Goal: Transaction & Acquisition: Purchase product/service

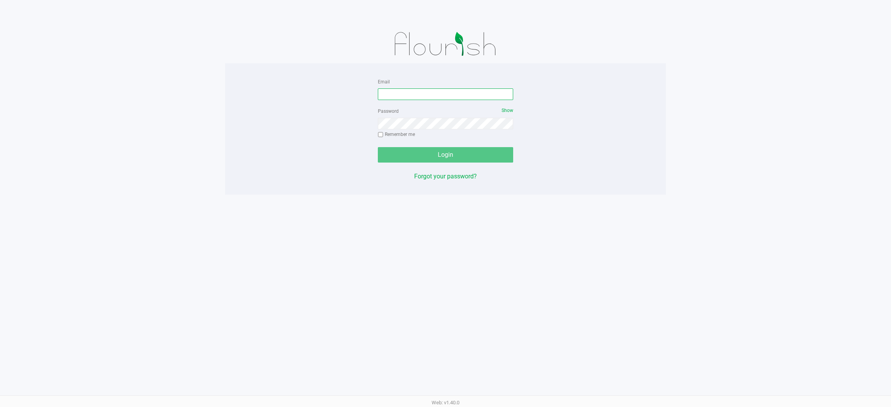
click at [458, 93] on input "Email" at bounding box center [445, 95] width 135 height 12
type input "[EMAIL_ADDRESS][DOMAIN_NAME]"
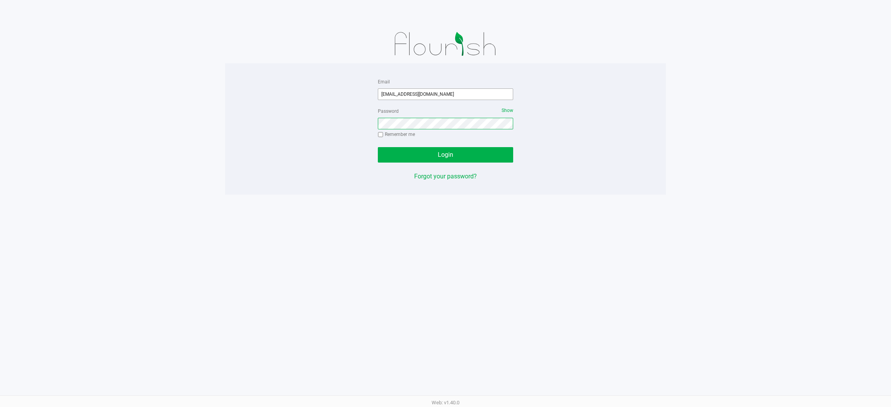
click at [378, 147] on button "Login" at bounding box center [445, 154] width 135 height 15
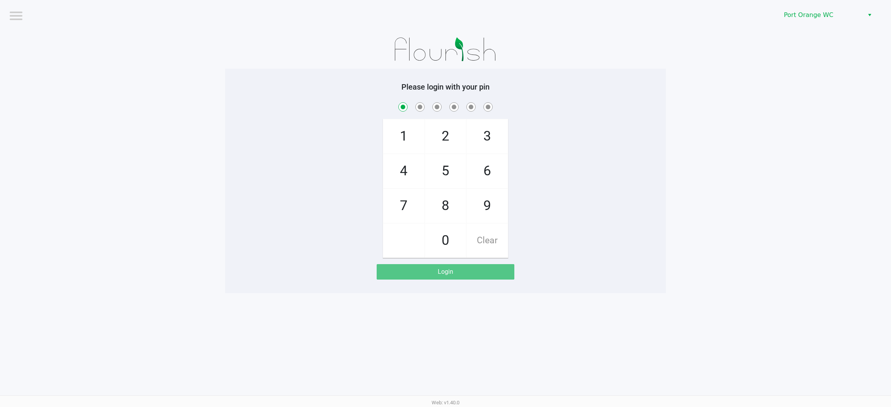
checkbox input "true"
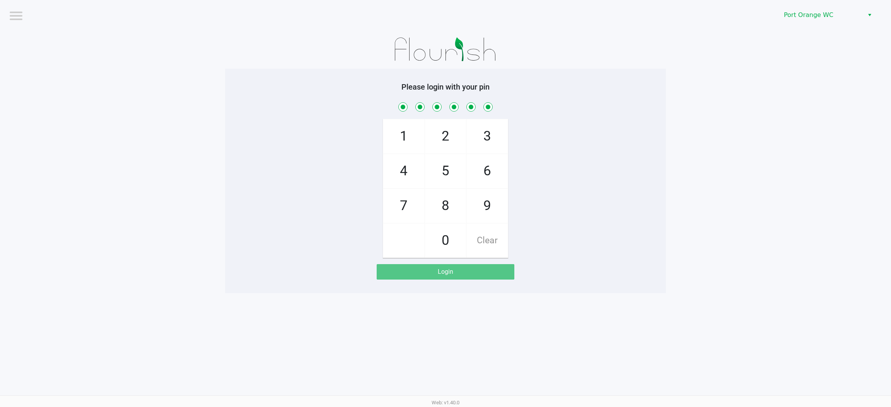
checkbox input "true"
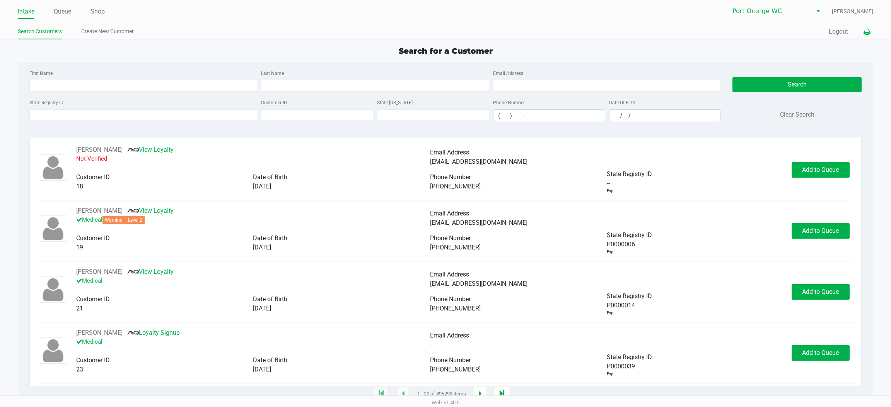
click at [863, 36] on button at bounding box center [866, 32] width 13 height 14
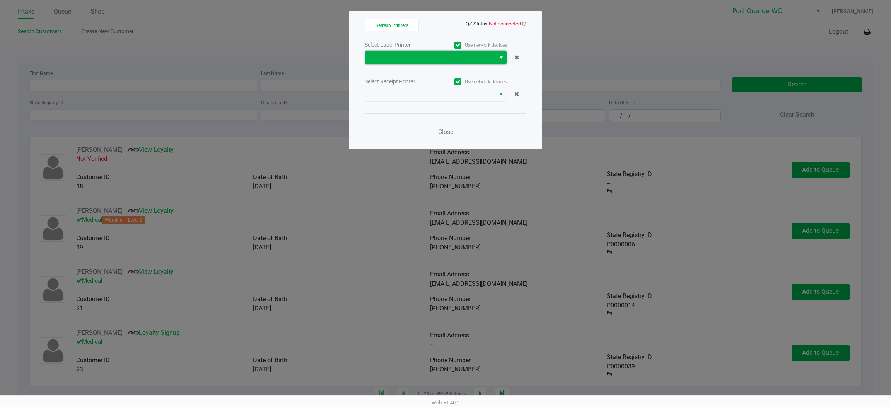
click at [493, 62] on span at bounding box center [430, 58] width 130 height 14
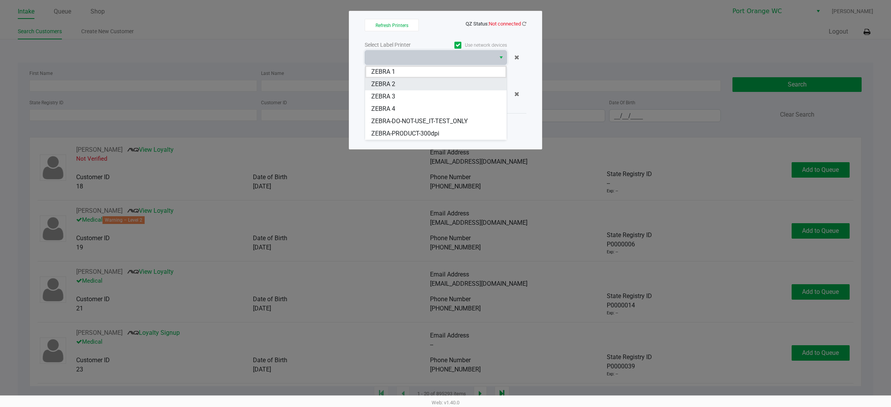
click at [467, 89] on 2 "ZEBRA 2" at bounding box center [435, 84] width 141 height 12
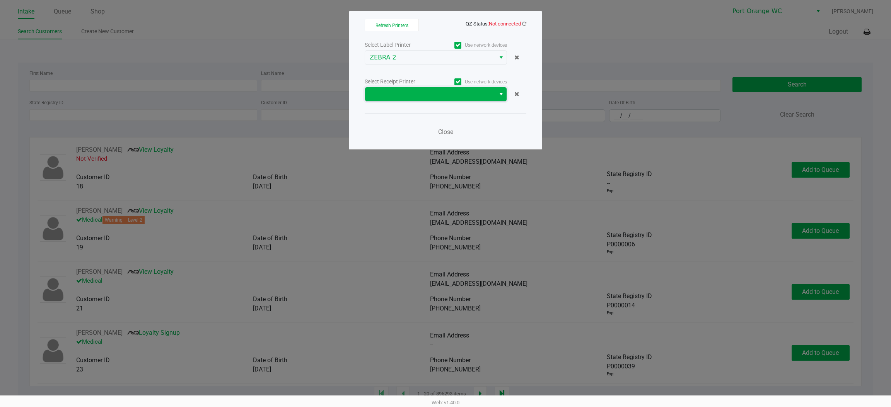
click at [463, 93] on span at bounding box center [430, 94] width 121 height 9
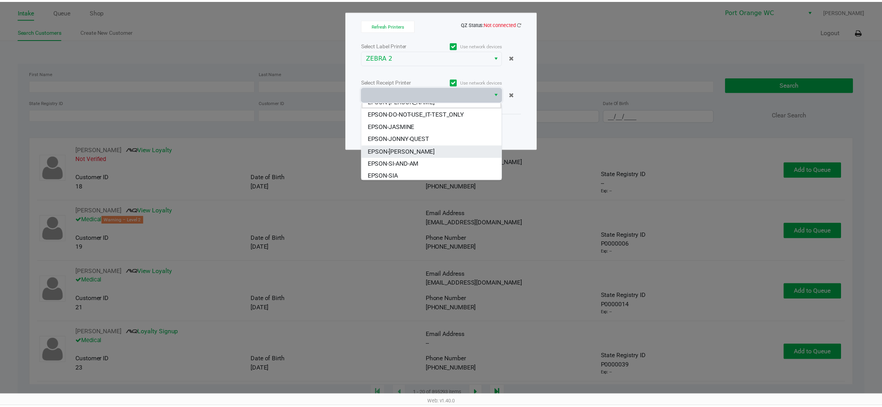
scroll to position [9, 0]
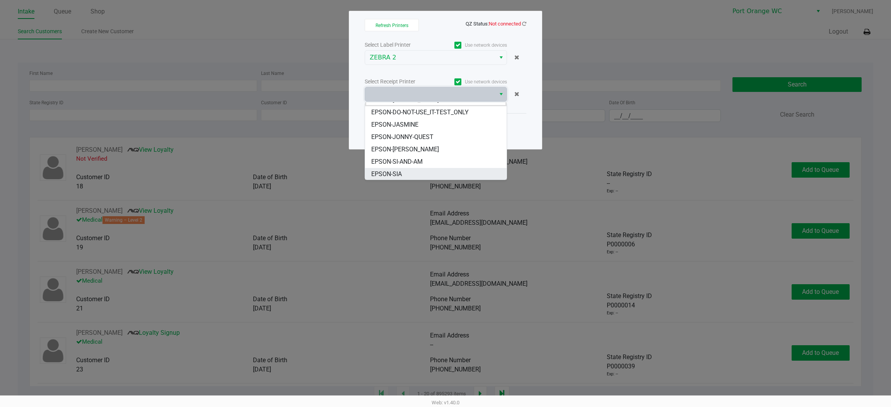
click at [420, 171] on li "EPSON-SIA" at bounding box center [435, 174] width 141 height 12
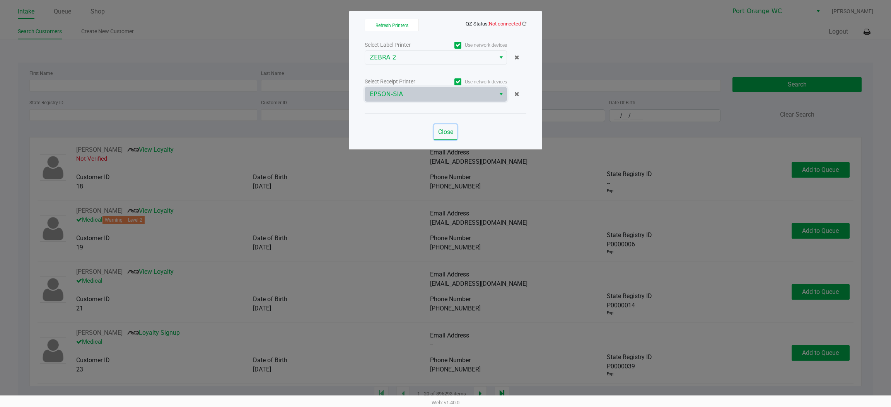
click at [449, 132] on span "Close" at bounding box center [445, 131] width 15 height 7
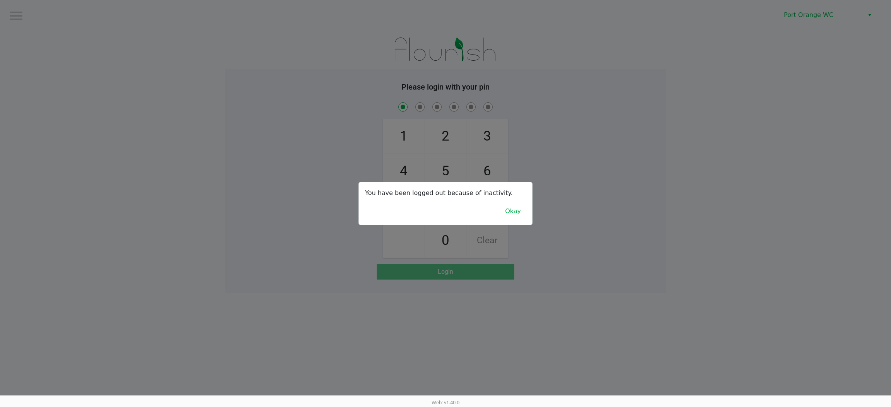
checkbox input "true"
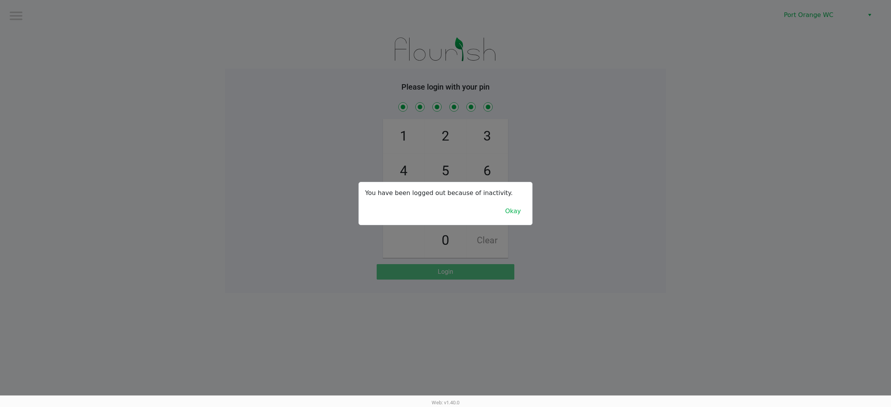
checkbox input "true"
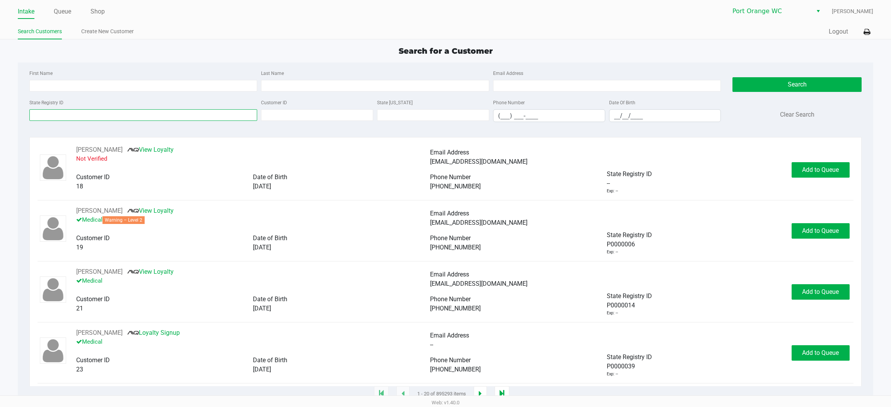
click at [172, 115] on input "State Registry ID" at bounding box center [143, 115] width 228 height 12
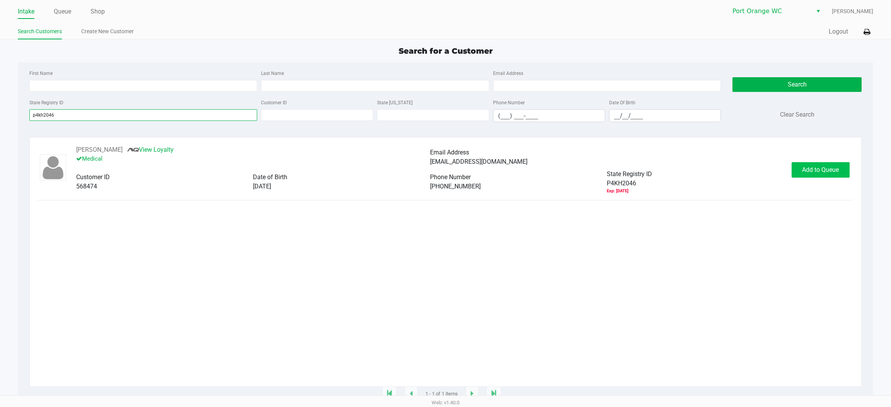
type input "p4kh2046"
click at [817, 170] on span "Add to Queue" at bounding box center [820, 169] width 37 height 7
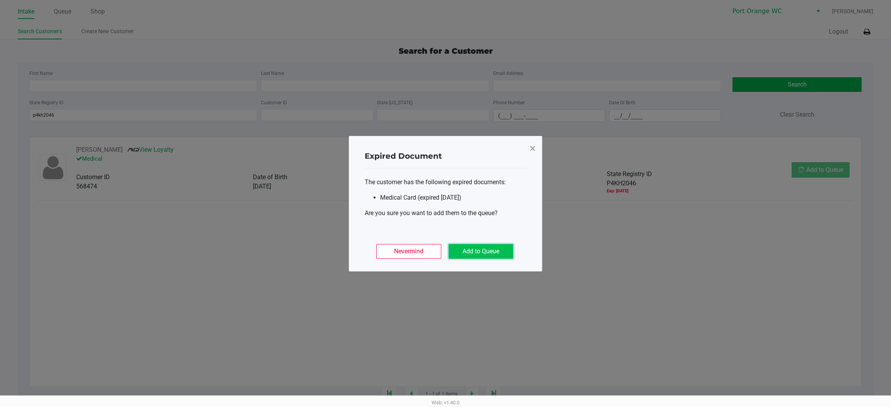
click at [504, 254] on button "Add to Queue" at bounding box center [480, 251] width 65 height 15
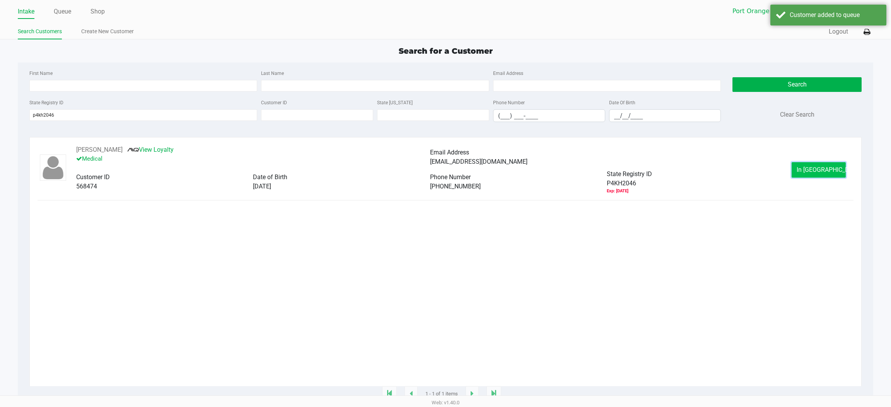
click at [819, 177] on button "In Queue" at bounding box center [818, 169] width 54 height 15
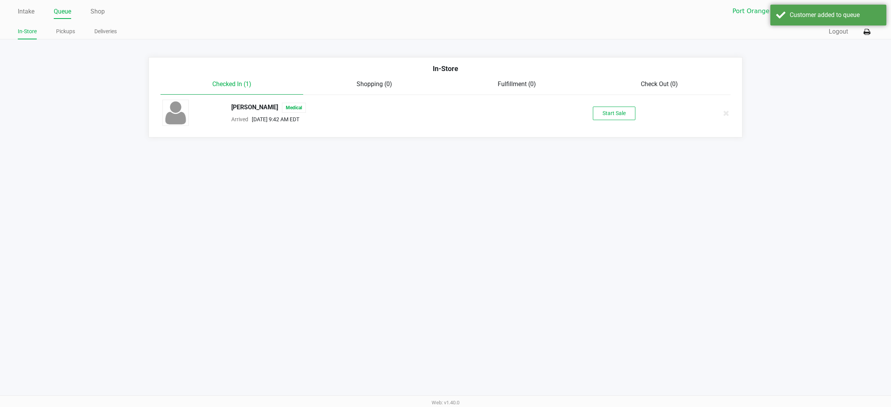
click at [615, 116] on button "Start Sale" at bounding box center [614, 114] width 43 height 14
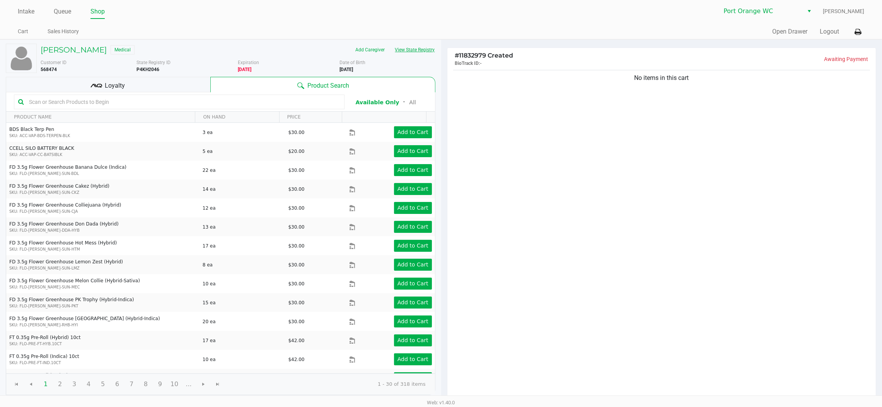
click at [403, 53] on button "View State Registry" at bounding box center [412, 50] width 45 height 12
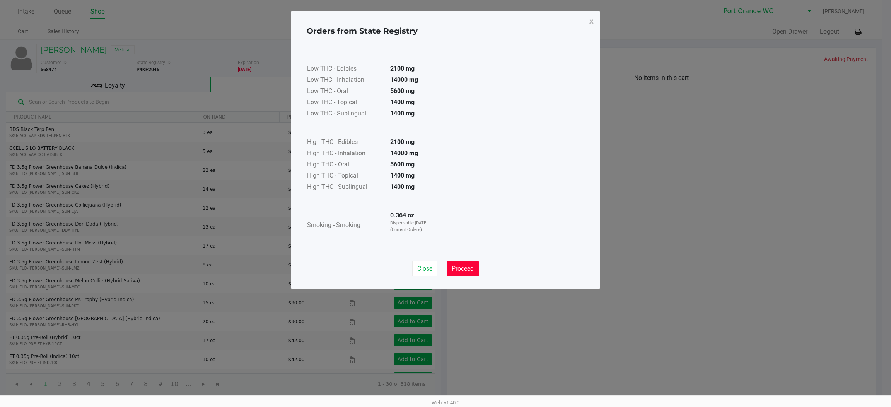
click at [471, 263] on button "Proceed" at bounding box center [462, 268] width 32 height 15
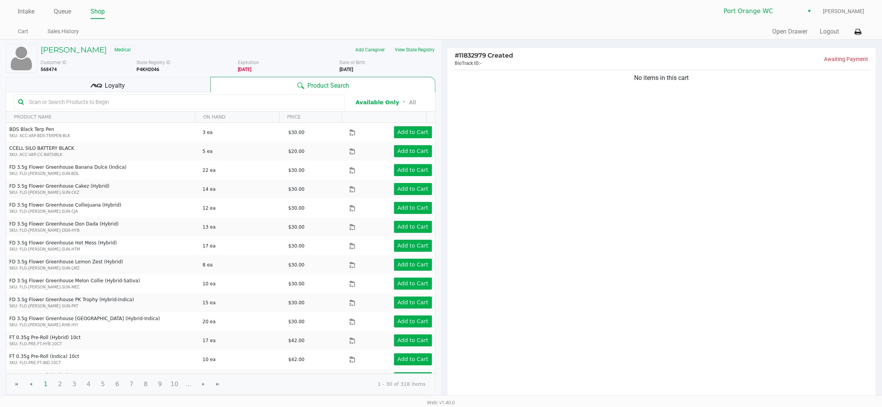
click at [191, 89] on div "Loyalty" at bounding box center [108, 84] width 204 height 15
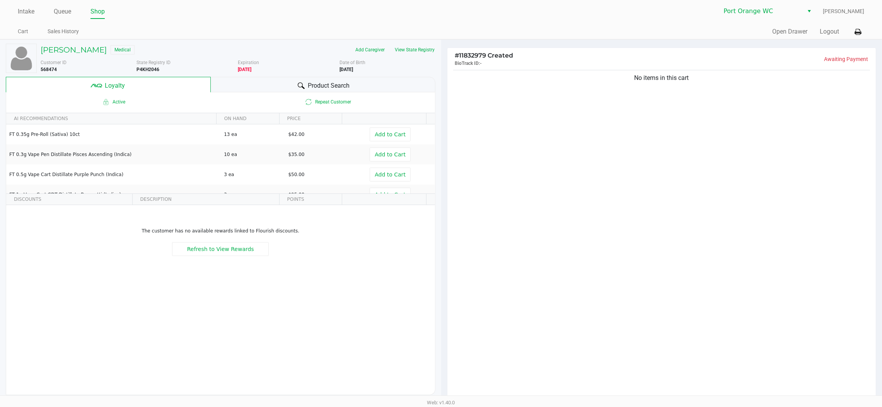
click at [308, 85] on span "Product Search" at bounding box center [329, 85] width 42 height 9
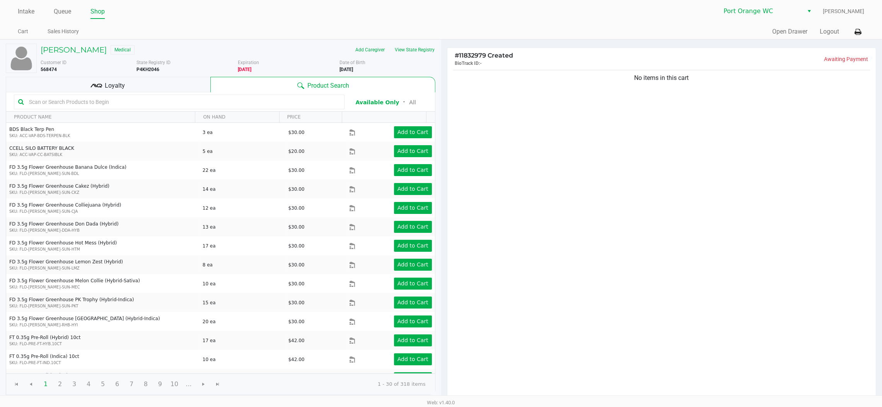
click at [530, 209] on div "No items in this cart" at bounding box center [661, 234] width 429 height 333
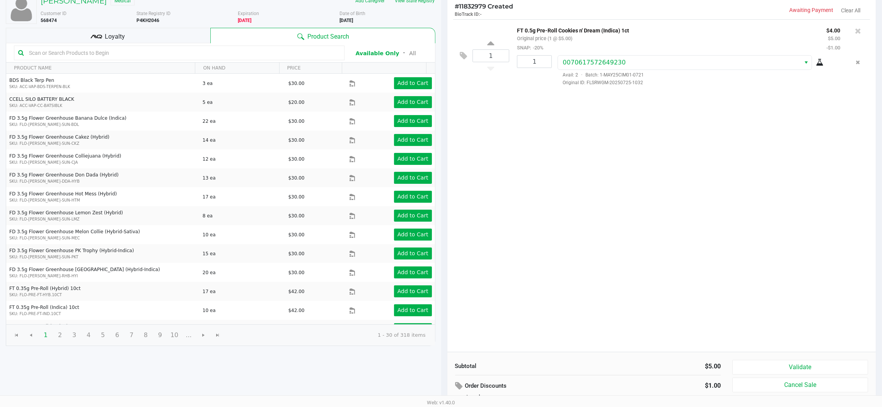
scroll to position [89, 0]
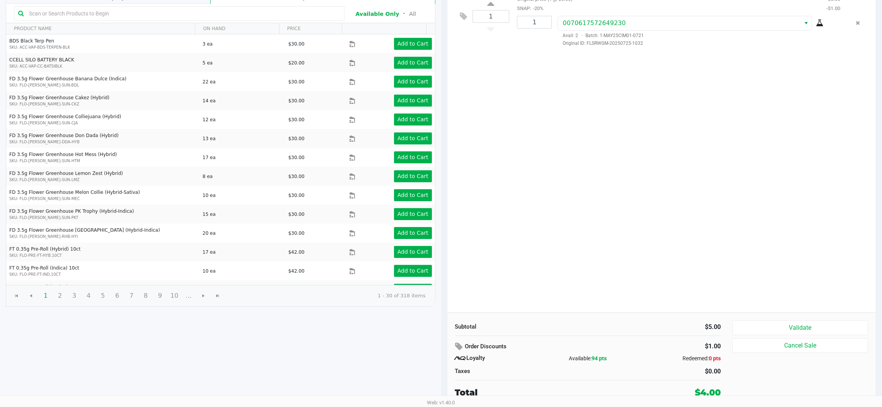
click at [794, 318] on div "Subtotal $5.00 Order Discounts $1.00 Loyalty Available: 94 pts Redeemed: 0 pts …" at bounding box center [661, 360] width 429 height 94
click at [797, 328] on button "Validate" at bounding box center [800, 328] width 136 height 15
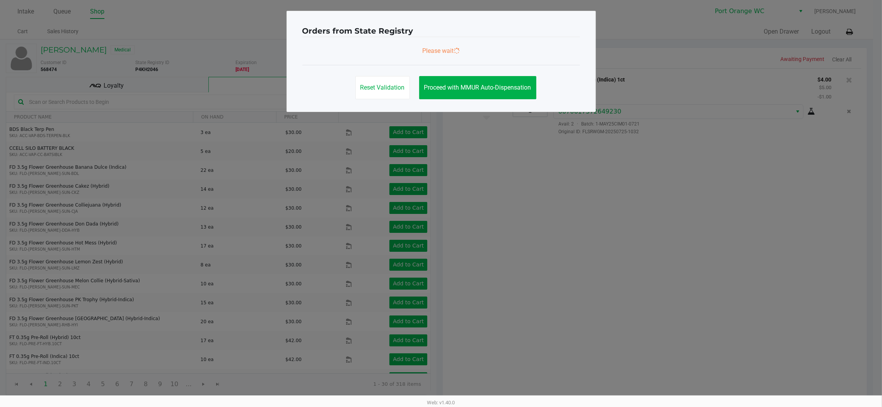
scroll to position [0, 0]
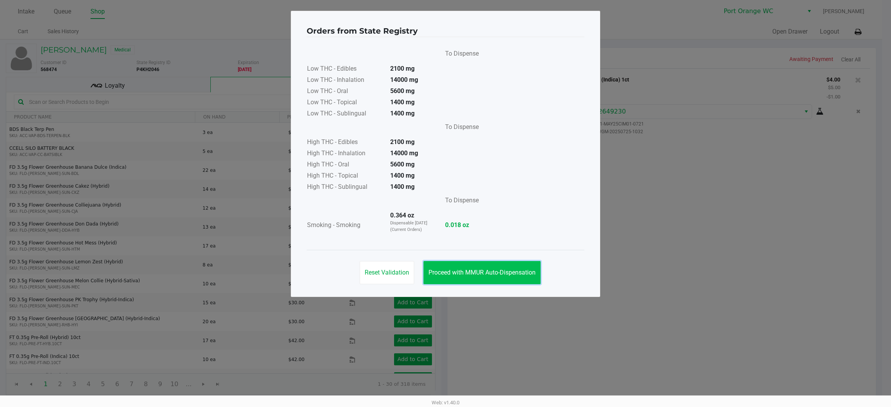
click at [521, 279] on button "Proceed with MMUR Auto-Dispensation" at bounding box center [481, 272] width 117 height 23
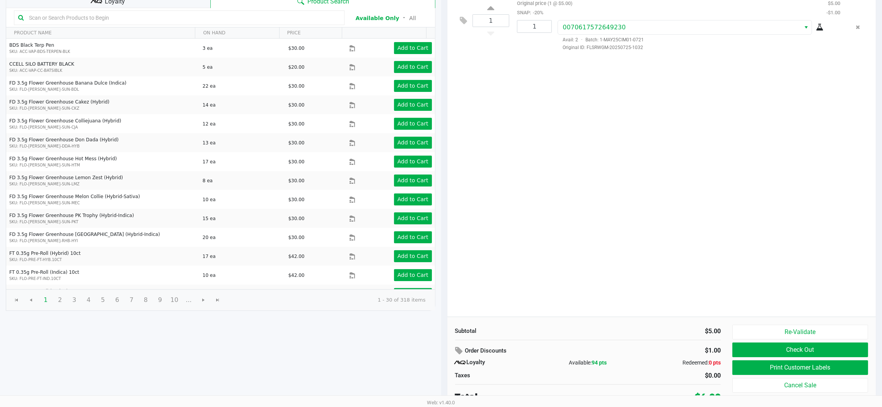
scroll to position [89, 0]
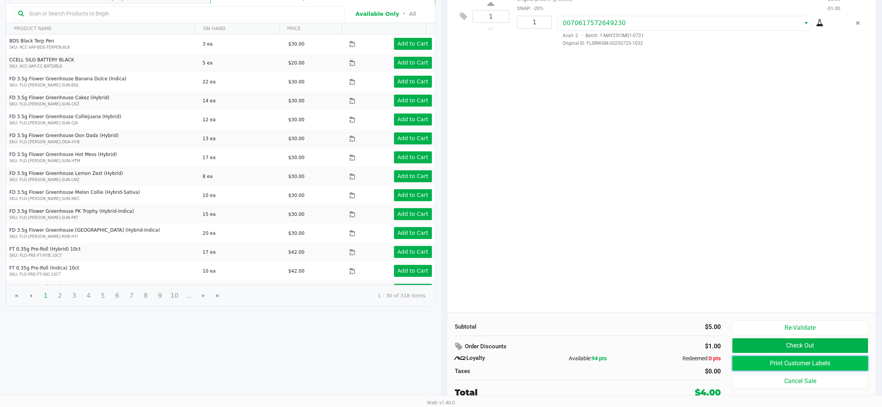
click at [744, 361] on button "Print Customer Labels" at bounding box center [800, 363] width 136 height 15
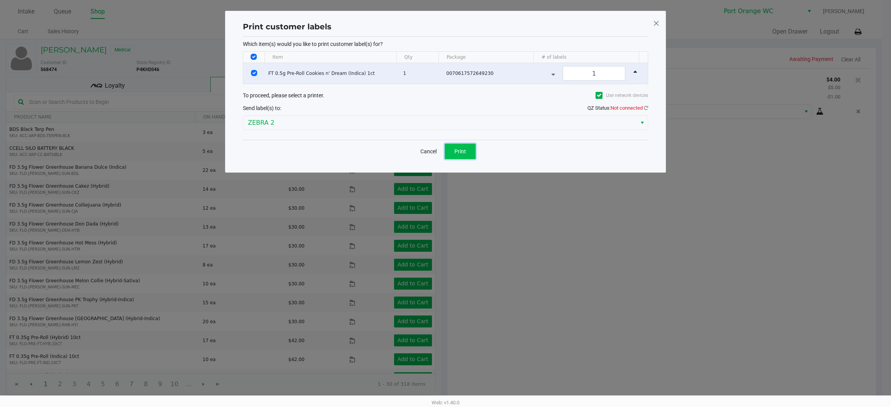
click at [463, 159] on button "Print" at bounding box center [460, 151] width 31 height 15
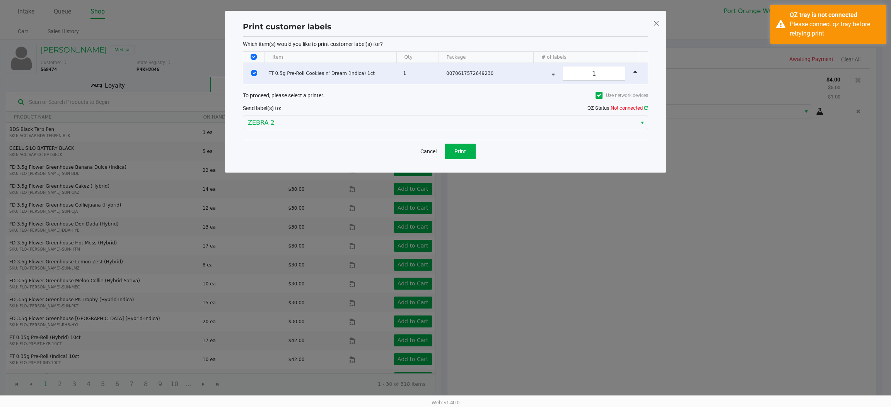
click at [646, 108] on icon at bounding box center [646, 108] width 4 height 5
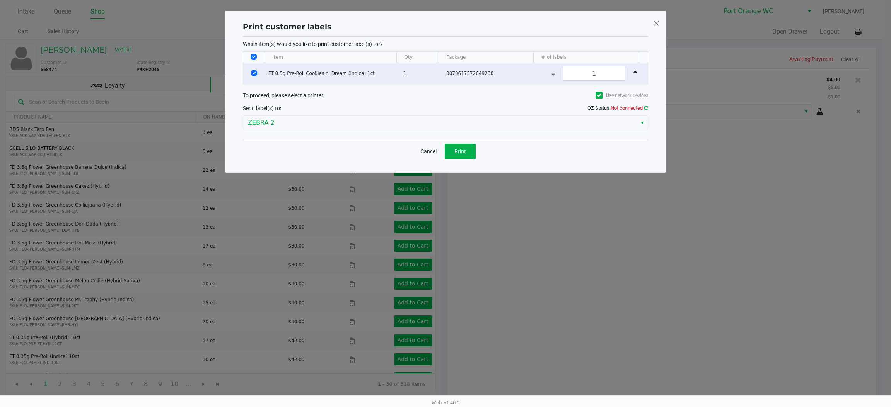
click at [646, 106] on icon at bounding box center [646, 108] width 4 height 5
click at [647, 110] on icon at bounding box center [646, 108] width 4 height 5
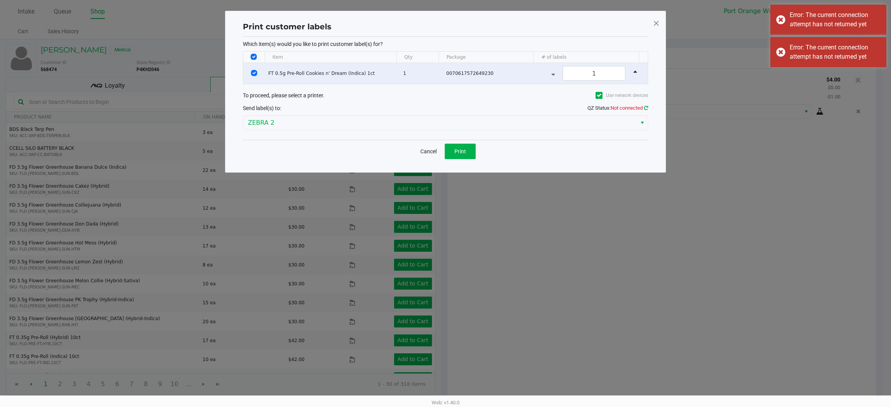
click at [647, 110] on icon at bounding box center [645, 107] width 5 height 5
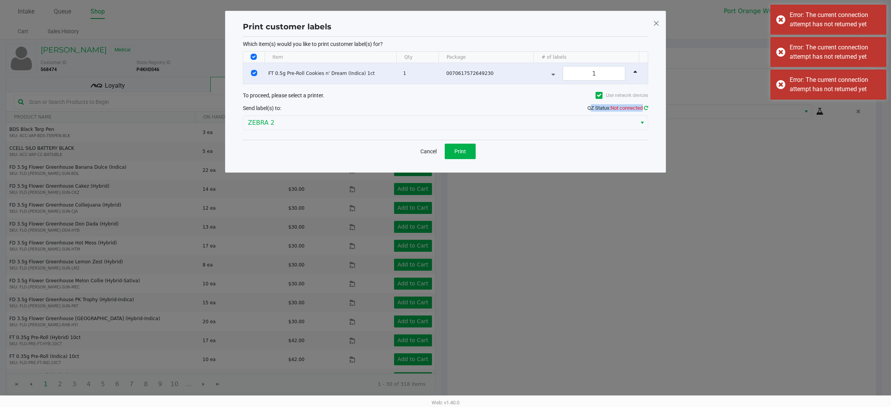
click at [647, 110] on link at bounding box center [646, 108] width 4 height 6
click at [647, 110] on icon at bounding box center [645, 108] width 7 height 7
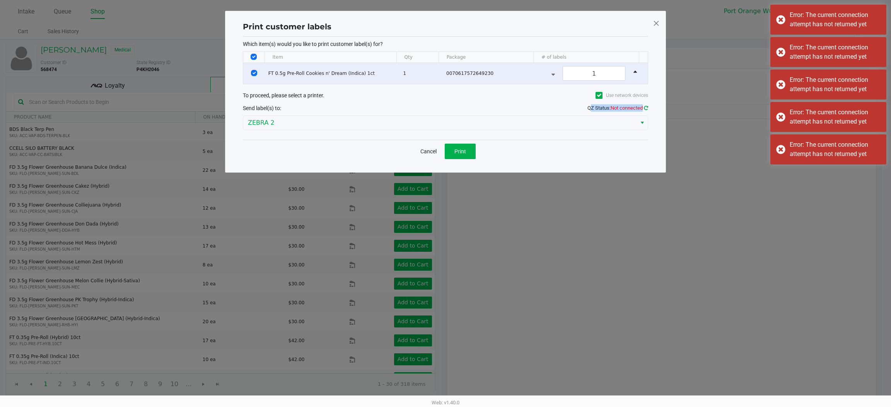
click at [646, 111] on icon at bounding box center [645, 107] width 5 height 5
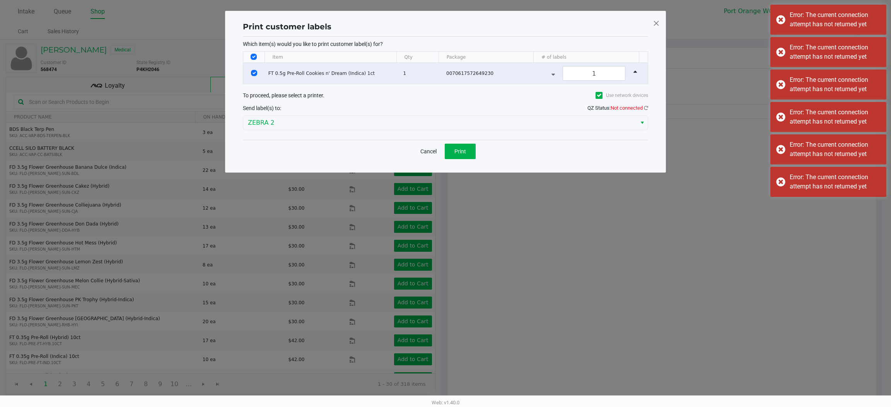
click at [622, 147] on div "Cancel Print" at bounding box center [445, 151] width 405 height 23
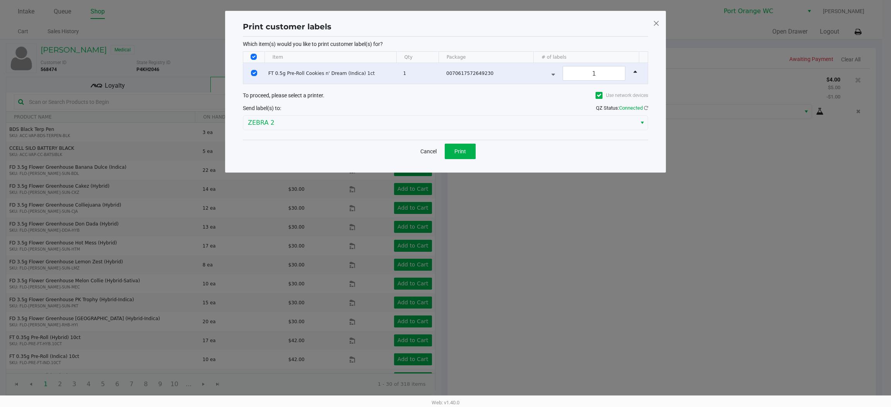
click at [513, 97] on div "To proceed, please select a printer. Use network devices" at bounding box center [445, 95] width 405 height 14
click at [451, 150] on button "Print" at bounding box center [460, 151] width 31 height 15
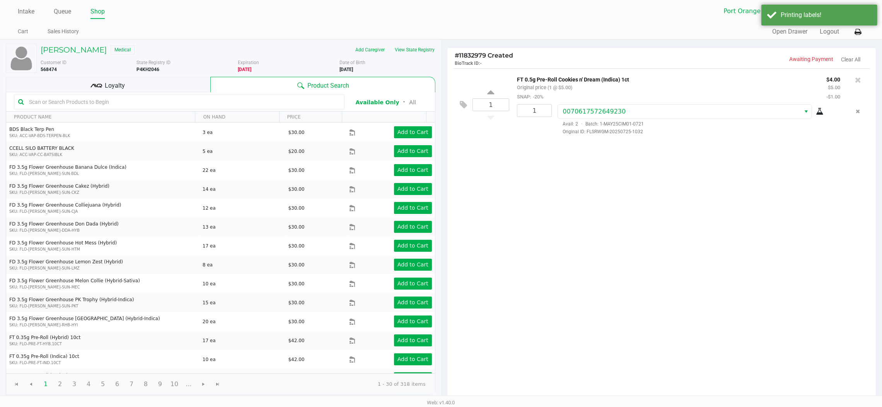
scroll to position [89, 0]
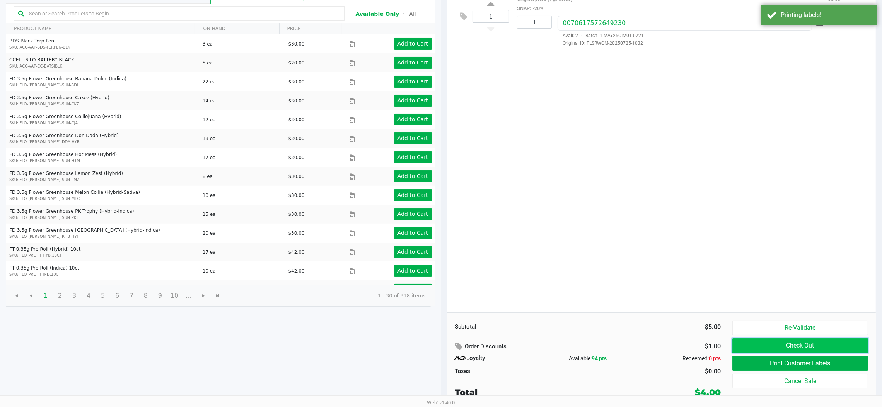
click at [764, 341] on button "Check Out" at bounding box center [800, 346] width 136 height 15
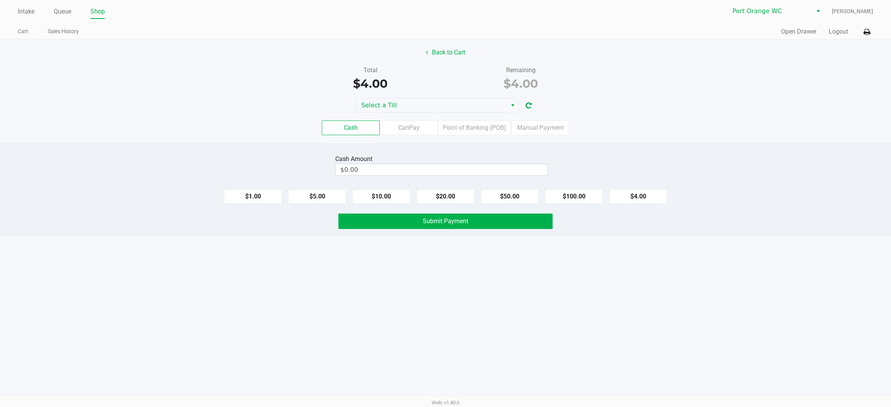
click at [324, 191] on button "$5.00" at bounding box center [317, 196] width 58 height 15
click at [383, 225] on button "Submit Payment" at bounding box center [445, 221] width 214 height 15
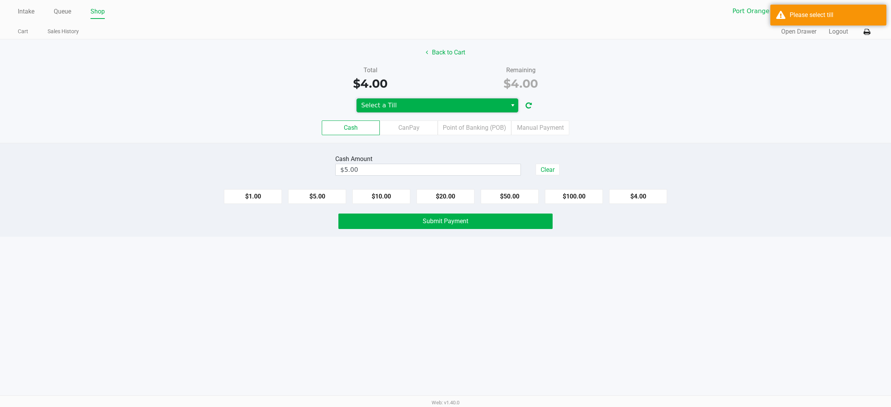
click at [470, 108] on span "Select a Till" at bounding box center [431, 105] width 141 height 9
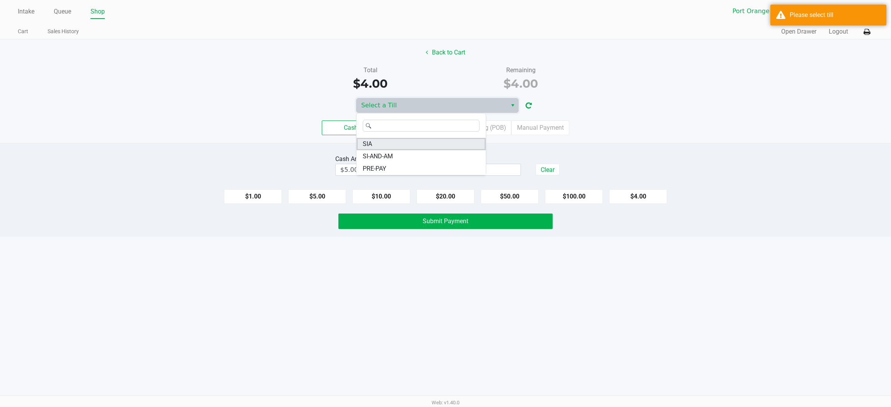
click at [404, 147] on li "SIA" at bounding box center [420, 144] width 129 height 12
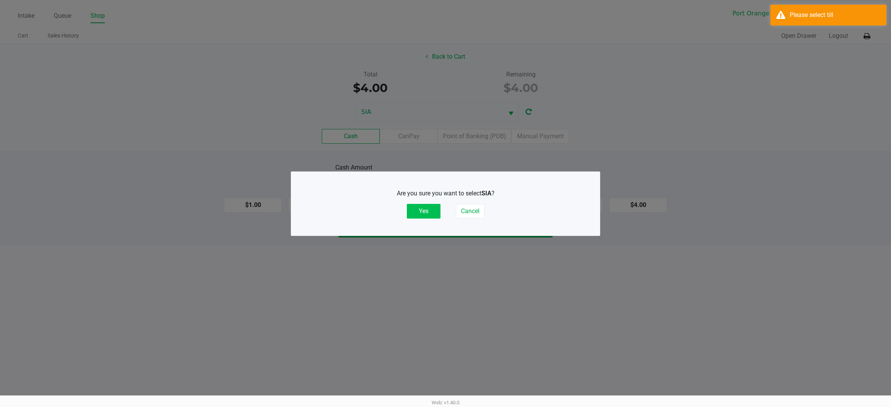
click at [426, 206] on button "Yes" at bounding box center [424, 211] width 34 height 15
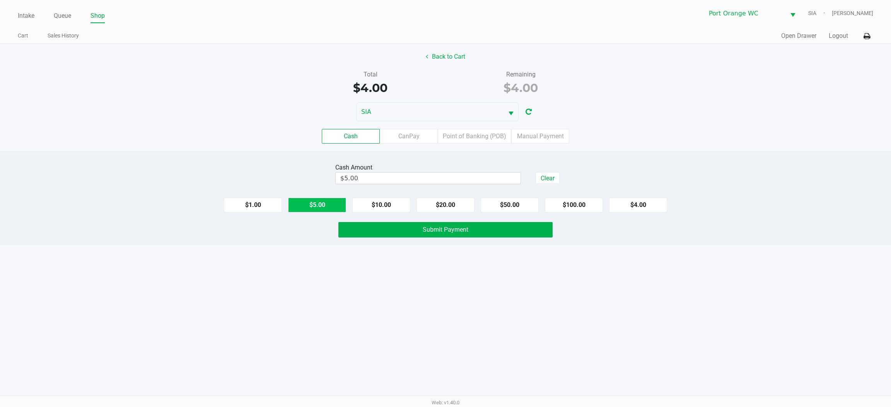
click at [338, 205] on button "$5.00" at bounding box center [317, 205] width 58 height 15
click at [537, 184] on button "Clear" at bounding box center [547, 178] width 24 height 12
click at [325, 204] on button "$5.00" at bounding box center [317, 205] width 58 height 15
type input "$5.00"
click at [387, 229] on button "Submit Payment" at bounding box center [445, 229] width 214 height 15
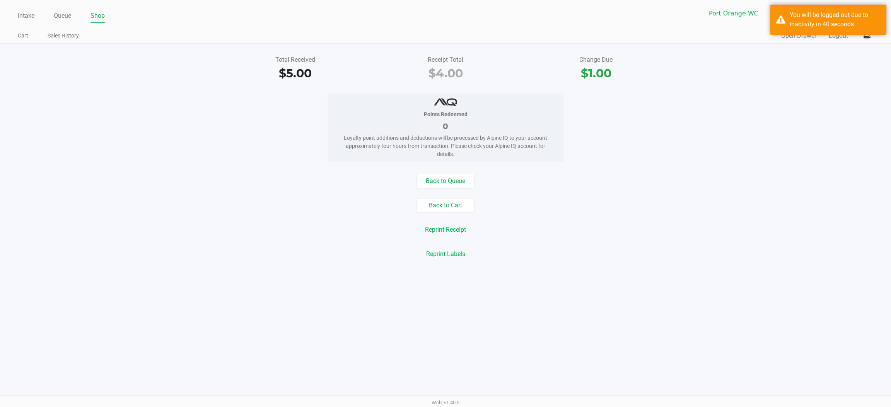
click at [25, 18] on link "Intake" at bounding box center [26, 15] width 17 height 11
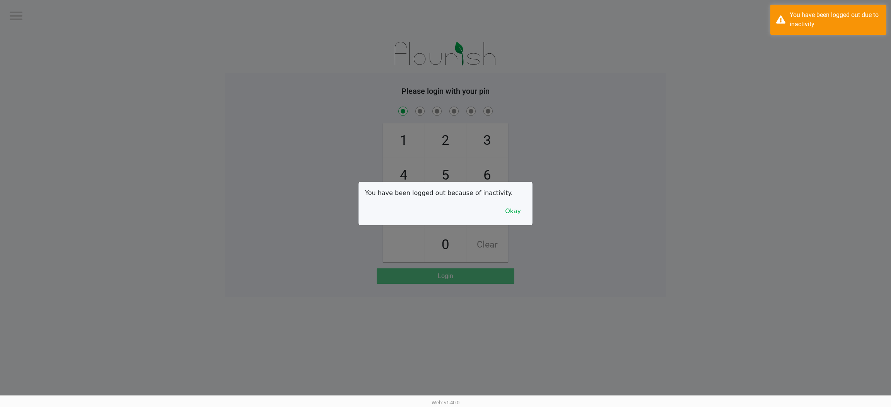
checkbox input "true"
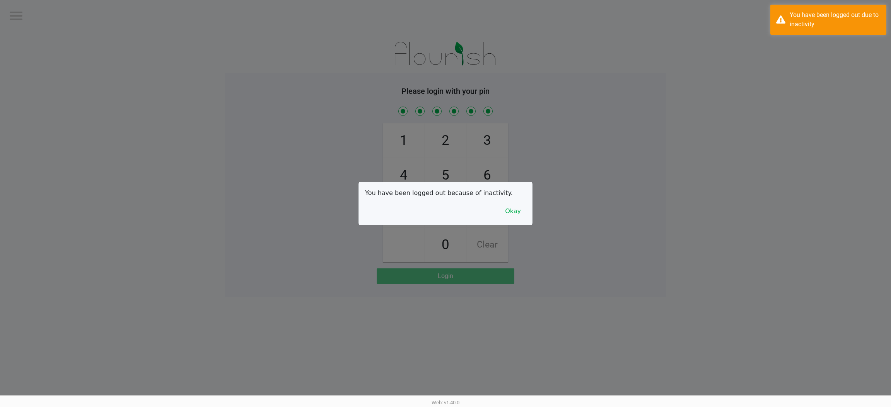
checkbox input "true"
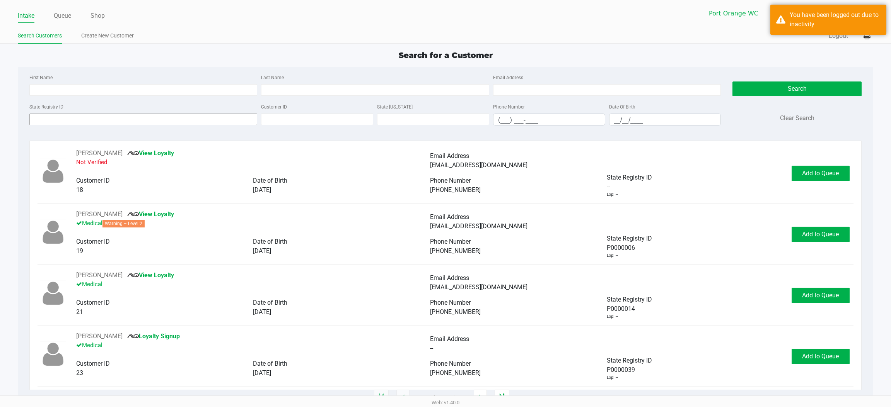
click at [113, 119] on input "State Registry ID" at bounding box center [143, 120] width 228 height 12
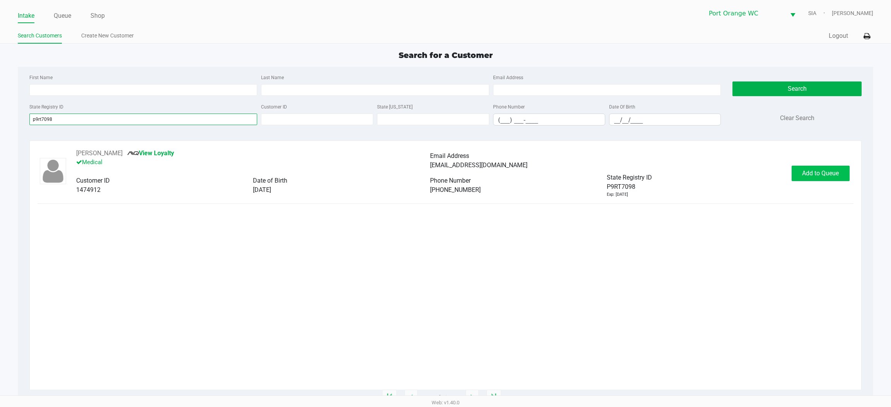
type input "p9rt7098"
click at [813, 173] on span "Add to Queue" at bounding box center [820, 173] width 37 height 7
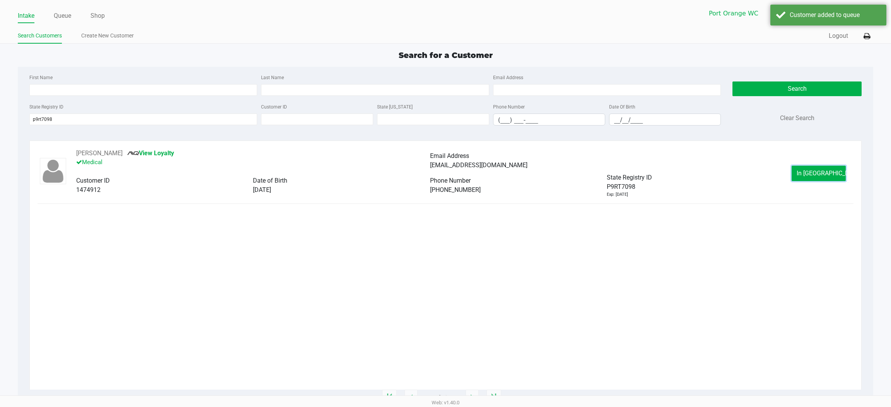
click at [813, 173] on span "In Queue" at bounding box center [828, 173] width 65 height 7
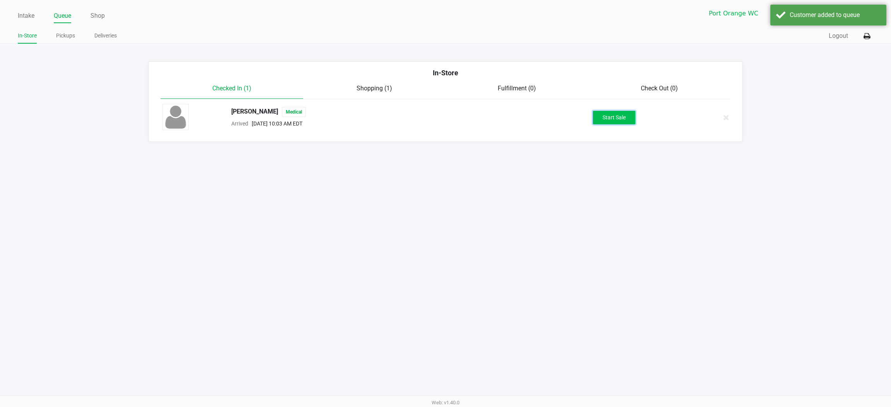
click at [625, 118] on button "Start Sale" at bounding box center [614, 118] width 43 height 14
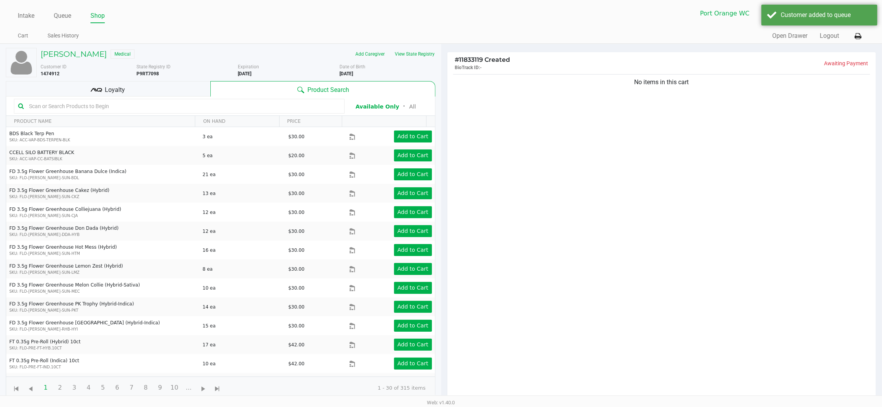
drag, startPoint x: 191, startPoint y: 95, endPoint x: 198, endPoint y: 90, distance: 9.2
click at [191, 94] on div "Loyalty" at bounding box center [108, 88] width 204 height 15
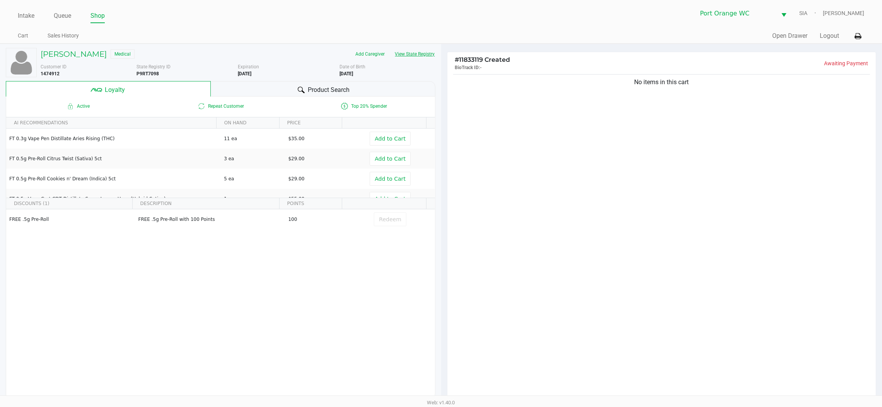
click at [416, 53] on button "View State Registry" at bounding box center [412, 54] width 45 height 12
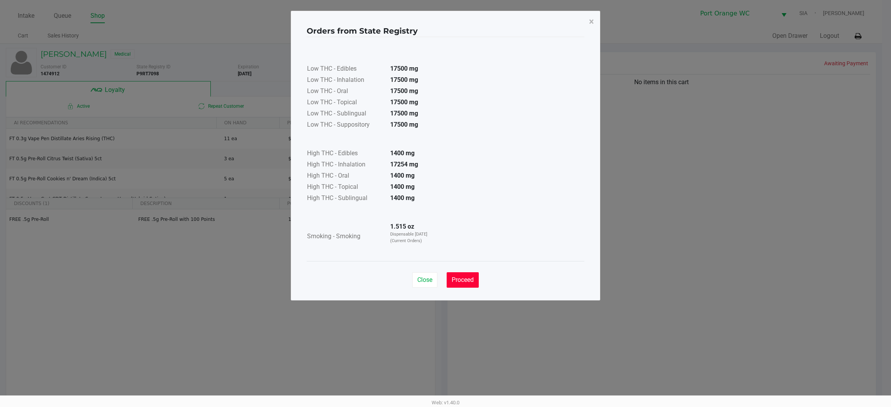
click at [465, 283] on span "Proceed" at bounding box center [462, 279] width 22 height 7
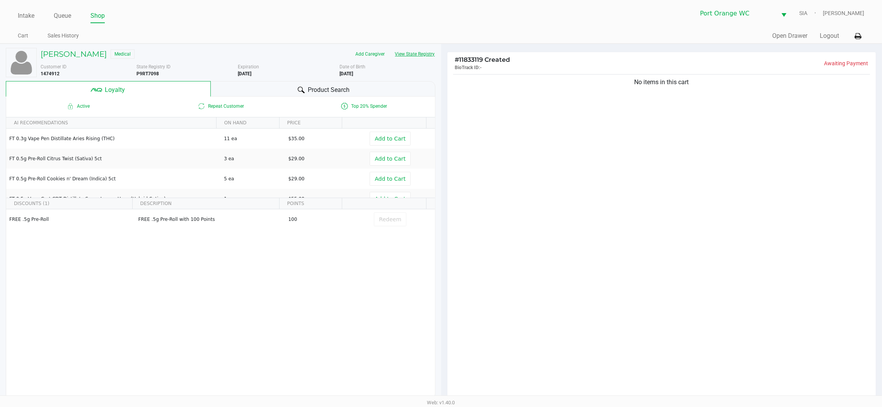
click at [244, 92] on div "Product Search" at bounding box center [323, 88] width 225 height 15
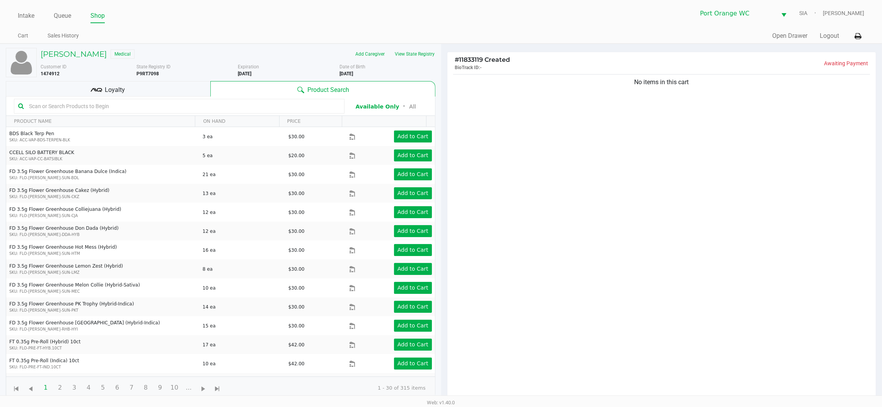
click at [174, 106] on input "text" at bounding box center [183, 106] width 314 height 12
type input "fic"
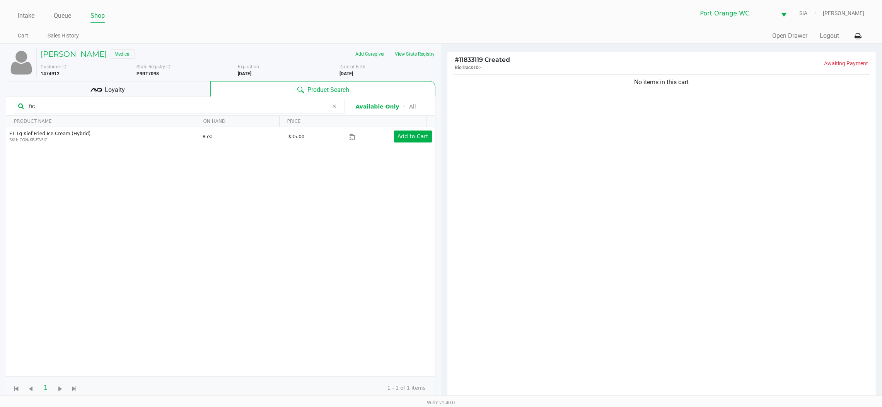
click at [335, 103] on icon at bounding box center [334, 106] width 5 height 6
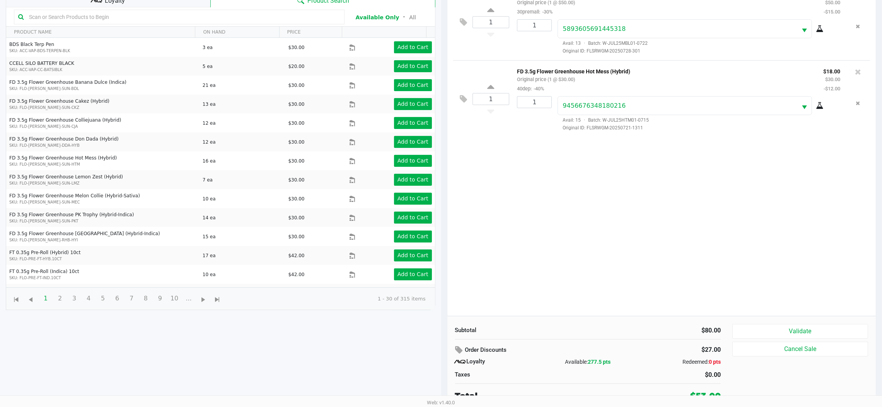
scroll to position [93, 0]
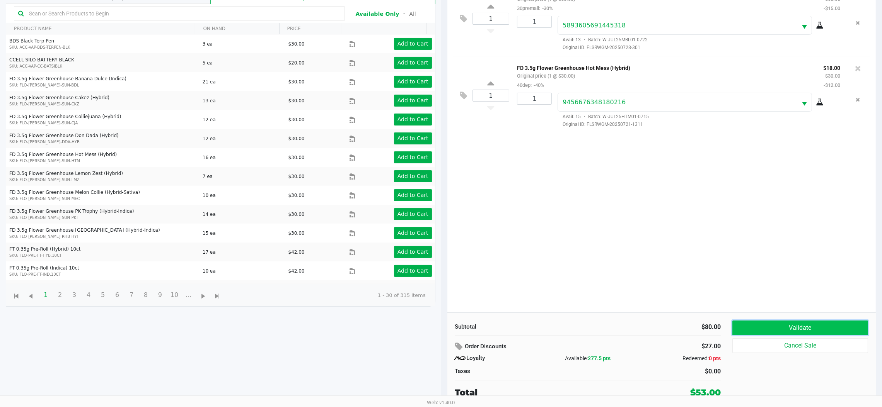
click at [817, 325] on button "Validate" at bounding box center [800, 328] width 136 height 15
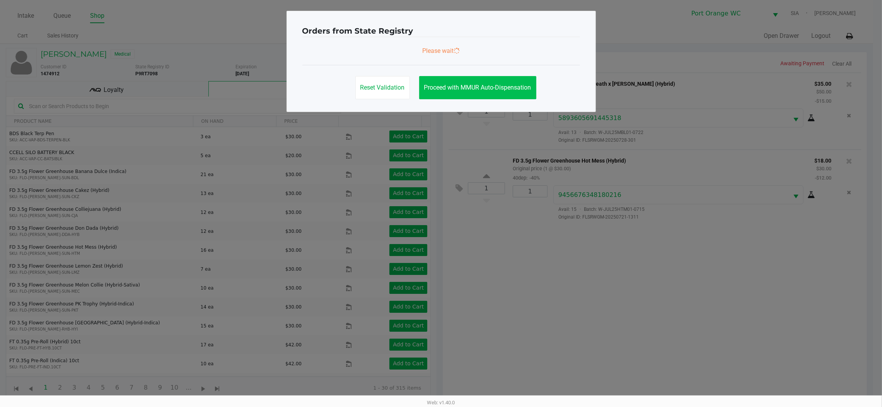
scroll to position [0, 0]
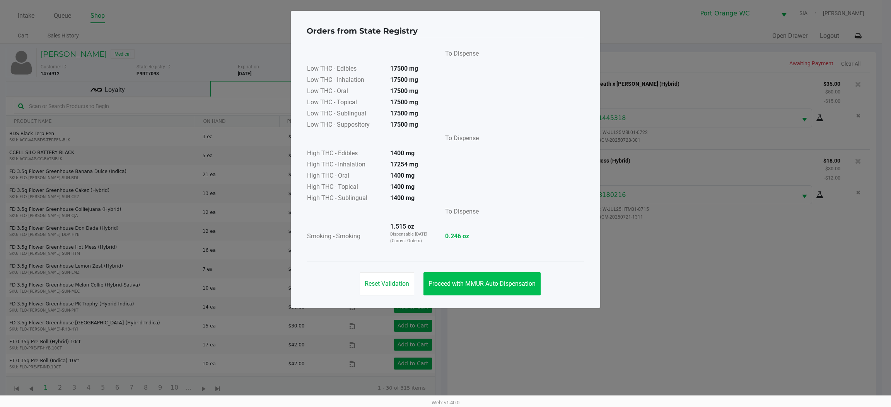
drag, startPoint x: 487, startPoint y: 270, endPoint x: 491, endPoint y: 277, distance: 7.6
click at [489, 273] on div "Reset Validation Proceed with MMUR Auto-Dispensation" at bounding box center [446, 280] width 278 height 39
click at [491, 277] on button "Proceed with MMUR Auto-Dispensation" at bounding box center [481, 284] width 117 height 23
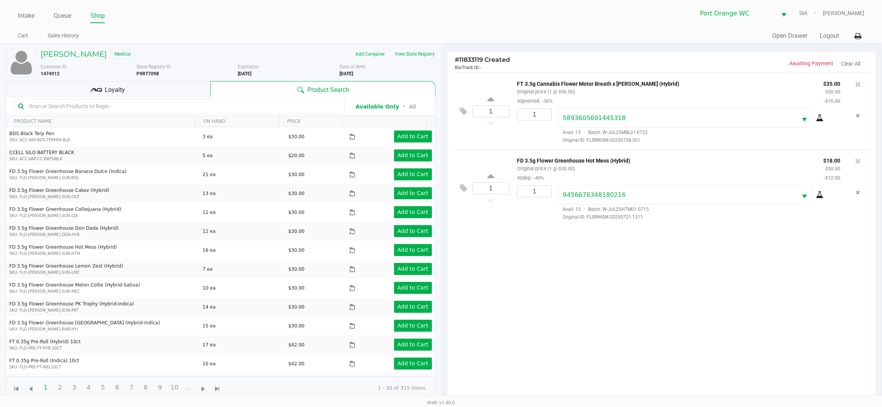
drag, startPoint x: 199, startPoint y: 85, endPoint x: 231, endPoint y: 92, distance: 33.3
click at [201, 85] on div "Loyalty" at bounding box center [108, 88] width 204 height 15
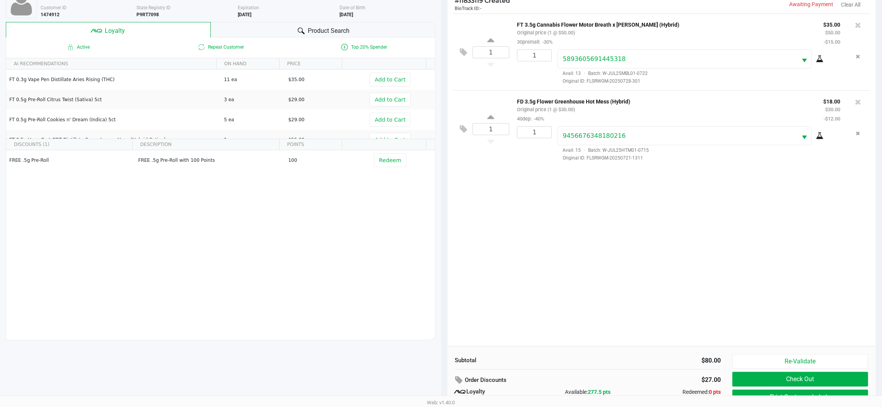
scroll to position [93, 0]
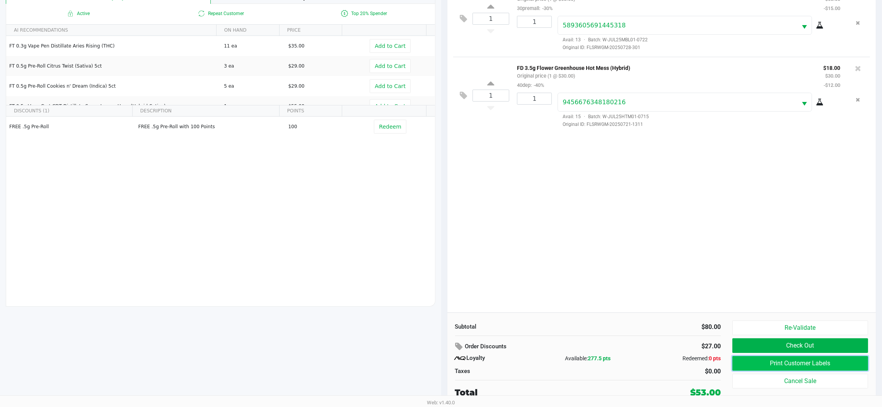
click at [745, 366] on button "Print Customer Labels" at bounding box center [800, 363] width 136 height 15
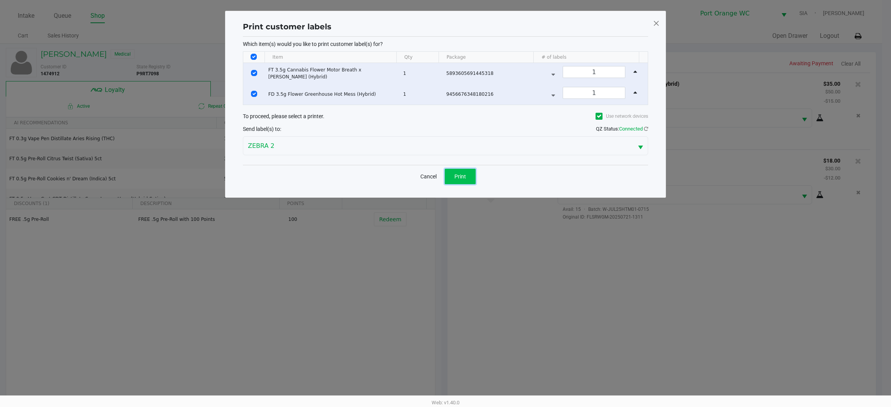
click at [463, 174] on span "Print" at bounding box center [460, 177] width 12 height 6
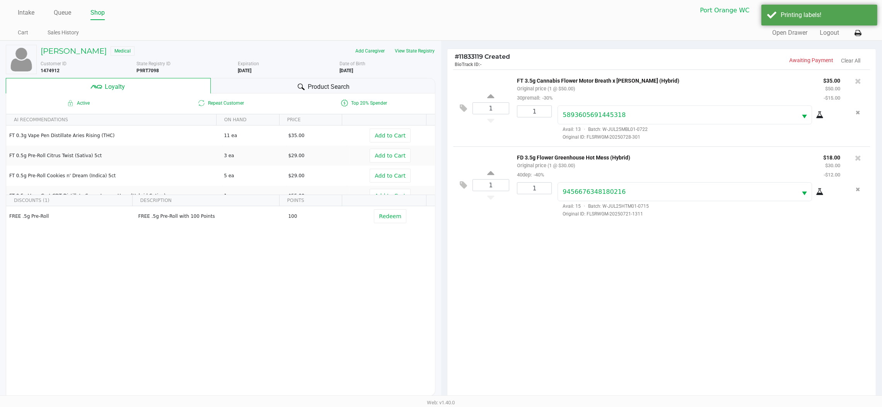
scroll to position [93, 0]
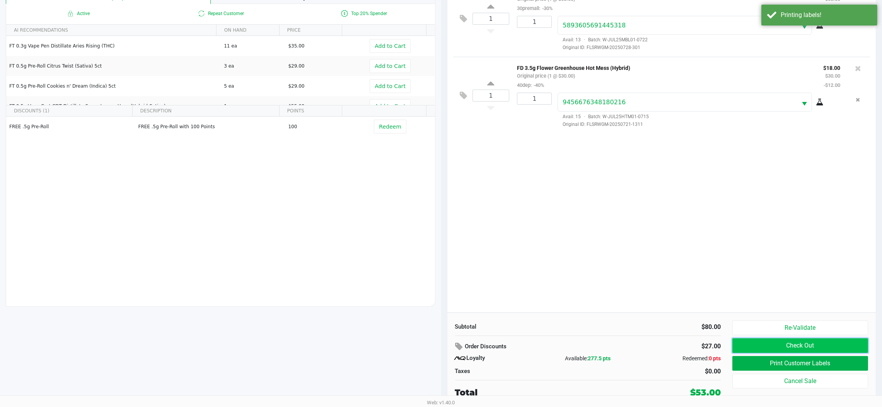
click at [773, 347] on button "Check Out" at bounding box center [800, 346] width 136 height 15
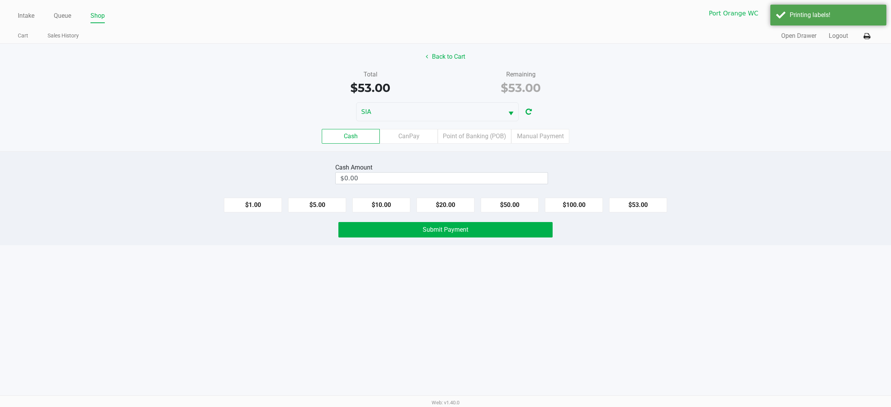
click at [458, 205] on button "$20.00" at bounding box center [445, 205] width 58 height 15
click at [457, 206] on button "$20.00" at bounding box center [445, 205] width 58 height 15
click at [451, 199] on button "$20.00" at bounding box center [445, 205] width 58 height 15
type input "$60.00"
click at [481, 234] on button "Submit Payment" at bounding box center [445, 229] width 214 height 15
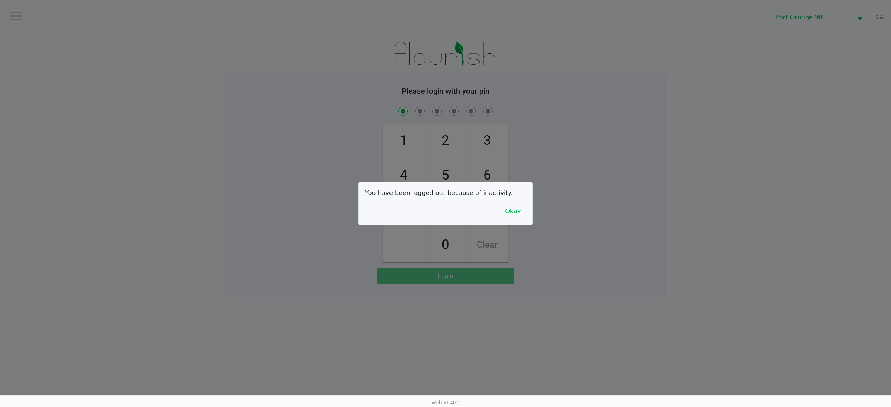
checkbox input "true"
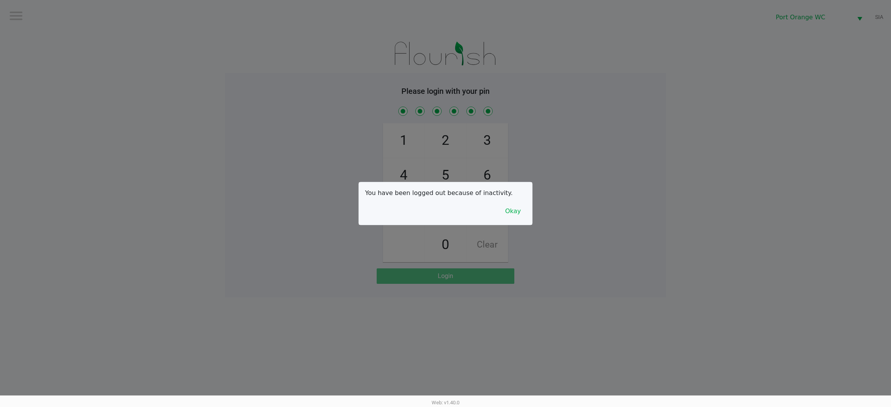
checkbox input "true"
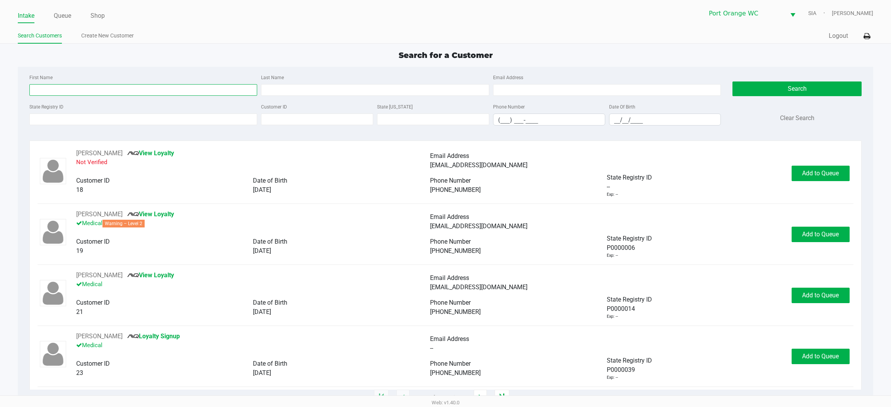
click at [170, 90] on input "First Name" at bounding box center [143, 90] width 228 height 12
type input "james"
type input "dollar"
click at [650, 121] on input "__/__/____" at bounding box center [664, 120] width 111 height 12
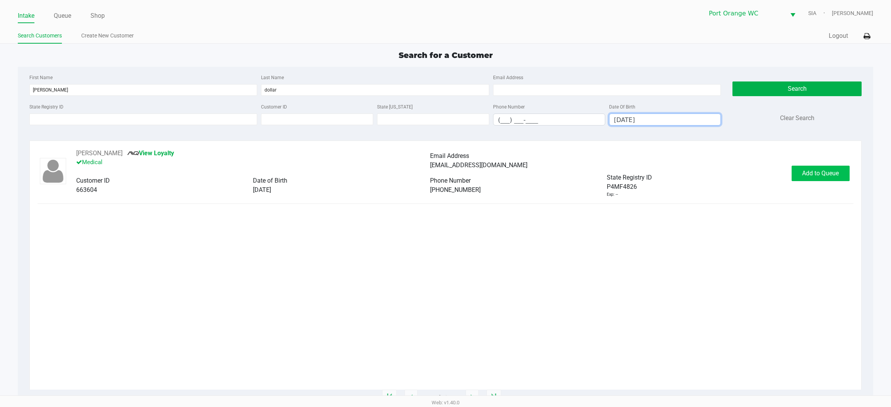
type input "11/06/1993"
click at [831, 172] on span "Add to Queue" at bounding box center [820, 173] width 37 height 7
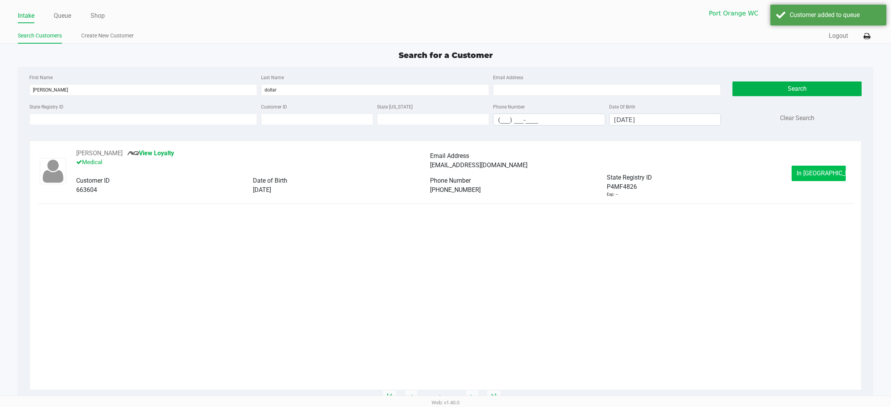
click at [834, 167] on button "In Queue" at bounding box center [818, 173] width 54 height 15
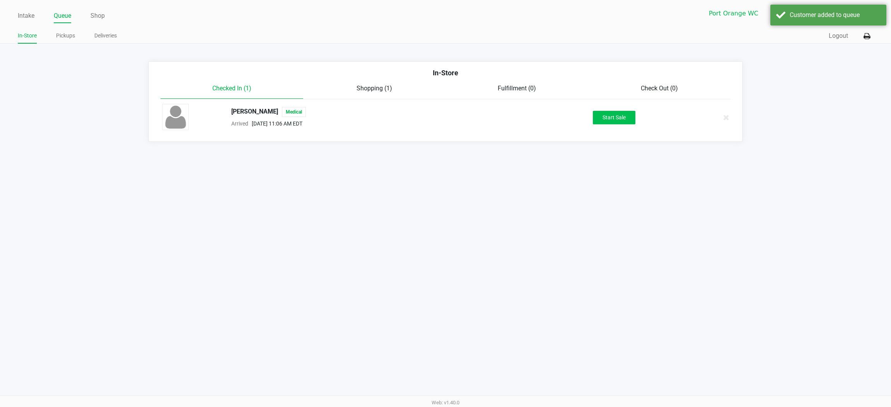
click at [619, 119] on button "Start Sale" at bounding box center [614, 118] width 43 height 14
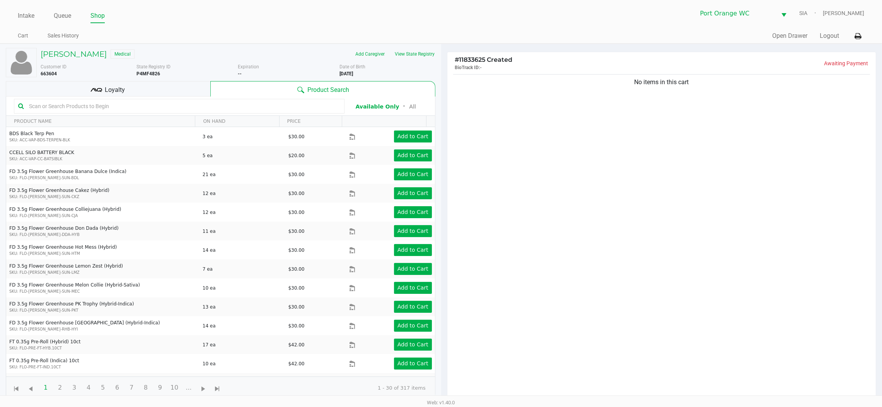
click at [116, 89] on span "Loyalty" at bounding box center [115, 89] width 20 height 9
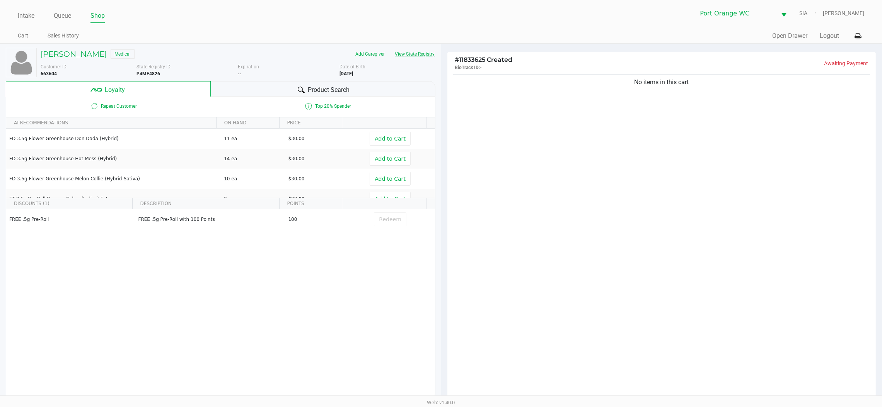
click at [421, 52] on button "View State Registry" at bounding box center [412, 54] width 45 height 12
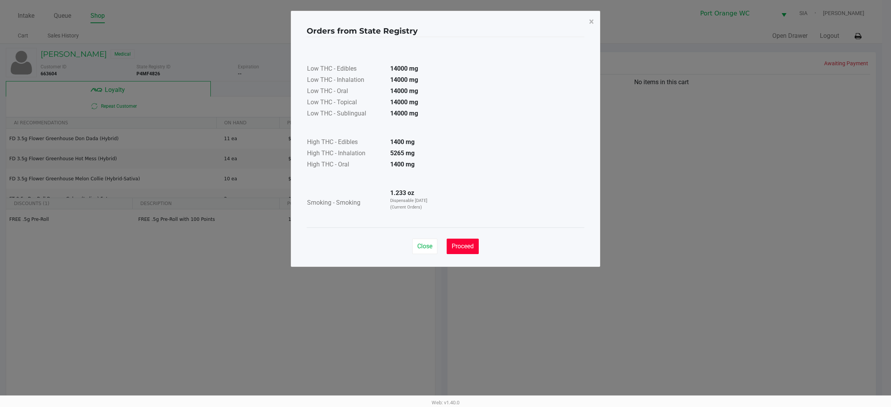
click at [462, 244] on span "Proceed" at bounding box center [462, 246] width 22 height 7
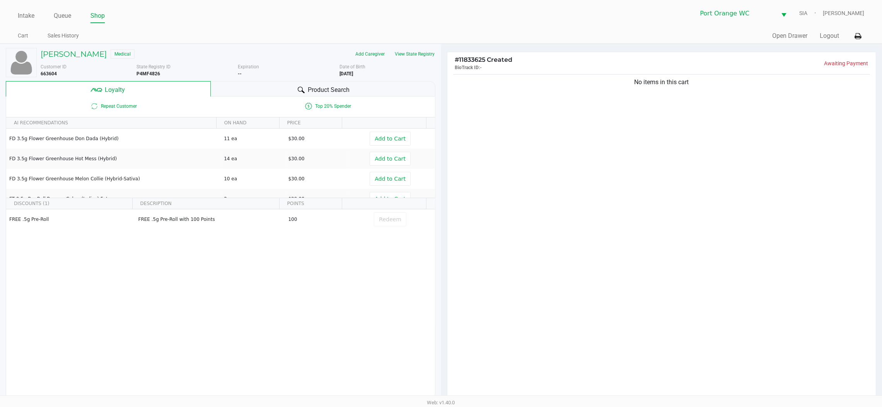
click at [344, 92] on span "Product Search" at bounding box center [329, 89] width 42 height 9
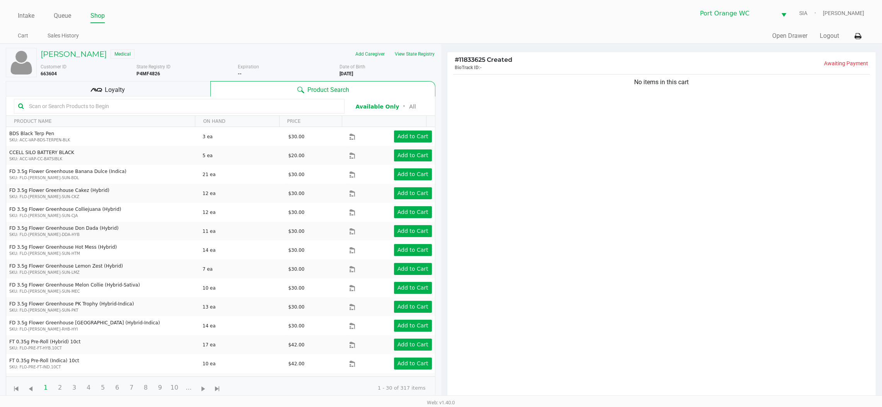
click at [427, 37] on ul "Cart Sales History" at bounding box center [229, 36] width 423 height 13
click at [426, 54] on button "View State Registry" at bounding box center [412, 54] width 45 height 12
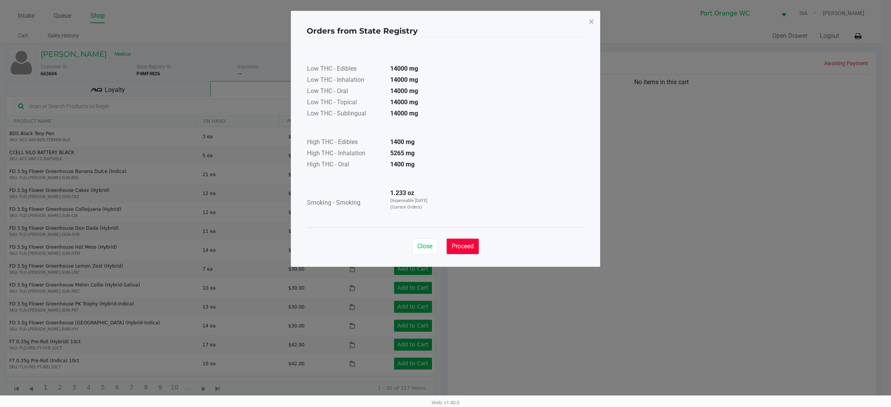
click at [469, 245] on span "Proceed" at bounding box center [462, 246] width 22 height 7
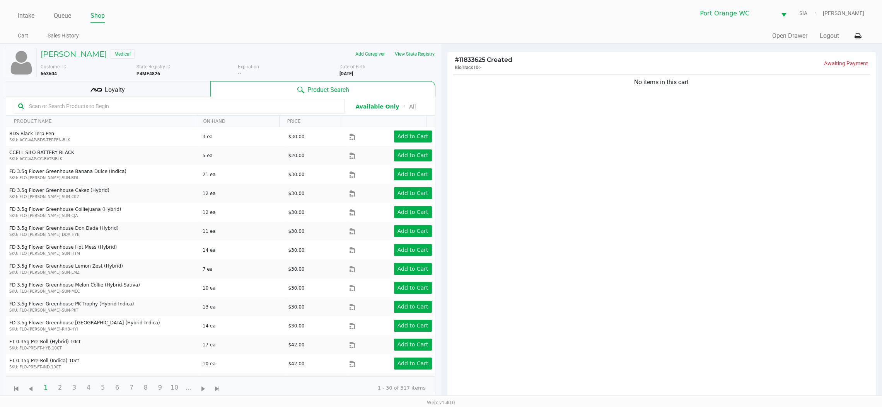
click at [650, 245] on div "No items in this cart" at bounding box center [661, 239] width 429 height 333
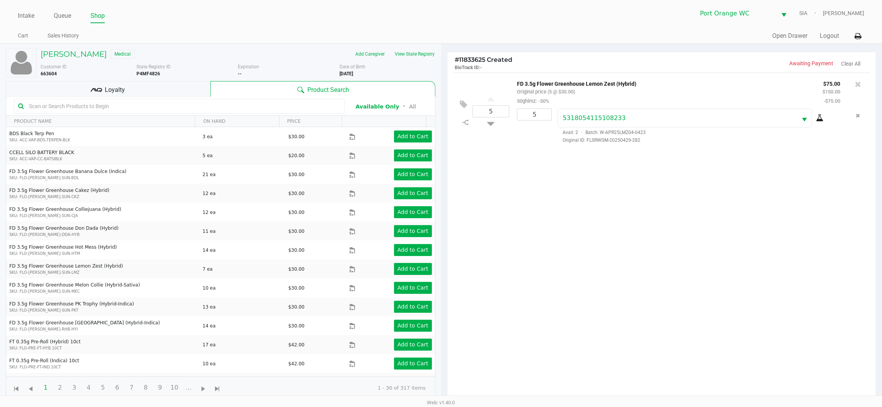
click at [136, 89] on div "Loyalty" at bounding box center [108, 88] width 204 height 15
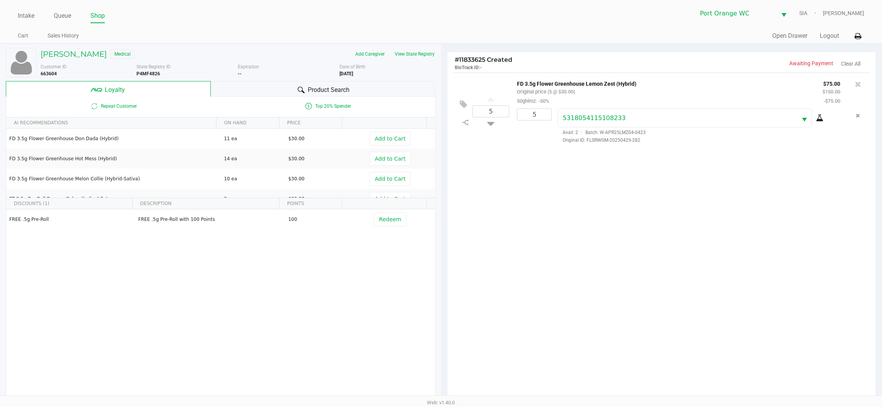
drag, startPoint x: 581, startPoint y: 273, endPoint x: 584, endPoint y: 277, distance: 4.4
click at [583, 275] on div "5 FD 3.5g Flower Greenhouse Lemon Zest (Hybrid) Original price (5 @ $30.00) 50g…" at bounding box center [661, 239] width 429 height 333
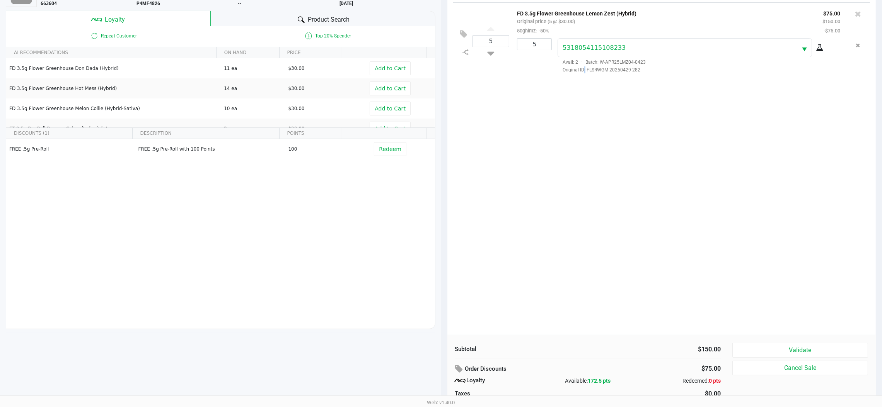
scroll to position [93, 0]
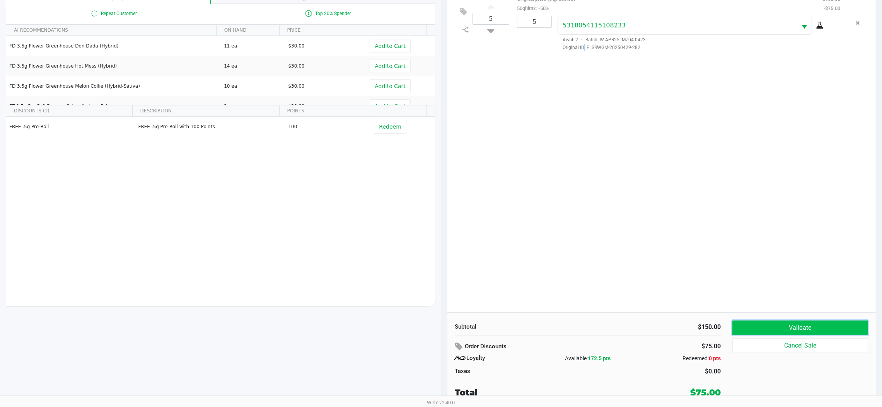
click at [758, 324] on button "Validate" at bounding box center [800, 328] width 136 height 15
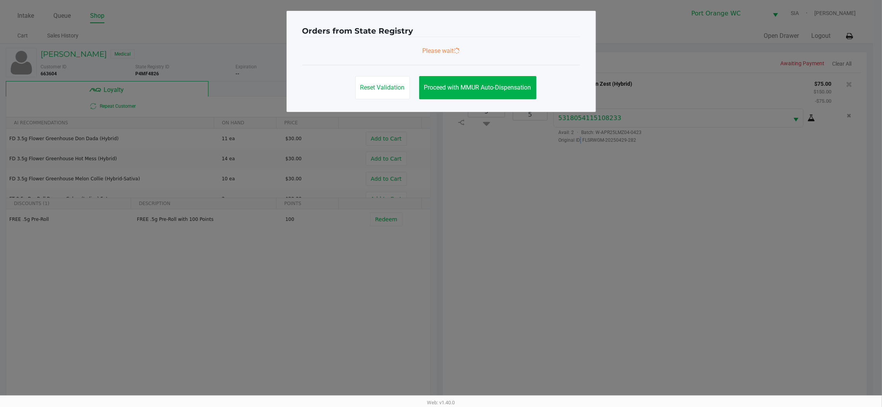
scroll to position [0, 0]
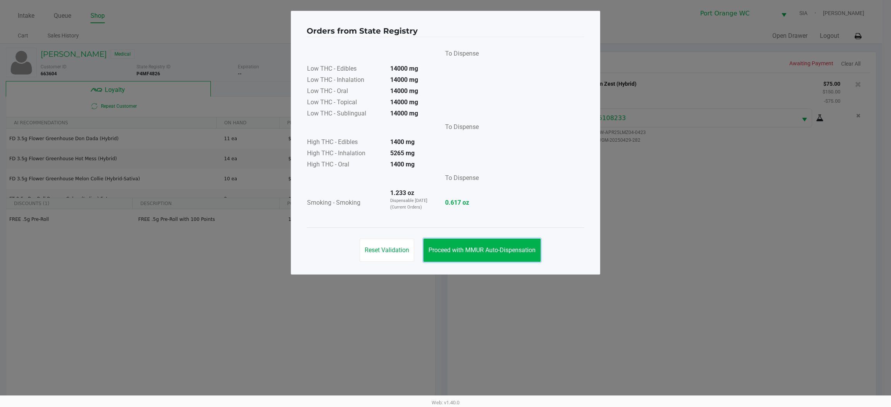
drag, startPoint x: 502, startPoint y: 245, endPoint x: 561, endPoint y: 305, distance: 83.6
click at [504, 245] on button "Proceed with MMUR Auto-Dispensation" at bounding box center [481, 250] width 117 height 23
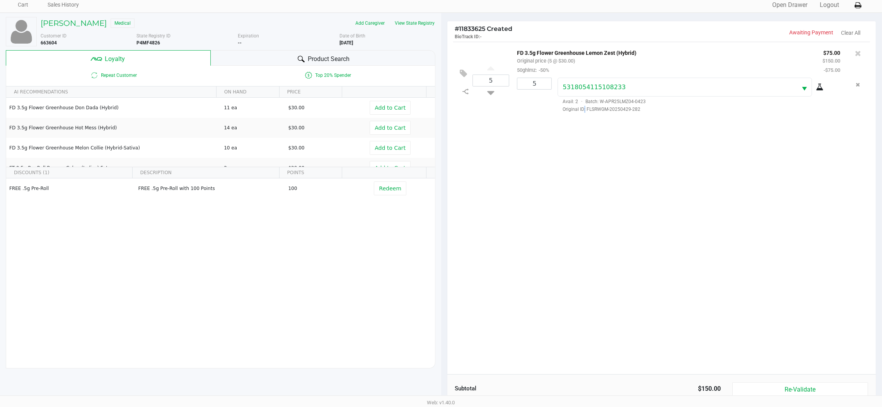
scroll to position [93, 0]
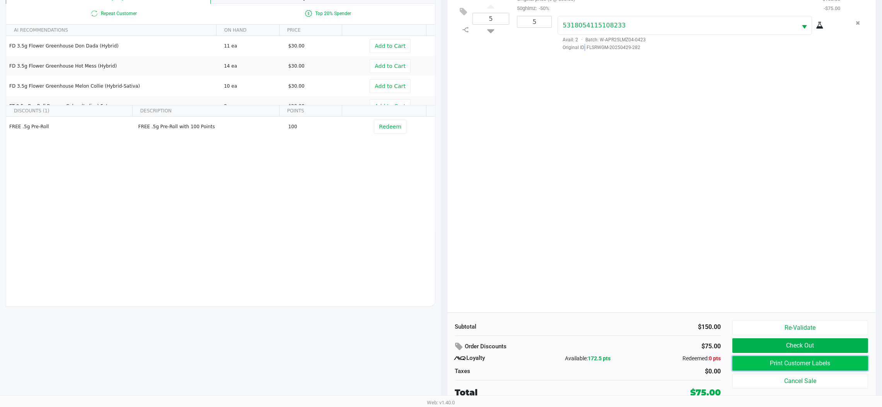
click at [777, 363] on button "Print Customer Labels" at bounding box center [800, 363] width 136 height 15
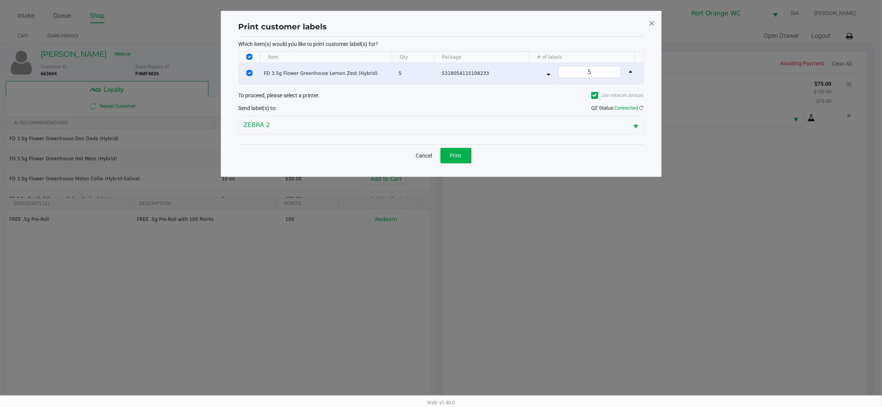
scroll to position [0, 0]
click at [466, 157] on button "Print" at bounding box center [460, 155] width 31 height 15
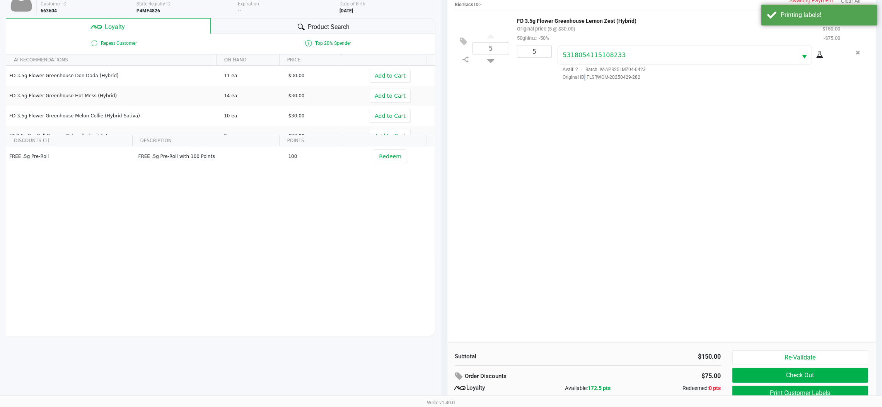
scroll to position [93, 0]
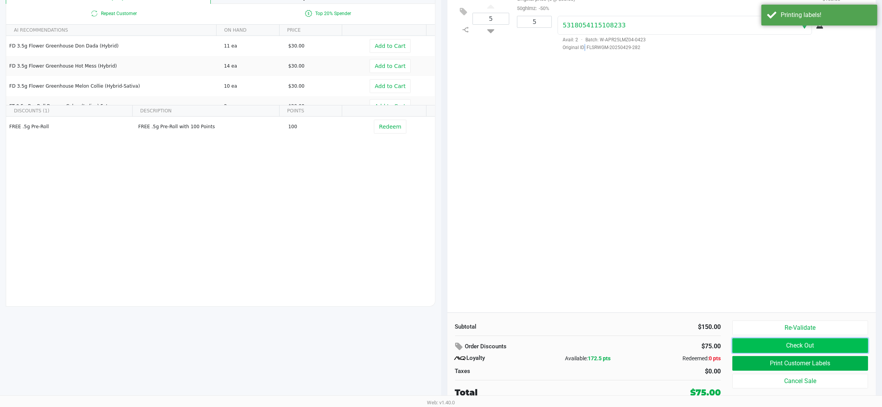
click at [762, 342] on button "Check Out" at bounding box center [800, 346] width 136 height 15
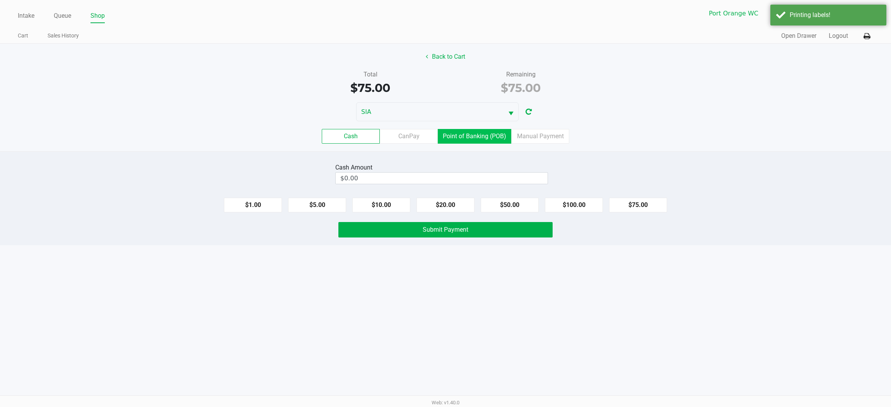
click at [499, 136] on label "Point of Banking (POB)" at bounding box center [474, 136] width 73 height 15
click at [0, 0] on 7 "Point of Banking (POB)" at bounding box center [0, 0] width 0 height 0
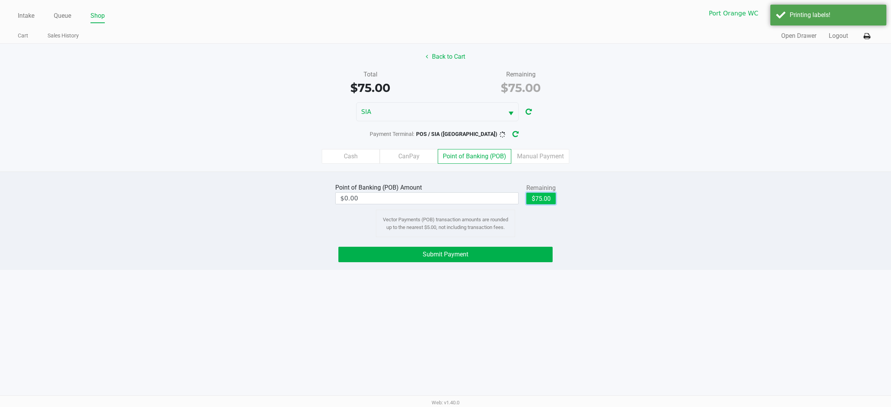
click at [539, 202] on button "$75.00" at bounding box center [540, 199] width 29 height 12
type input "$75.00"
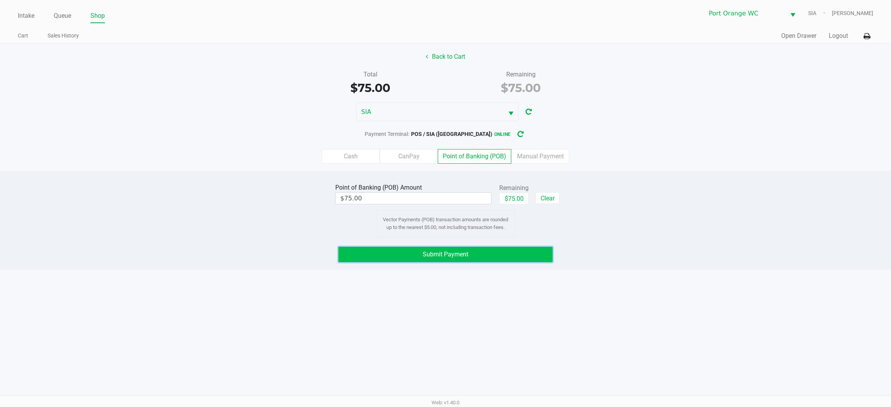
click at [520, 252] on button "Submit Payment" at bounding box center [445, 254] width 214 height 15
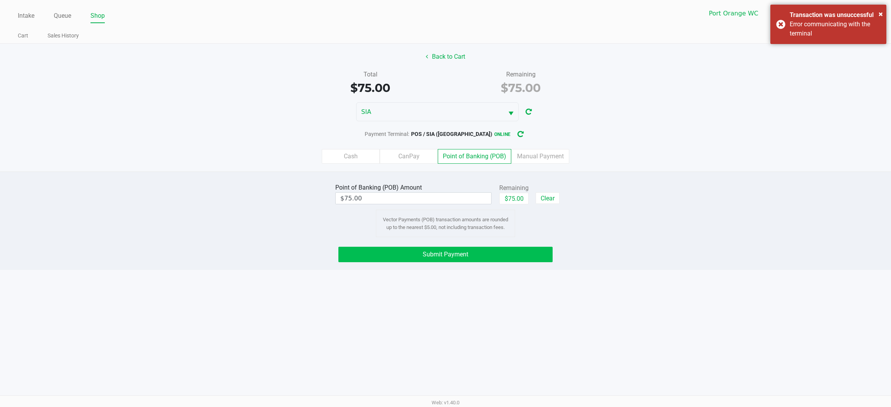
click at [528, 256] on button "Submit Payment" at bounding box center [445, 254] width 214 height 15
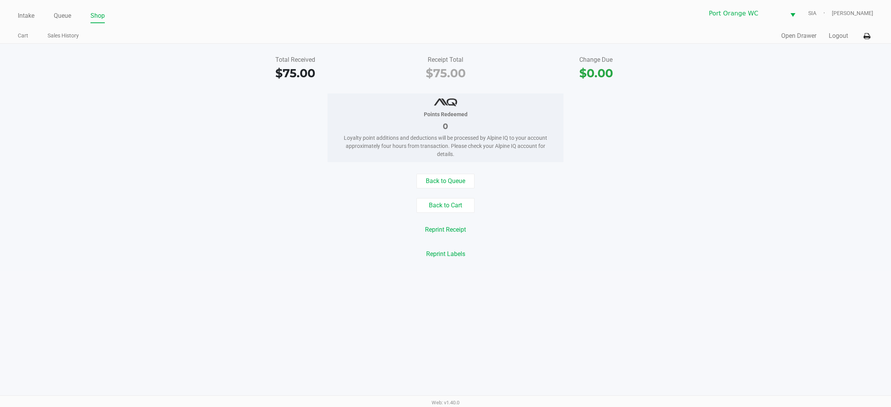
click at [59, 15] on link "Queue" at bounding box center [62, 15] width 17 height 11
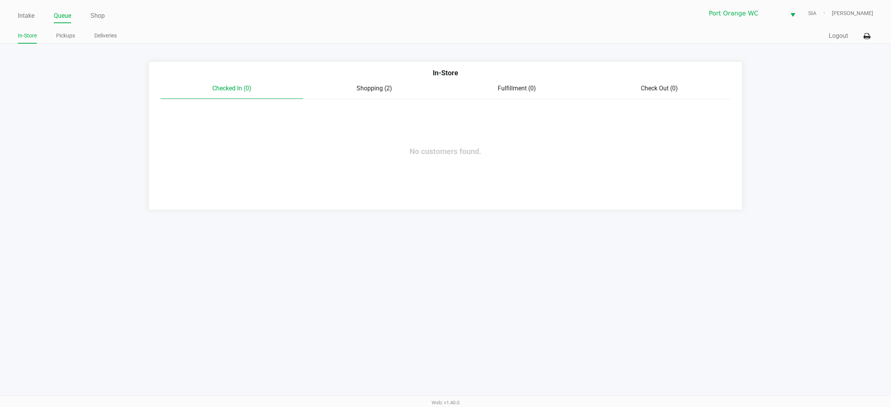
click at [63, 36] on link "Pickups" at bounding box center [65, 36] width 19 height 10
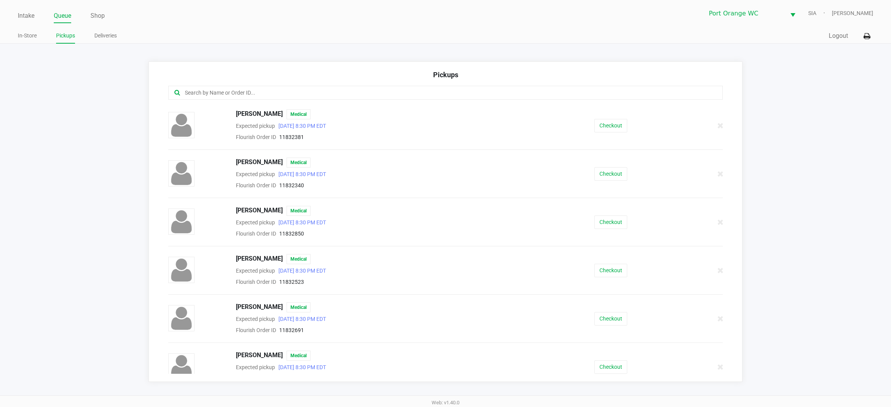
click at [340, 92] on input "text" at bounding box center [428, 93] width 488 height 9
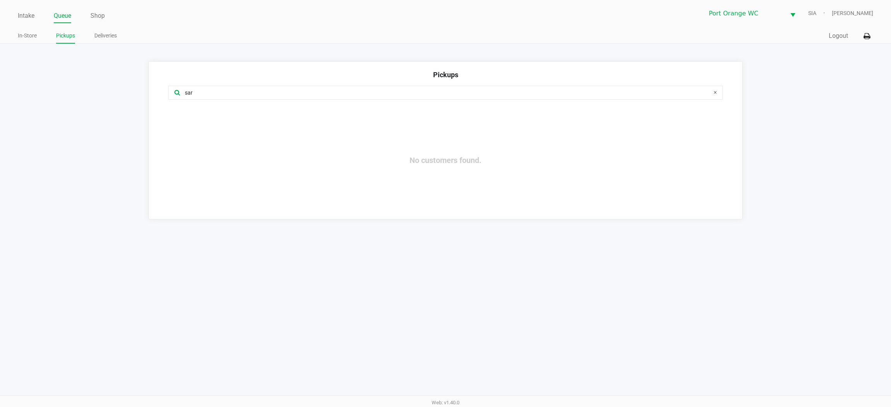
type input "sar"
click at [22, 14] on link "Intake" at bounding box center [26, 15] width 17 height 11
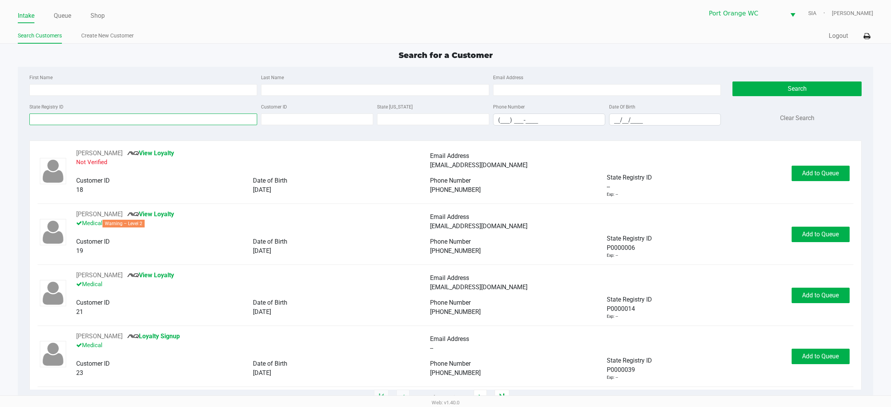
click at [59, 117] on input "State Registry ID" at bounding box center [143, 120] width 228 height 12
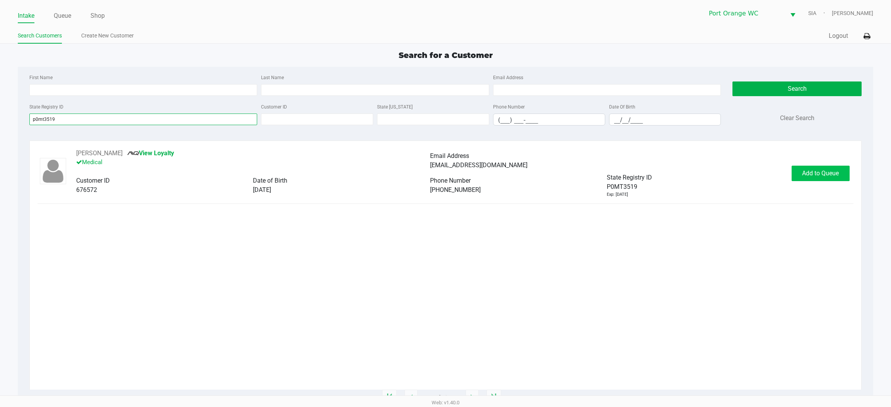
type input "p0mt3519"
click at [823, 172] on span "Add to Queue" at bounding box center [820, 173] width 37 height 7
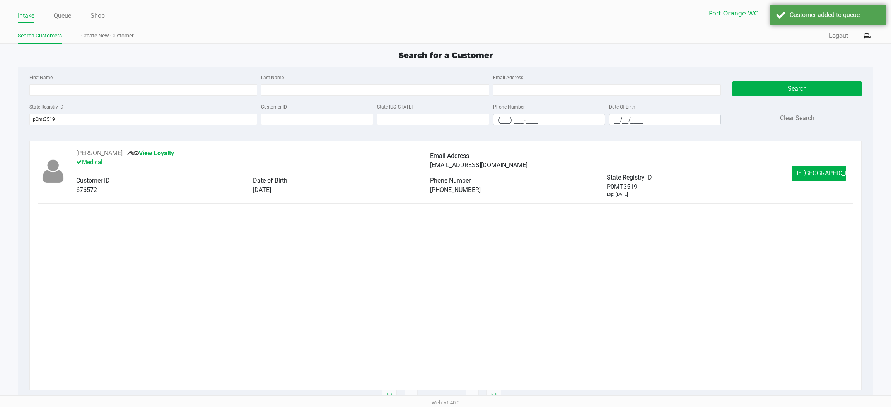
click at [820, 173] on span "In Queue" at bounding box center [828, 173] width 65 height 7
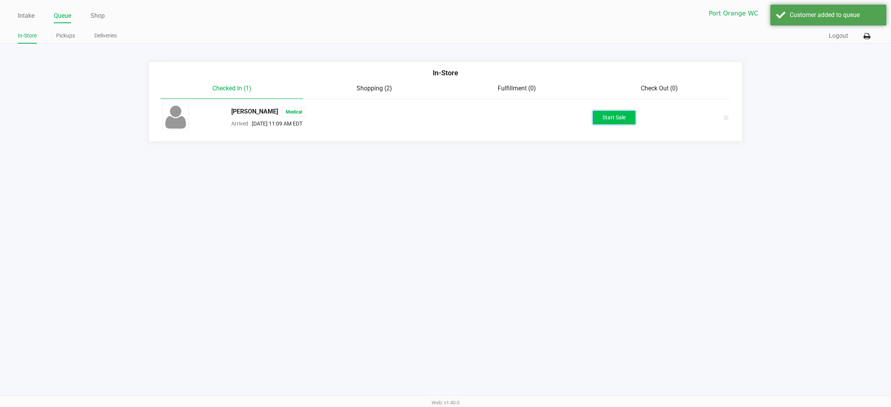
click at [610, 119] on button "Start Sale" at bounding box center [614, 118] width 43 height 14
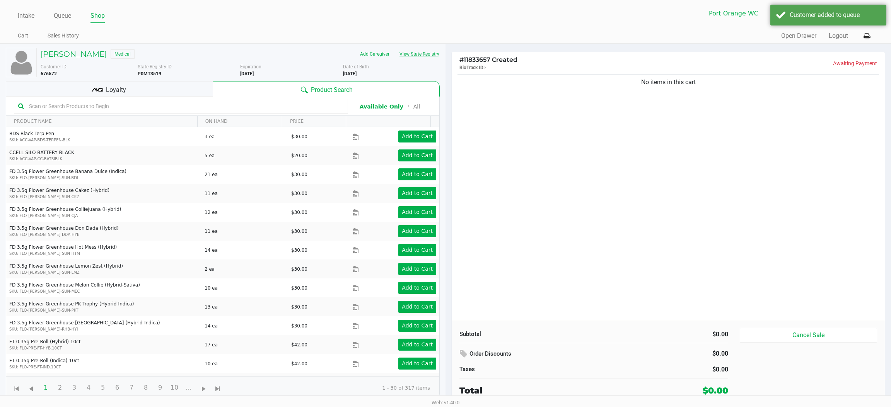
click at [422, 49] on button "View State Registry" at bounding box center [416, 54] width 45 height 12
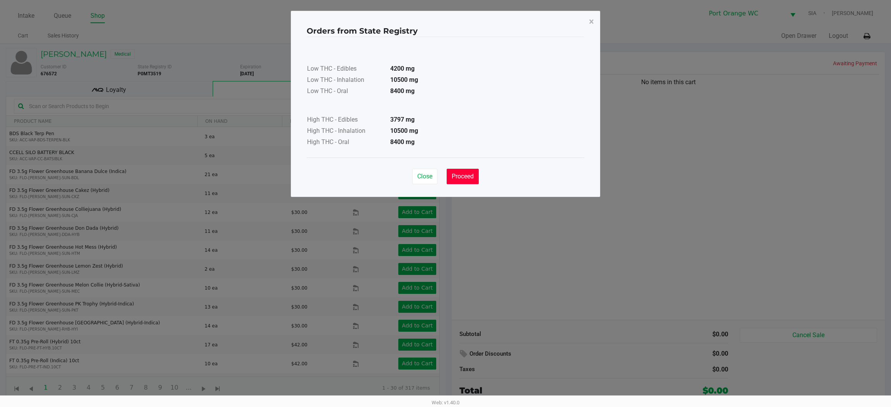
drag, startPoint x: 465, startPoint y: 176, endPoint x: 173, endPoint y: 139, distance: 293.8
click at [431, 160] on div "Close Proceed" at bounding box center [446, 173] width 278 height 31
drag, startPoint x: 471, startPoint y: 173, endPoint x: 370, endPoint y: 139, distance: 106.8
click at [470, 173] on span "Proceed" at bounding box center [462, 176] width 22 height 7
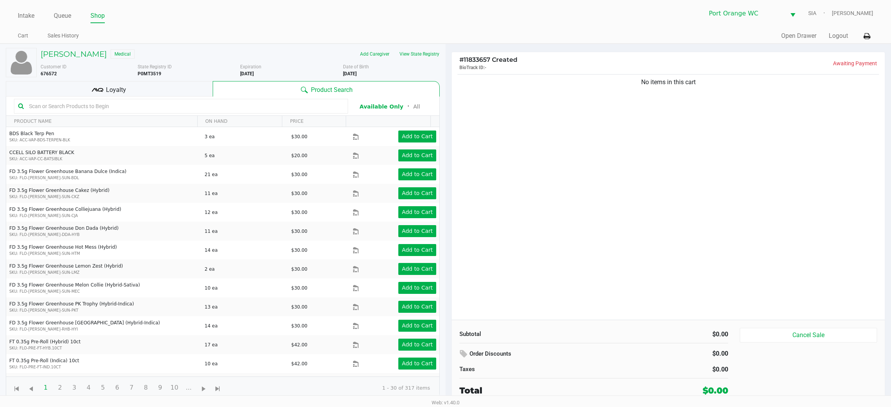
drag, startPoint x: 164, startPoint y: 86, endPoint x: 227, endPoint y: 83, distance: 62.7
click at [164, 87] on div "Loyalty" at bounding box center [109, 88] width 207 height 15
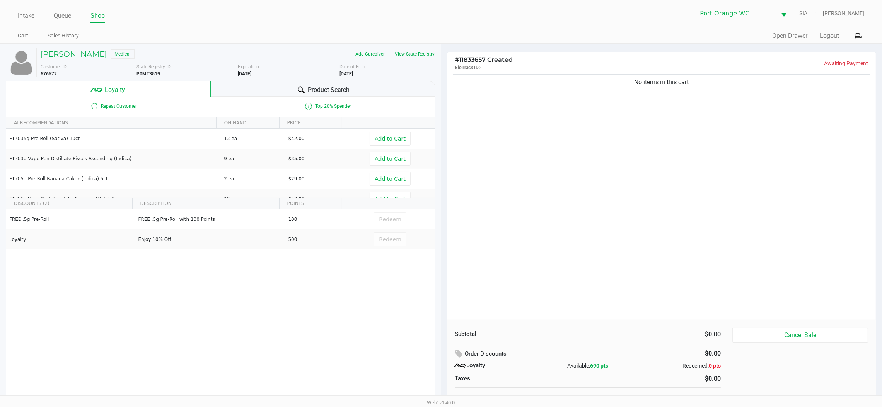
click at [235, 83] on div "Product Search" at bounding box center [323, 88] width 225 height 15
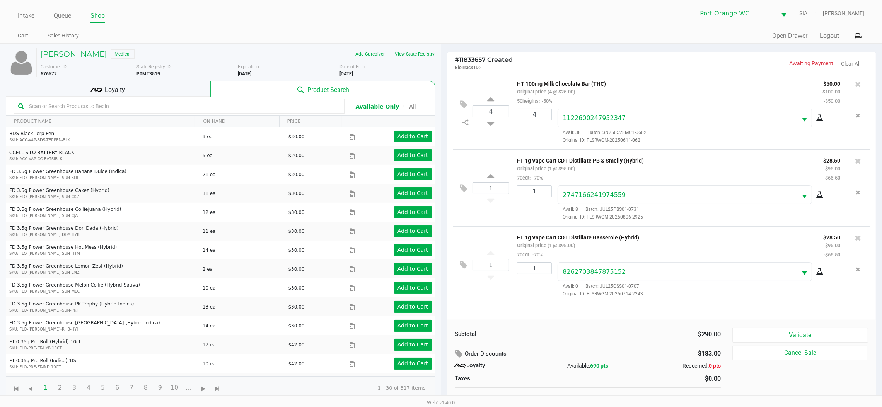
click at [605, 241] on p "FT 1g Vape Cart CDT Distillate Gasserole (Hybrid)" at bounding box center [664, 237] width 295 height 8
copy p "FT 1g Vape Cart CDT Distillate Gasserole (Hybrid)"
click at [164, 95] on div "Loyalty" at bounding box center [108, 88] width 204 height 15
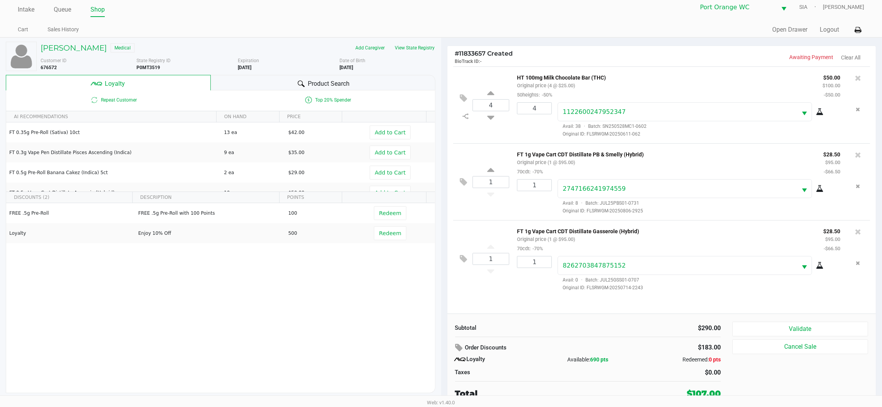
scroll to position [8, 0]
click at [747, 329] on button "Validate" at bounding box center [800, 328] width 136 height 15
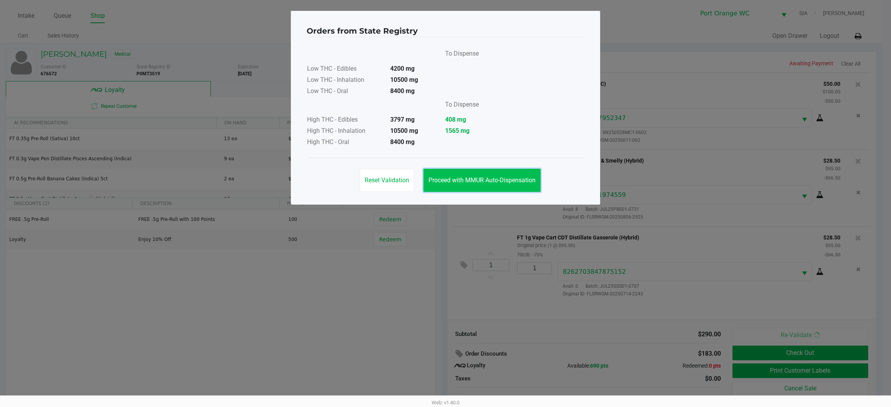
click at [509, 180] on span "Proceed with MMUR Auto-Dispensation" at bounding box center [481, 180] width 107 height 7
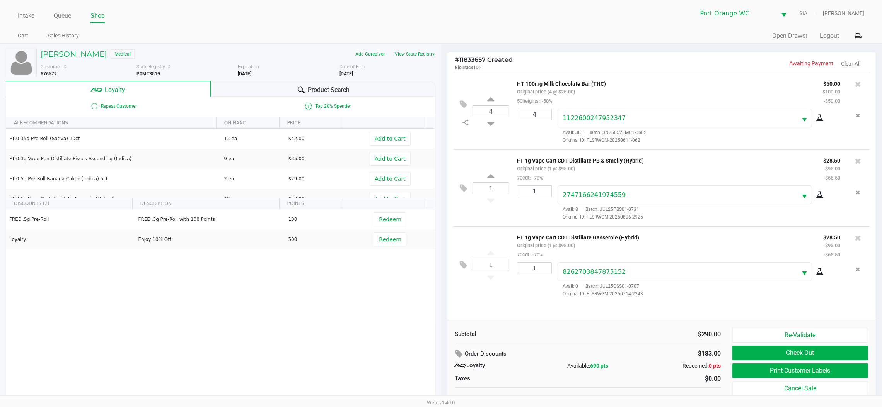
drag, startPoint x: 525, startPoint y: 325, endPoint x: 530, endPoint y: 322, distance: 6.7
click at [525, 325] on div "Subtotal $290.00 Order Discounts $183.00 Loyalty Available: 690 pts Redeemed: 0…" at bounding box center [661, 367] width 429 height 94
click at [528, 325] on div "Subtotal $290.00 Order Discounts $183.00 Loyalty Available: 690 pts Redeemed: 0…" at bounding box center [661, 367] width 429 height 94
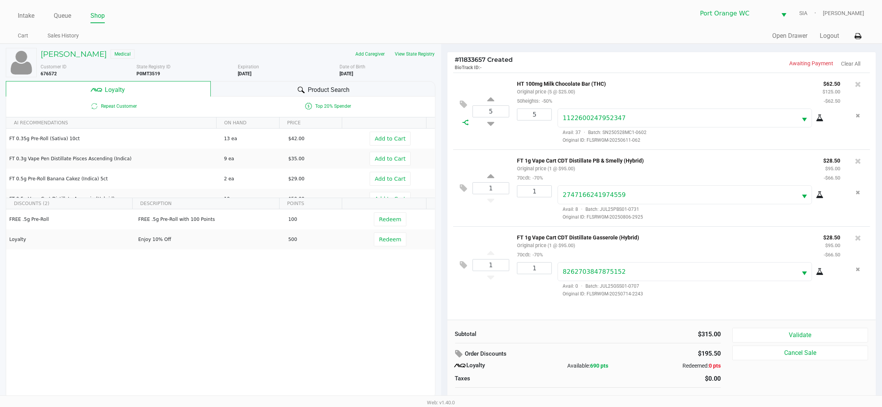
click at [463, 125] on icon at bounding box center [465, 122] width 6 height 6
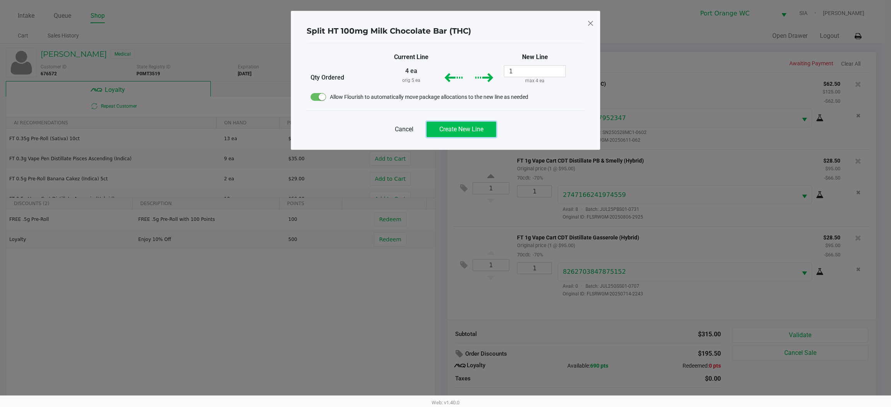
click at [482, 132] on span "Create New Line" at bounding box center [461, 129] width 44 height 7
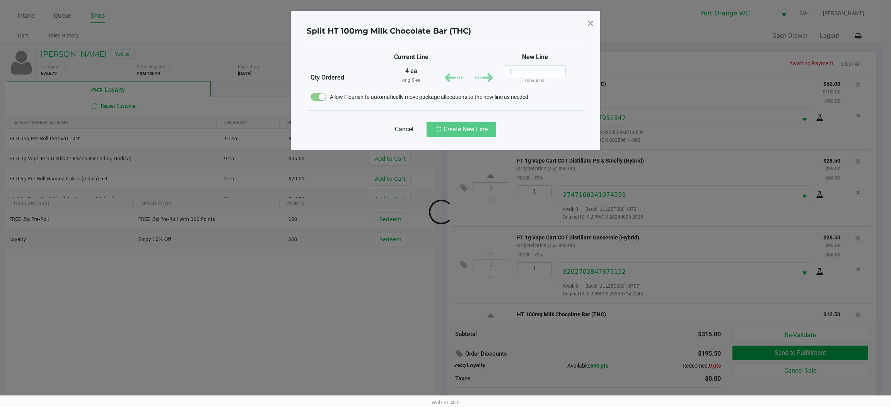
scroll to position [33, 0]
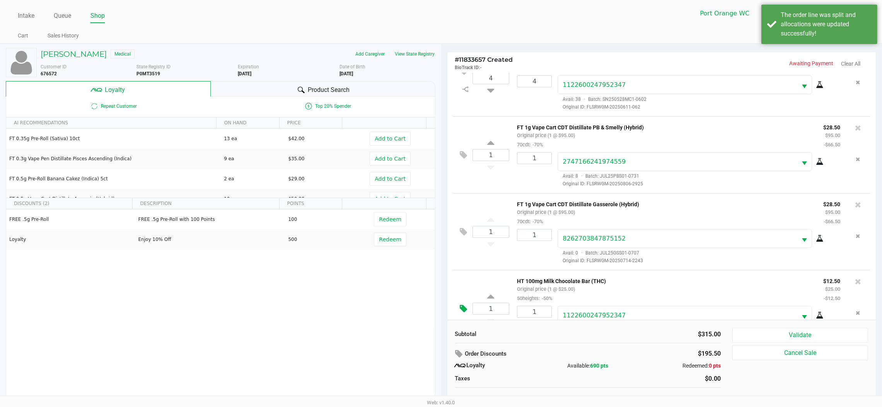
click at [463, 308] on icon at bounding box center [463, 309] width 7 height 9
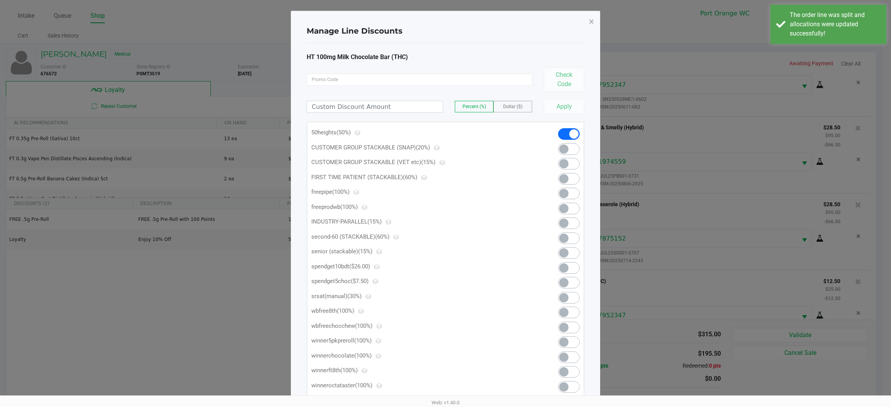
click at [580, 278] on div at bounding box center [561, 284] width 47 height 15
drag, startPoint x: 578, startPoint y: 278, endPoint x: 569, endPoint y: 286, distance: 12.6
click at [572, 284] on div at bounding box center [561, 284] width 47 height 15
click at [569, 286] on span at bounding box center [569, 283] width 22 height 12
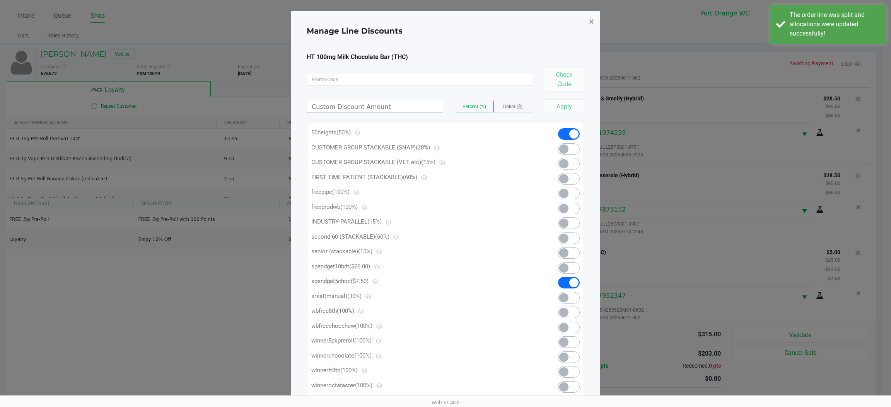
click at [591, 20] on span "×" at bounding box center [591, 21] width 5 height 11
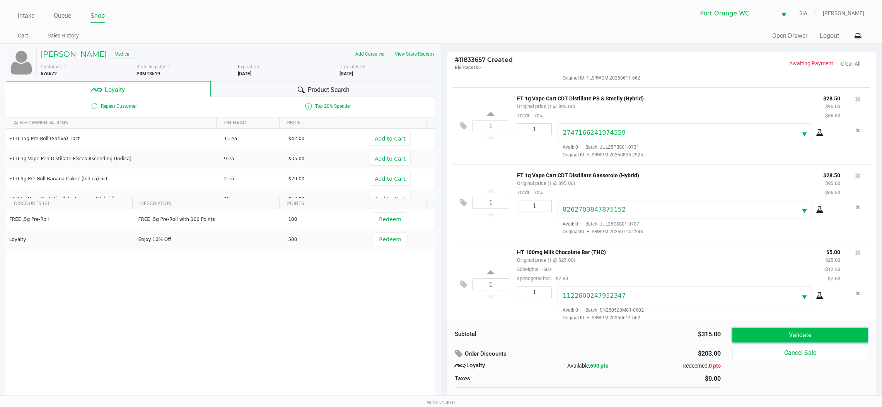
click at [758, 337] on button "Validate" at bounding box center [800, 335] width 136 height 15
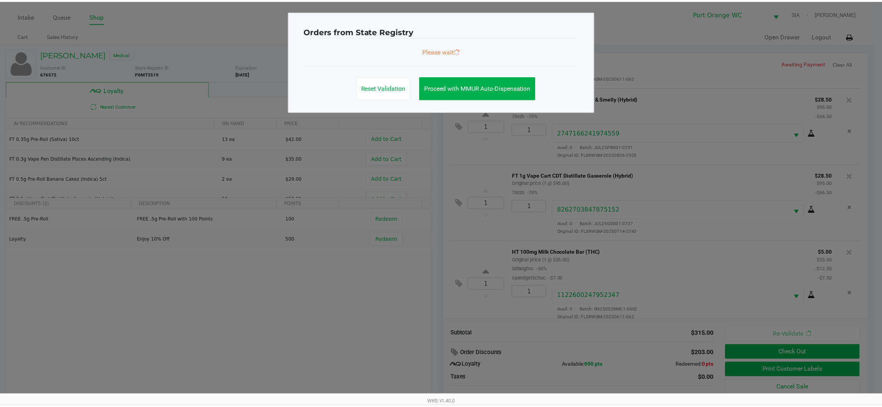
scroll to position [72, 0]
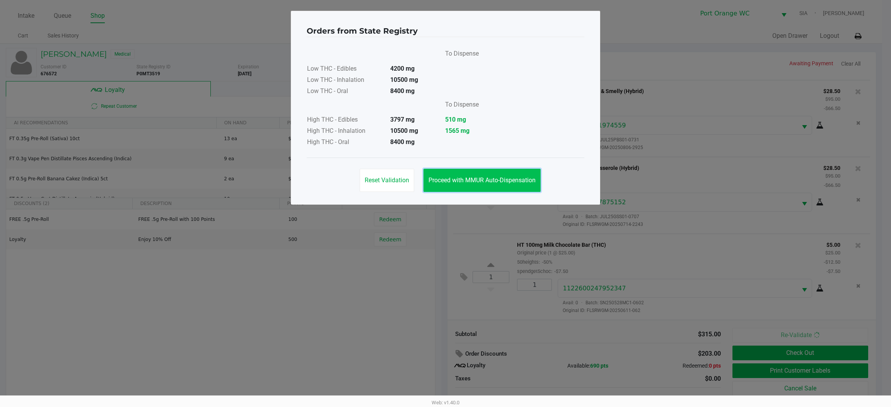
click at [499, 184] on button "Proceed with MMUR Auto-Dispensation" at bounding box center [481, 180] width 117 height 23
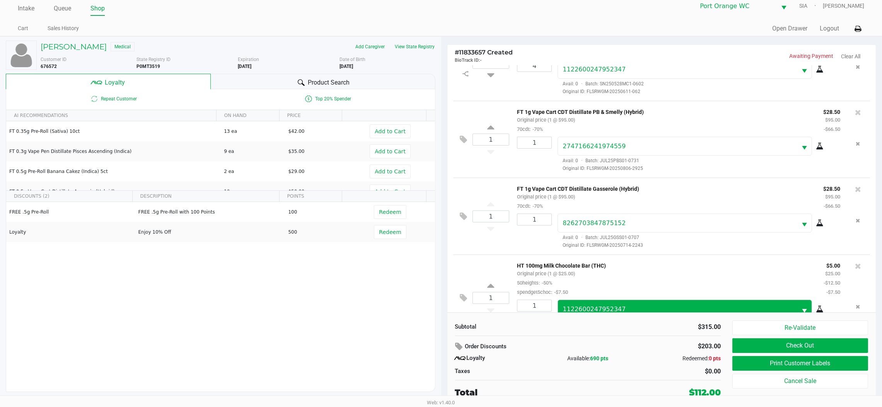
scroll to position [71, 0]
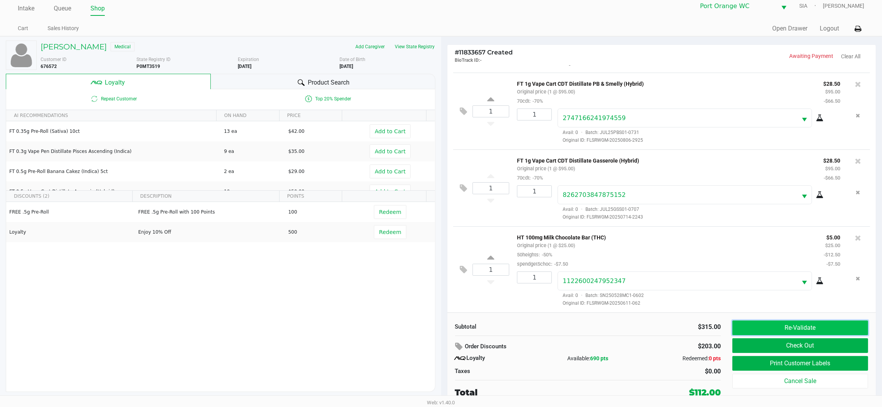
click at [791, 329] on button "Re-Validate" at bounding box center [800, 328] width 136 height 15
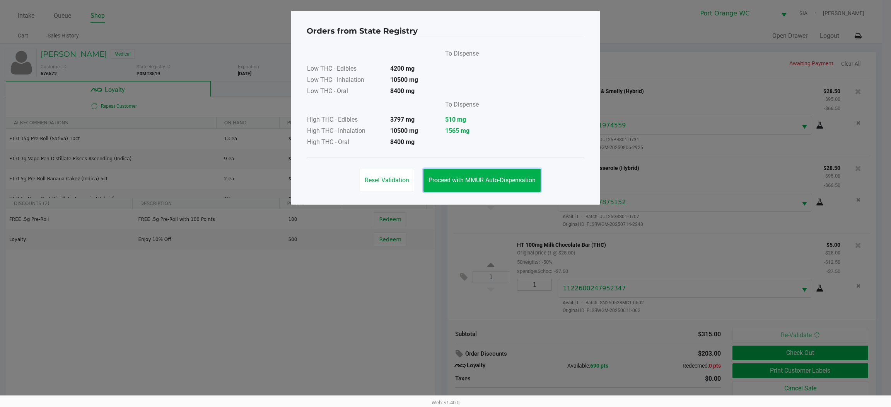
drag, startPoint x: 509, startPoint y: 180, endPoint x: 854, endPoint y: 236, distance: 348.9
click at [511, 180] on span "Proceed with MMUR Auto-Dispensation" at bounding box center [481, 180] width 107 height 7
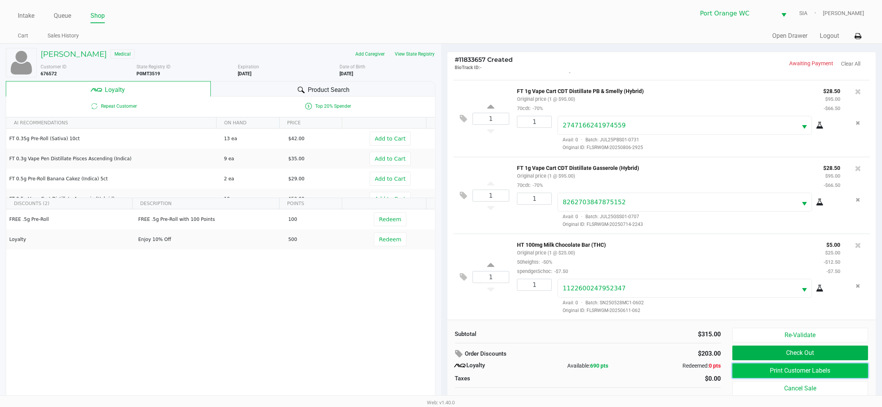
click at [796, 373] on button "Print Customer Labels" at bounding box center [800, 371] width 136 height 15
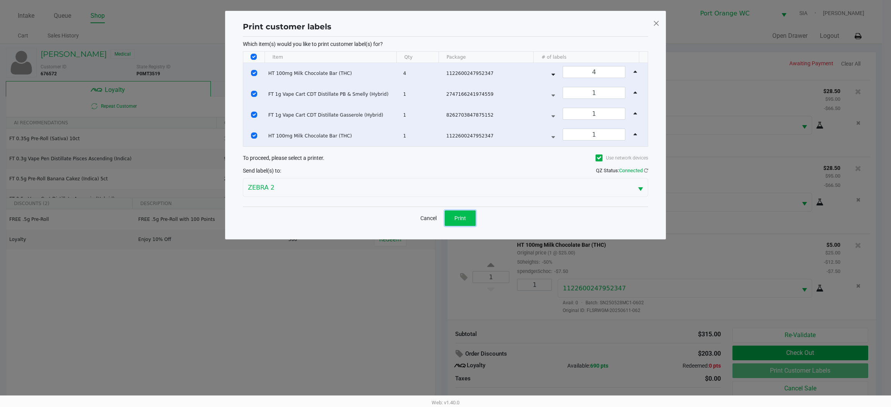
click at [459, 220] on span "Print" at bounding box center [460, 218] width 12 height 6
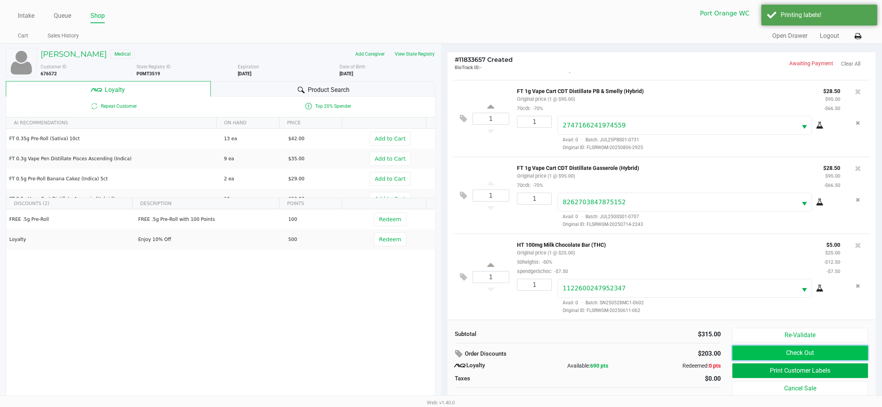
drag, startPoint x: 736, startPoint y: 353, endPoint x: 745, endPoint y: 348, distance: 10.4
click at [745, 348] on button "Check Out" at bounding box center [800, 353] width 136 height 15
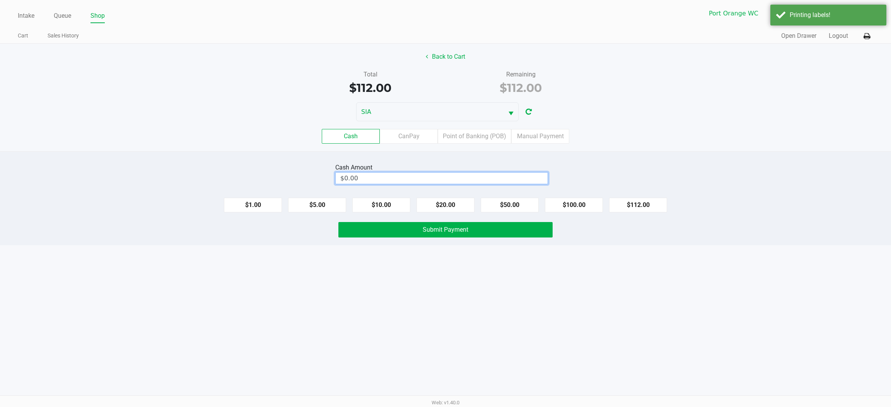
click at [484, 175] on input "$0.00" at bounding box center [442, 178] width 212 height 11
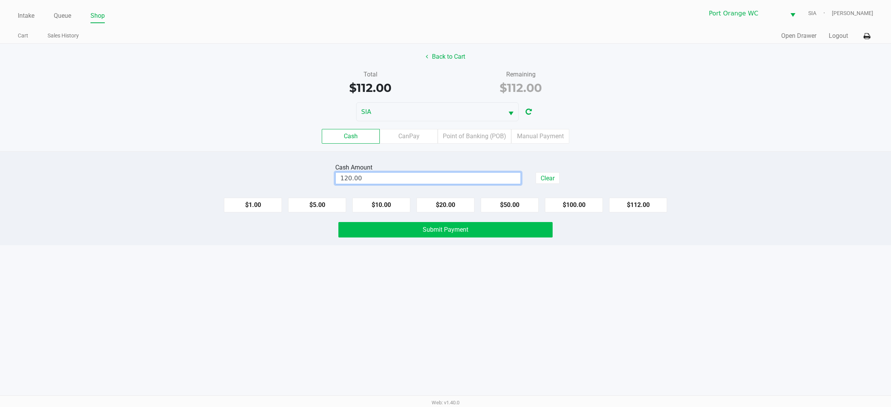
click at [468, 235] on button "Submit Payment" at bounding box center [445, 229] width 214 height 15
type input "$120.00"
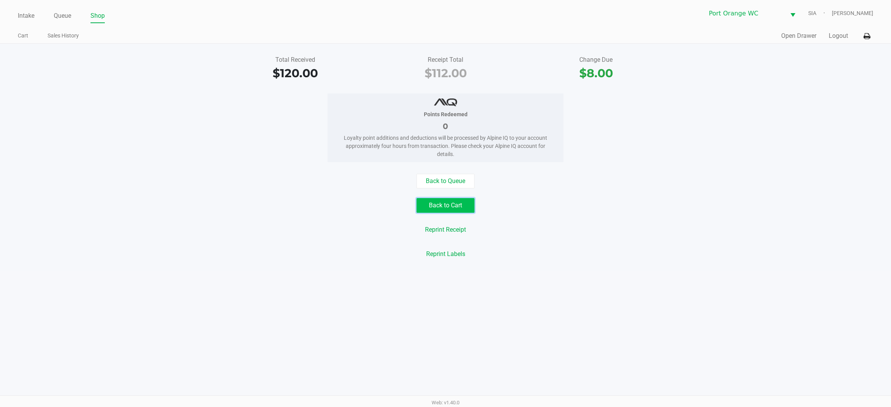
click at [461, 203] on button "Back to Cart" at bounding box center [445, 205] width 58 height 15
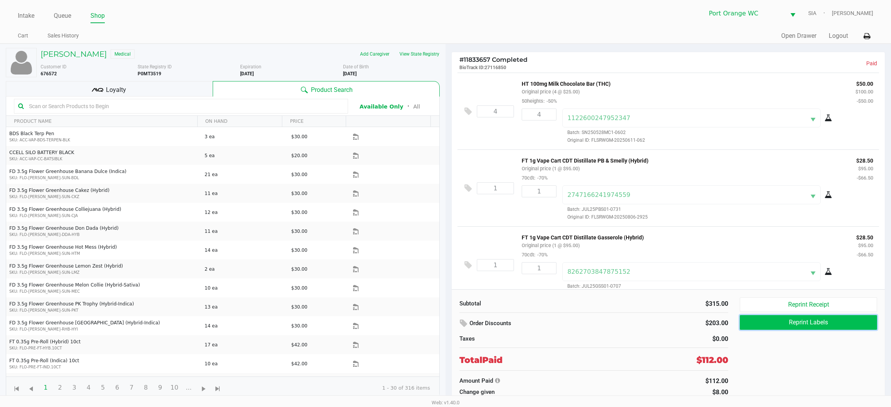
click at [787, 325] on button "Reprint Labels" at bounding box center [807, 322] width 137 height 15
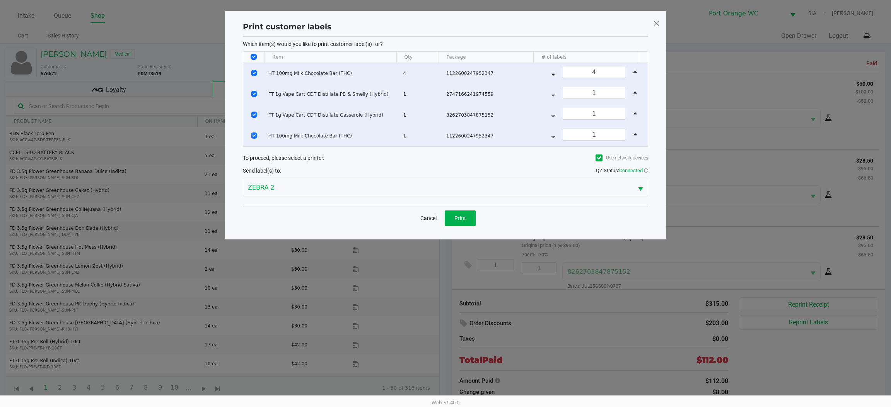
click at [250, 61] on th "Data table" at bounding box center [253, 57] width 21 height 11
click at [252, 57] on input "Select All Rows" at bounding box center [253, 57] width 6 height 6
checkbox input "false"
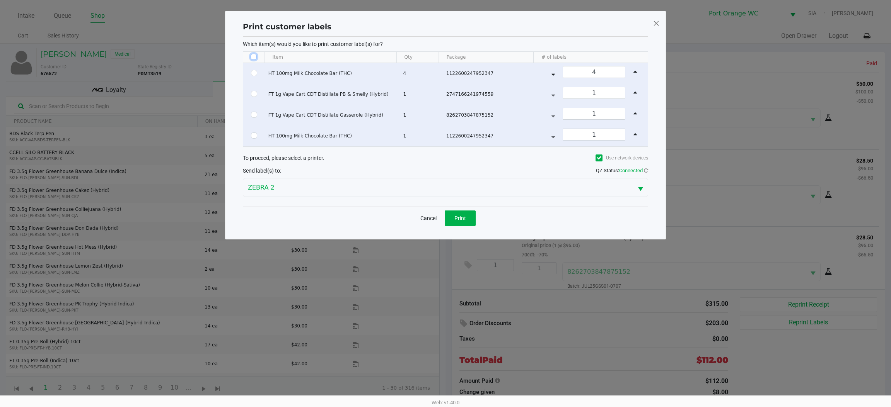
checkbox input "false"
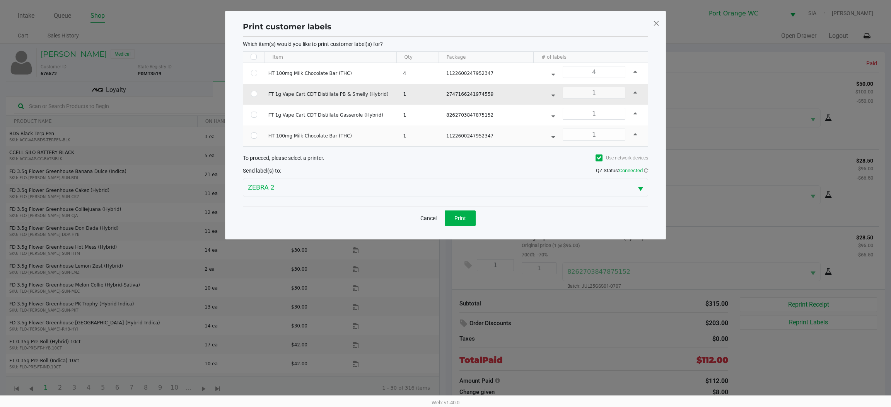
click at [254, 90] on td "Data table" at bounding box center [254, 94] width 22 height 21
click at [254, 94] on input "Select Row" at bounding box center [254, 94] width 6 height 6
checkbox input "true"
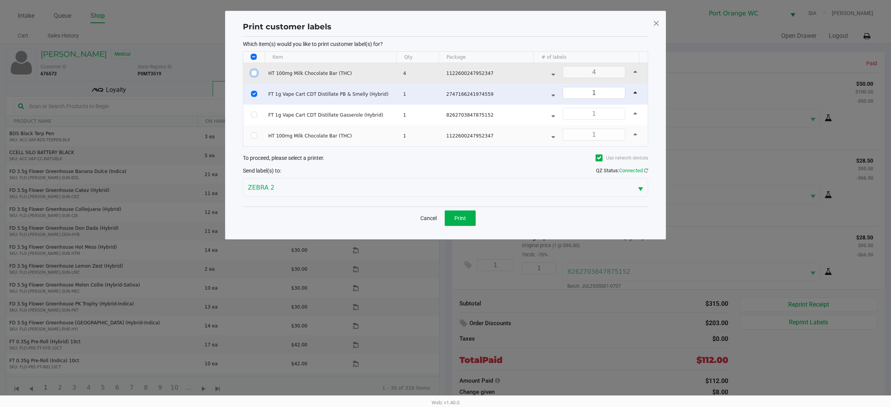
click at [253, 75] on input "Select Row" at bounding box center [254, 73] width 6 height 6
checkbox input "true"
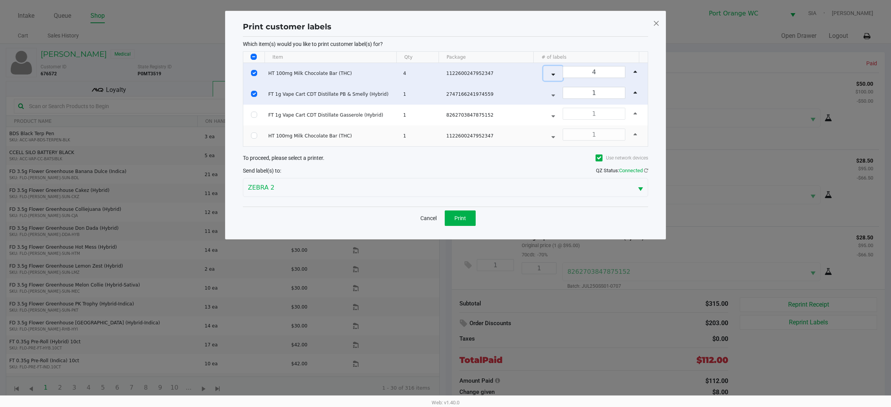
click at [548, 71] on button "Data table" at bounding box center [552, 73] width 19 height 15
click at [548, 70] on button "Data table" at bounding box center [552, 73] width 19 height 15
type input "2"
click at [458, 222] on button "Print" at bounding box center [460, 218] width 31 height 15
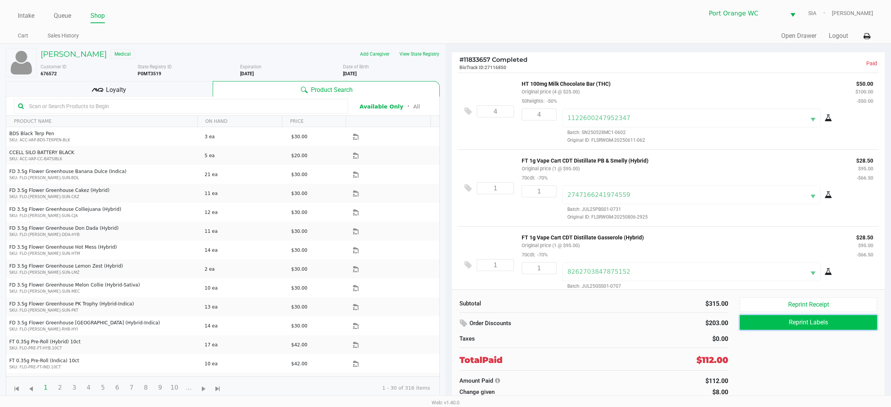
click at [820, 328] on button "Reprint Labels" at bounding box center [807, 322] width 137 height 15
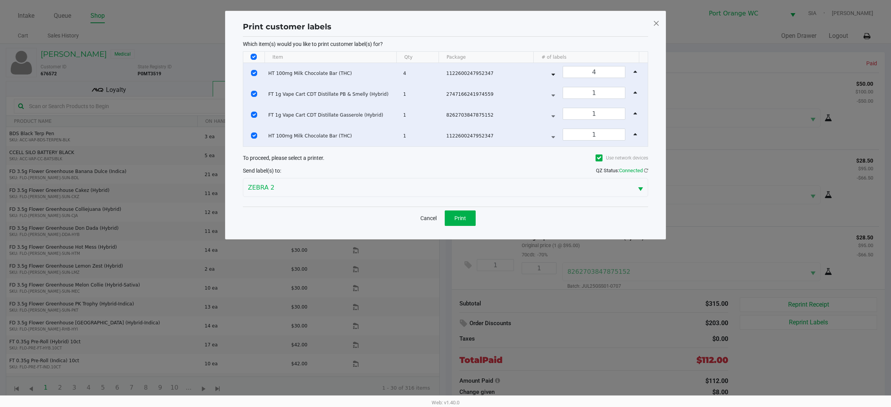
click at [252, 55] on input "Select All Rows" at bounding box center [253, 57] width 6 height 6
checkbox input "false"
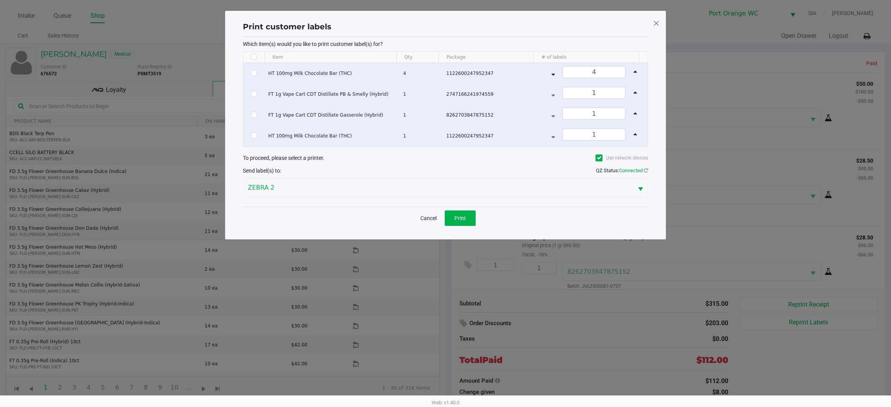
checkbox input "false"
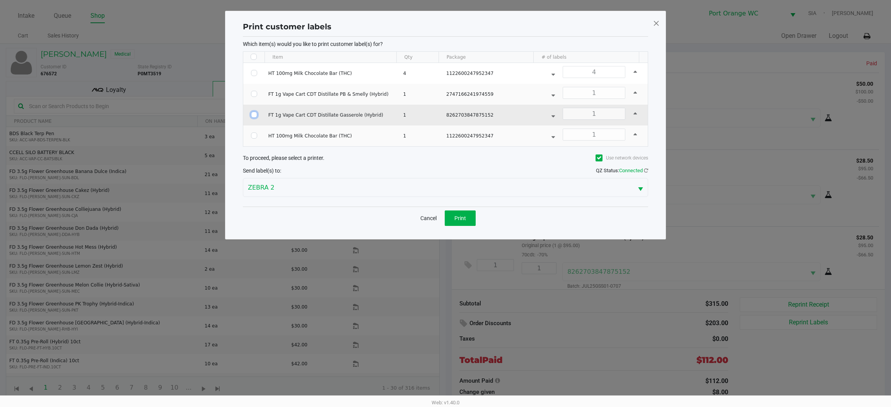
click at [251, 114] on input "Select Row" at bounding box center [254, 115] width 6 height 6
checkbox input "true"
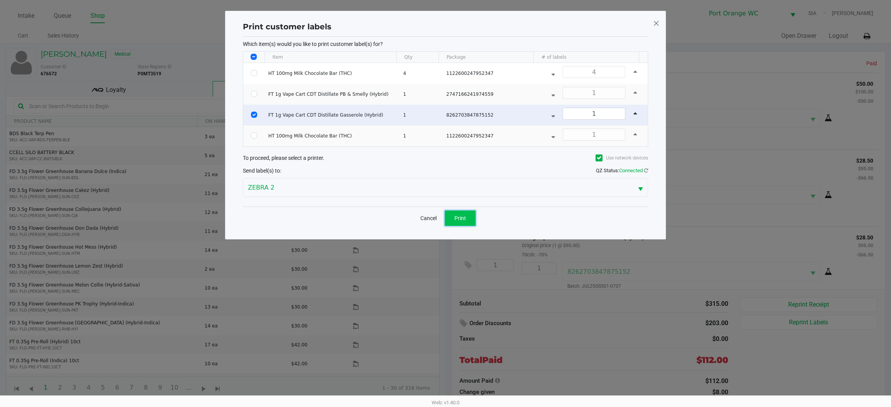
click at [460, 218] on span "Print" at bounding box center [460, 218] width 12 height 6
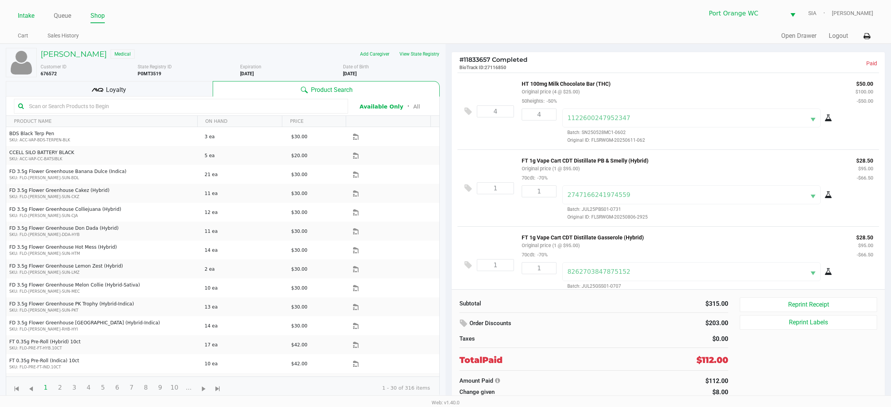
click at [29, 21] on link "Intake" at bounding box center [26, 15] width 17 height 11
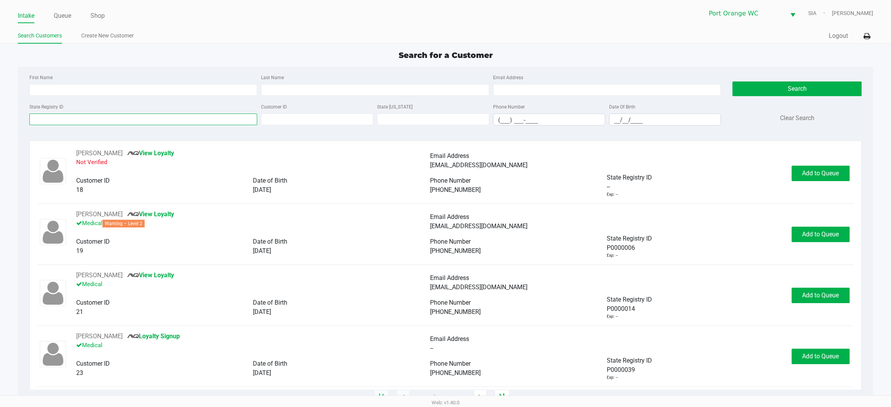
click at [186, 120] on input "State Registry ID" at bounding box center [143, 120] width 228 height 12
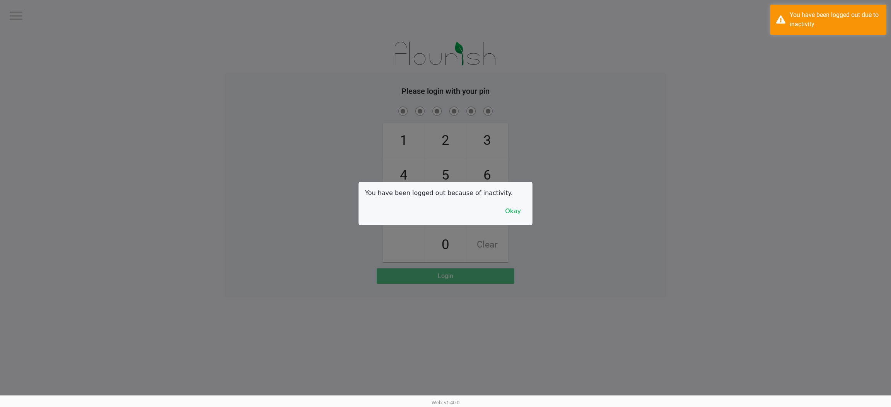
click at [196, 116] on div at bounding box center [445, 203] width 891 height 407
checkbox input "true"
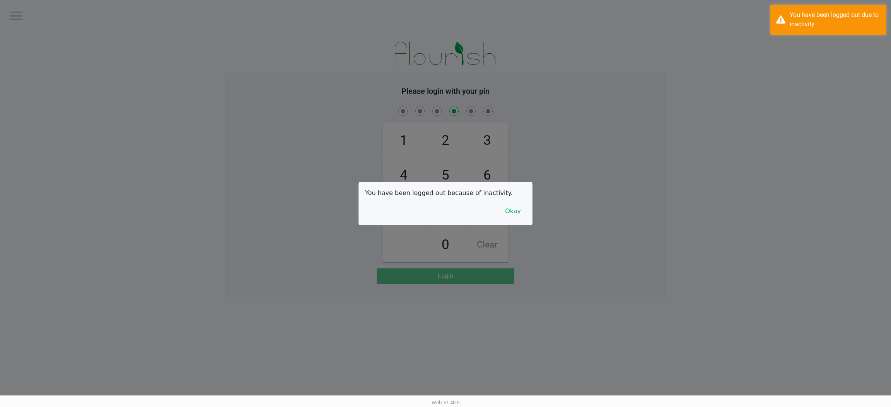
checkbox input "false"
checkbox input "true"
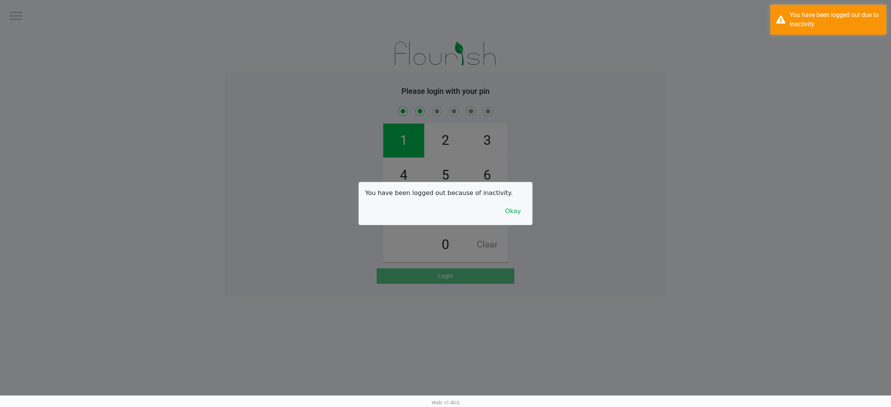
checkbox input "true"
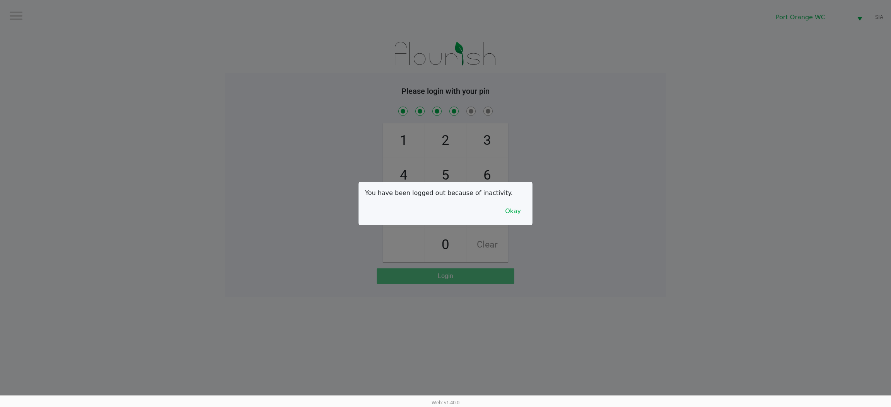
checkbox input "true"
checkbox input "false"
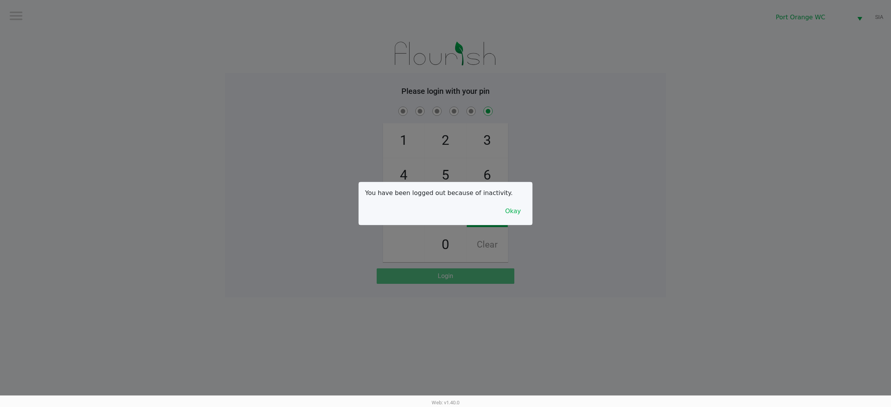
checkbox input "false"
checkbox input "true"
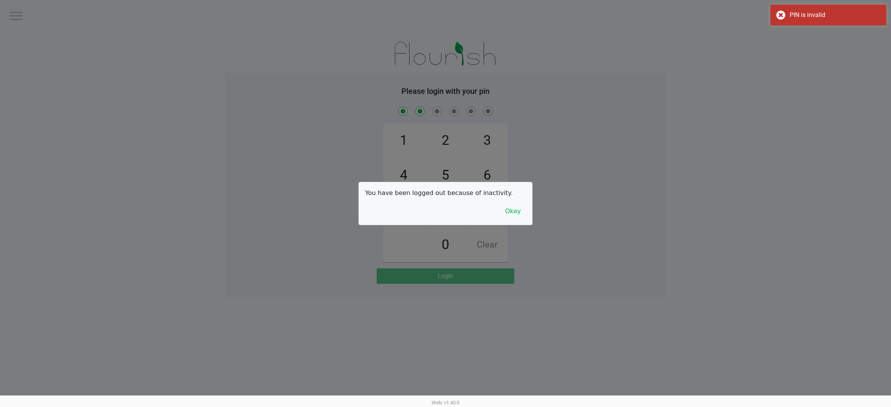
checkbox input "true"
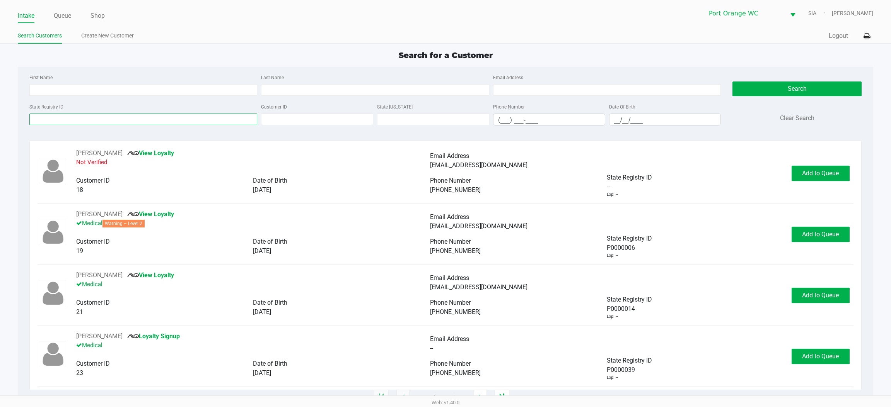
click at [133, 119] on input "State Registry ID" at bounding box center [143, 120] width 228 height 12
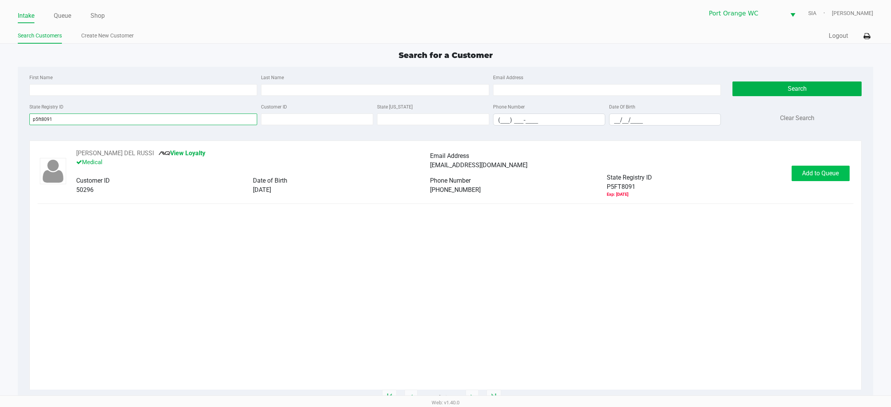
type input "p5ft8091"
click at [823, 177] on button "Add to Queue" at bounding box center [820, 173] width 58 height 15
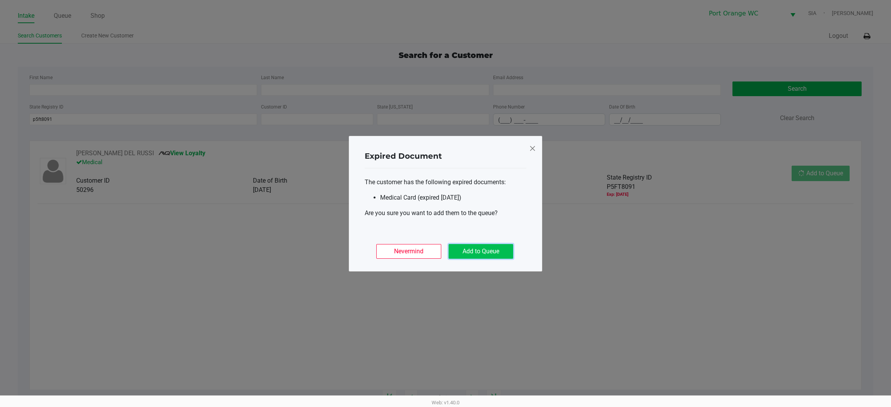
click at [493, 254] on button "Add to Queue" at bounding box center [480, 251] width 65 height 15
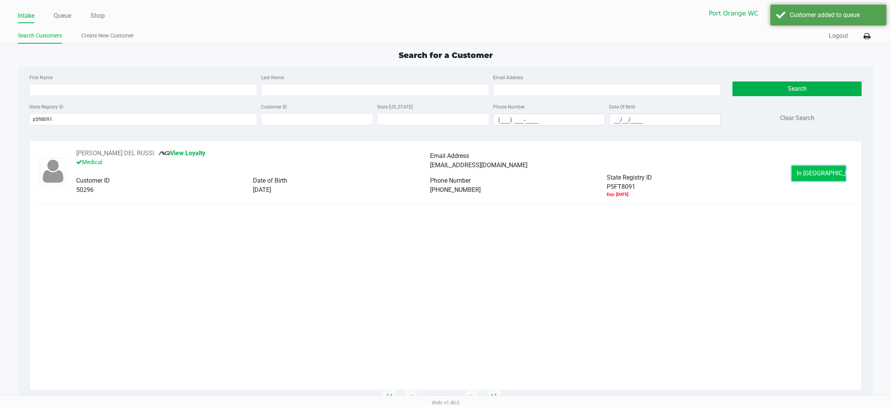
click at [803, 175] on button "In Queue" at bounding box center [818, 173] width 54 height 15
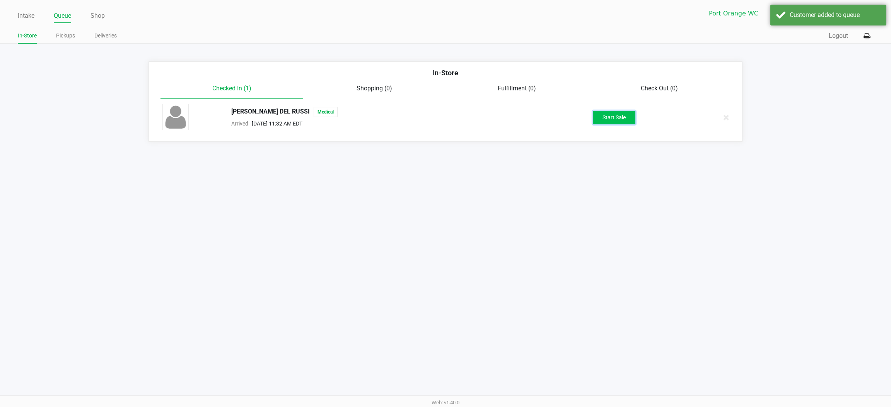
click at [627, 120] on button "Start Sale" at bounding box center [614, 118] width 43 height 14
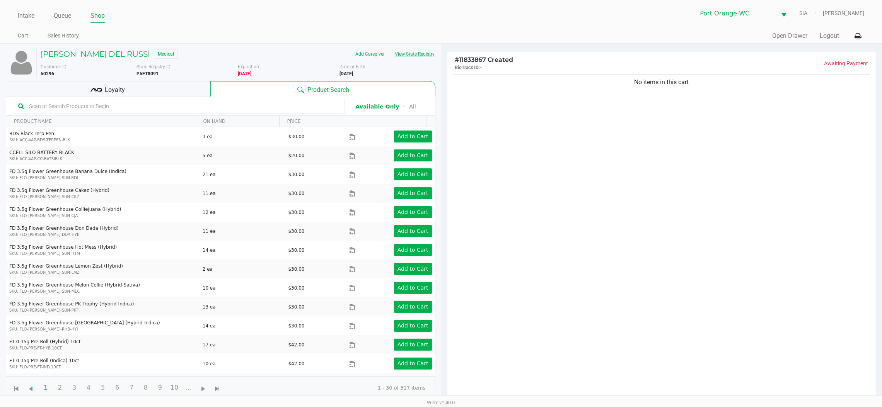
click at [427, 49] on button "View State Registry" at bounding box center [412, 54] width 45 height 12
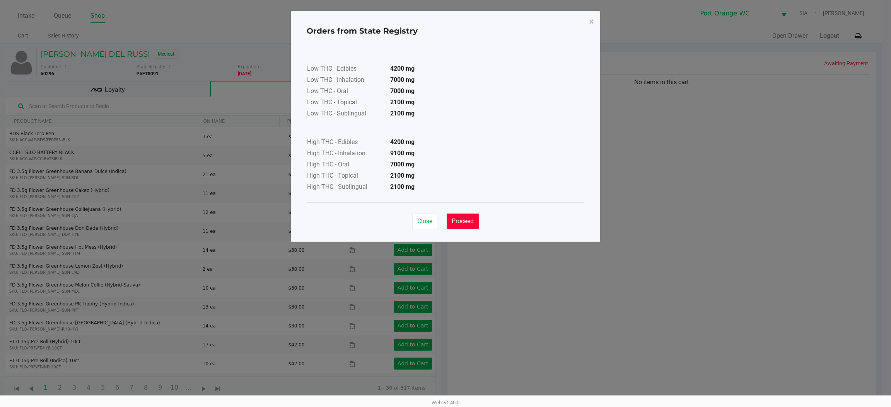
click at [469, 222] on span "Proceed" at bounding box center [462, 221] width 22 height 7
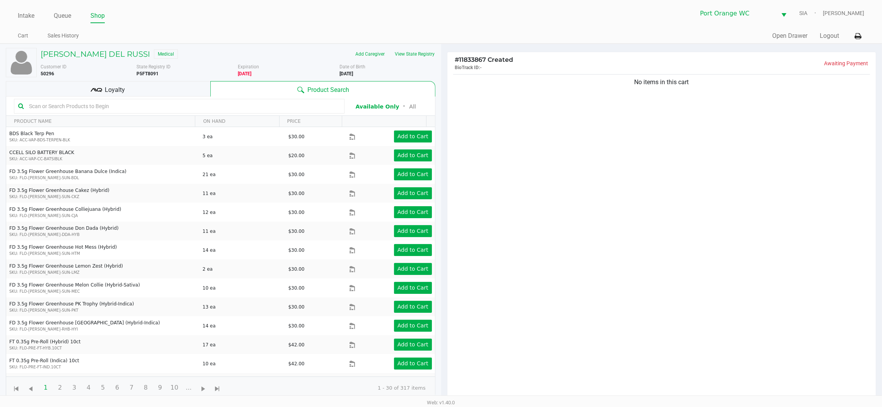
click at [177, 92] on div "Loyalty" at bounding box center [108, 88] width 204 height 15
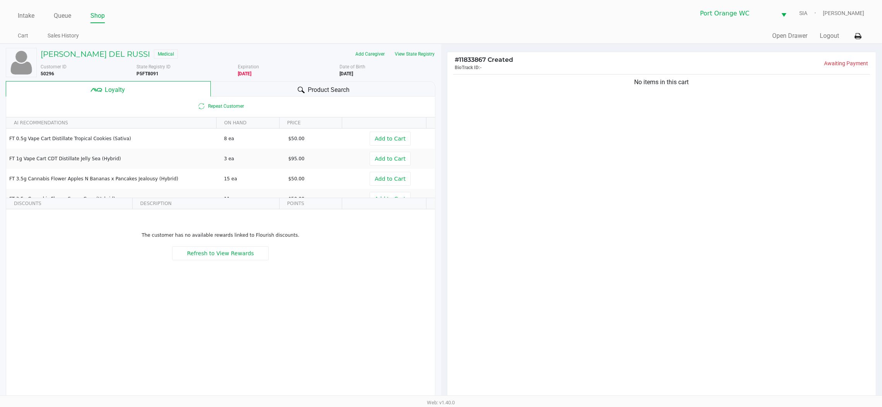
click at [308, 92] on span "Product Search" at bounding box center [329, 89] width 42 height 9
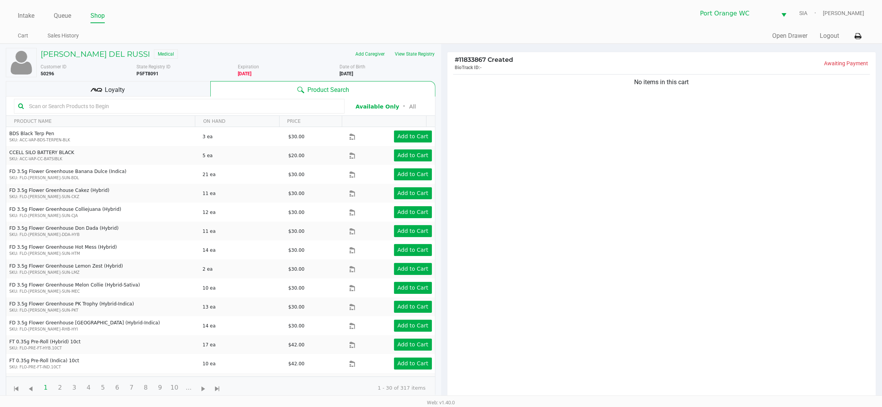
click at [227, 107] on input "text" at bounding box center [183, 106] width 314 height 12
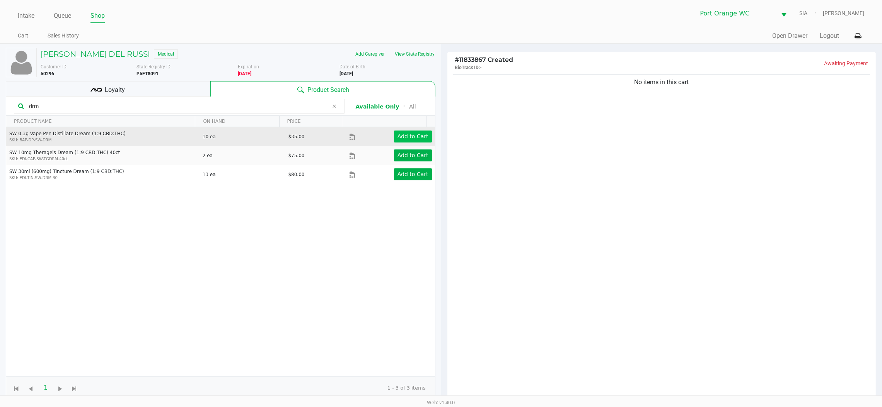
type input "drm"
click at [413, 136] on app-button-loader "Add to Cart" at bounding box center [412, 136] width 31 height 6
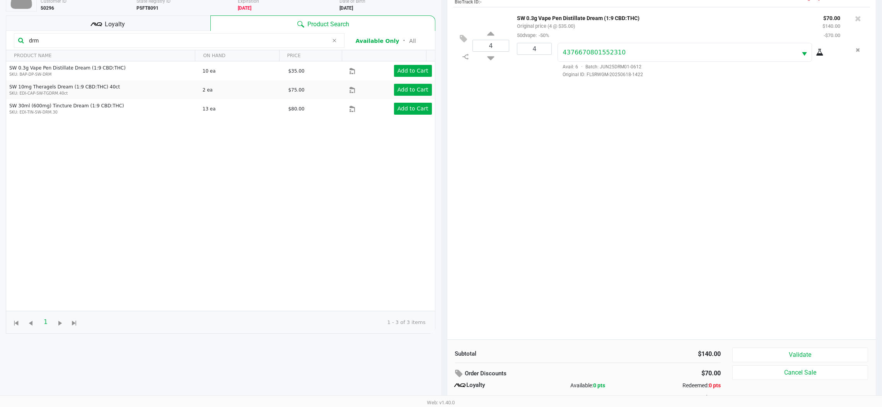
scroll to position [93, 0]
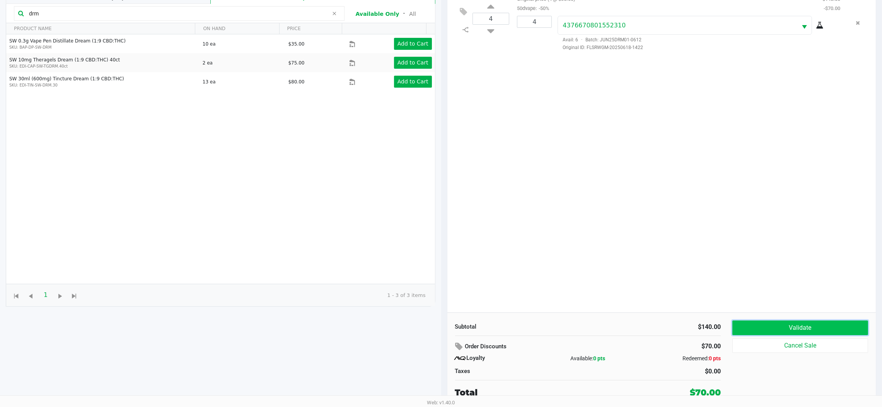
click at [766, 326] on button "Validate" at bounding box center [800, 328] width 136 height 15
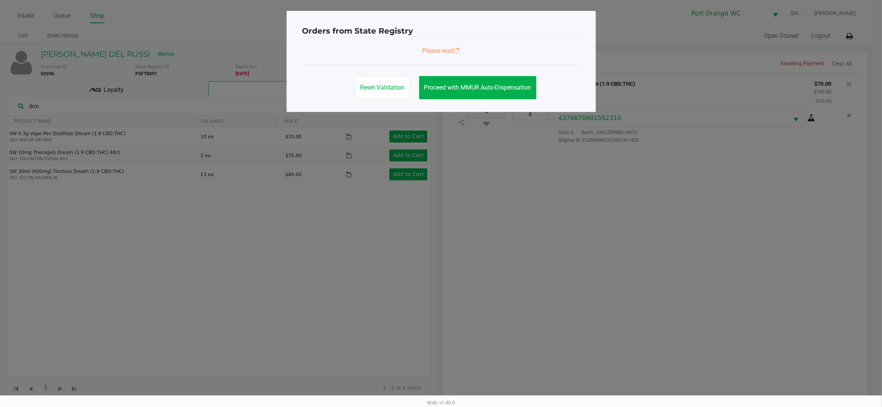
scroll to position [0, 0]
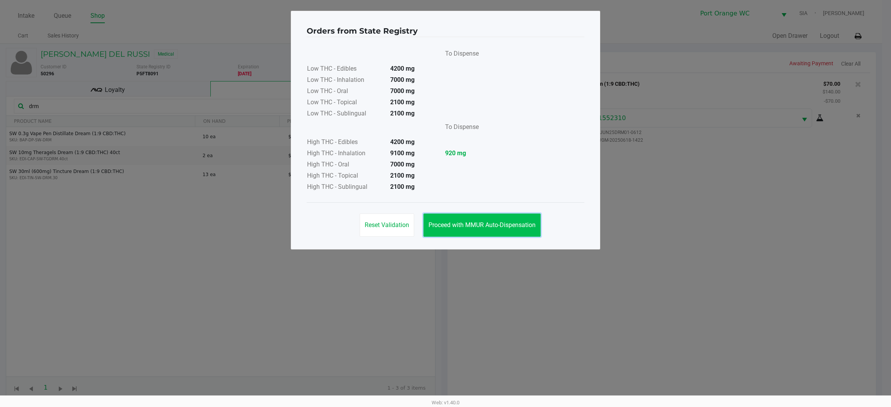
click at [521, 223] on span "Proceed with MMUR Auto-Dispensation" at bounding box center [481, 224] width 107 height 7
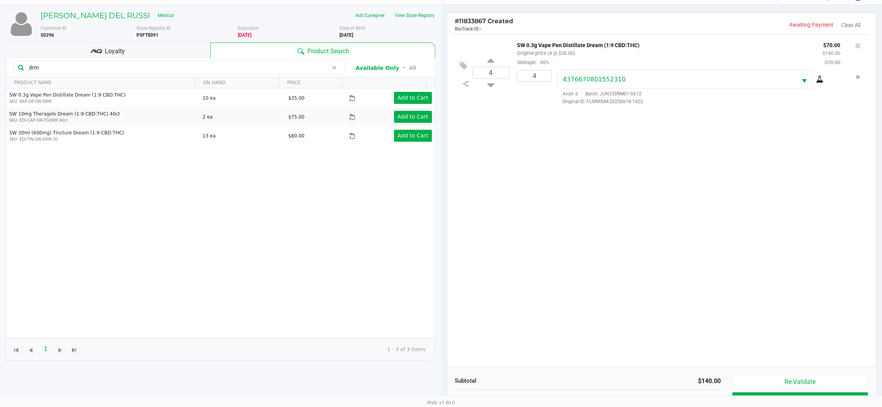
scroll to position [93, 0]
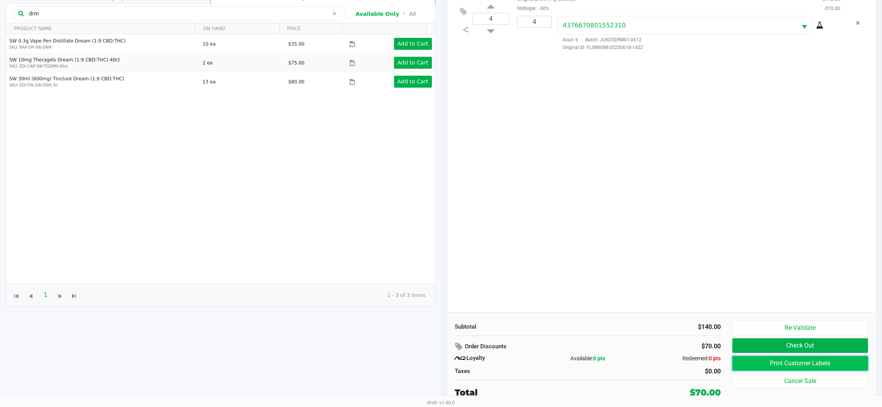
click at [746, 368] on button "Print Customer Labels" at bounding box center [800, 363] width 136 height 15
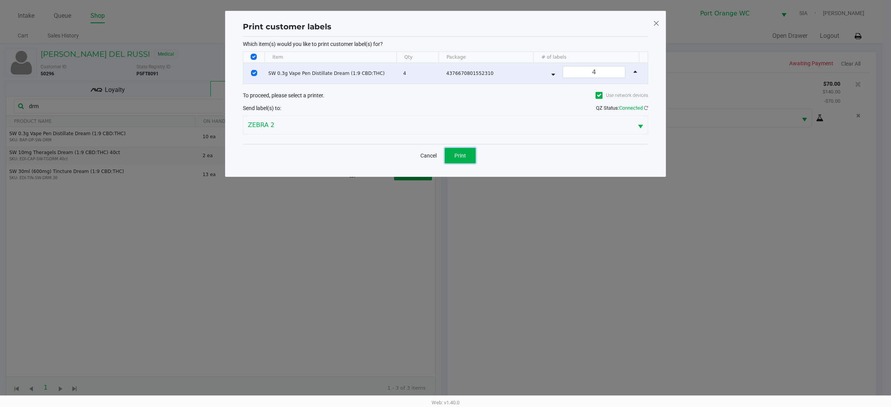
drag, startPoint x: 463, startPoint y: 152, endPoint x: 477, endPoint y: 170, distance: 22.4
click at [463, 153] on button "Print" at bounding box center [460, 155] width 31 height 15
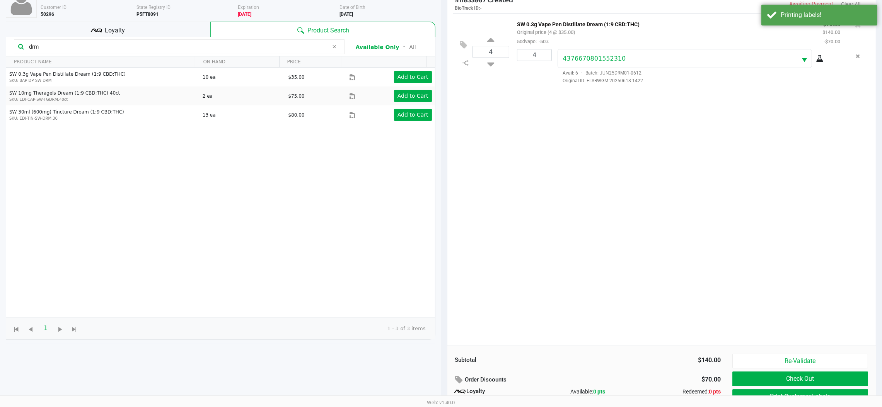
scroll to position [93, 0]
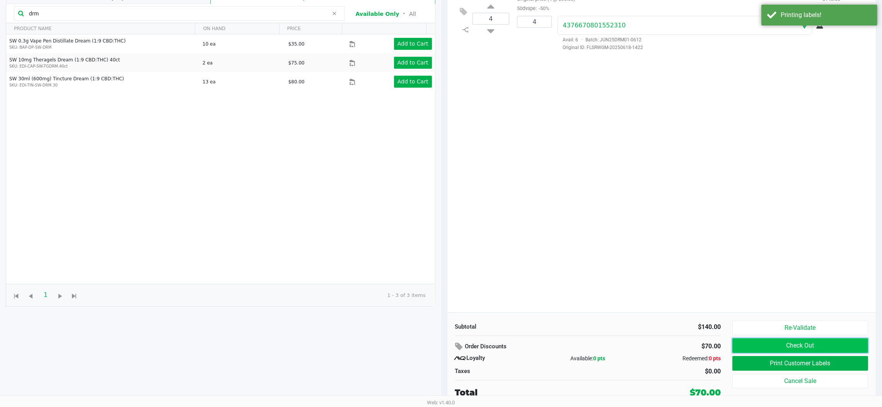
click at [744, 350] on button "Check Out" at bounding box center [800, 346] width 136 height 15
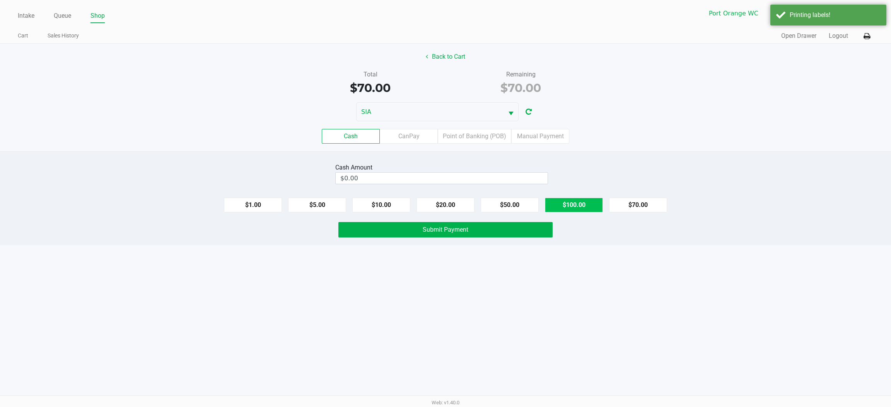
click at [590, 202] on button "$100.00" at bounding box center [574, 205] width 58 height 15
type input "$100.00"
click at [471, 227] on button "Submit Payment" at bounding box center [445, 229] width 214 height 15
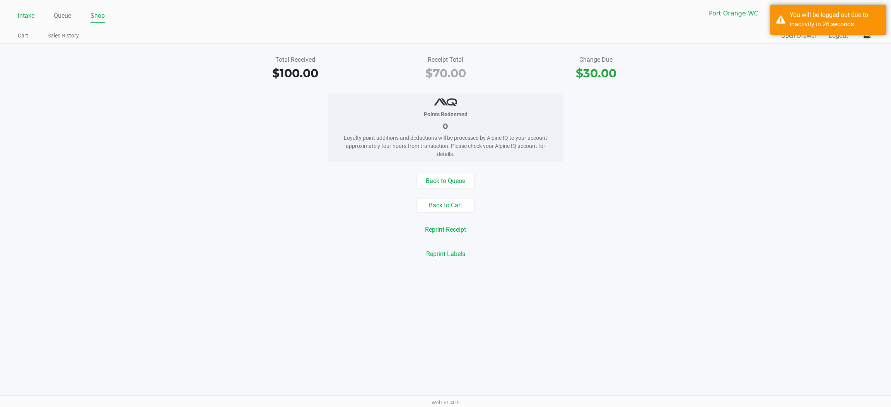
click at [26, 16] on link "Intake" at bounding box center [26, 15] width 17 height 11
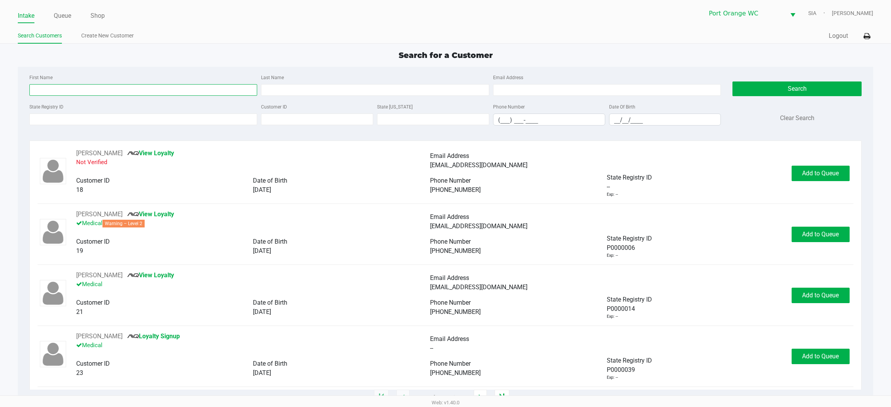
click at [154, 90] on input "First Name" at bounding box center [143, 90] width 228 height 12
type input "joseph"
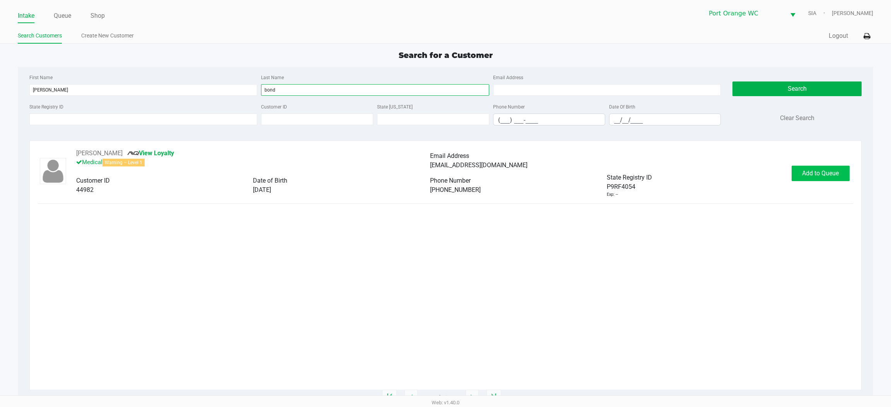
type input "bond"
click at [810, 175] on span "Add to Queue" at bounding box center [820, 173] width 37 height 7
click at [810, 175] on span "In Queue" at bounding box center [828, 173] width 65 height 7
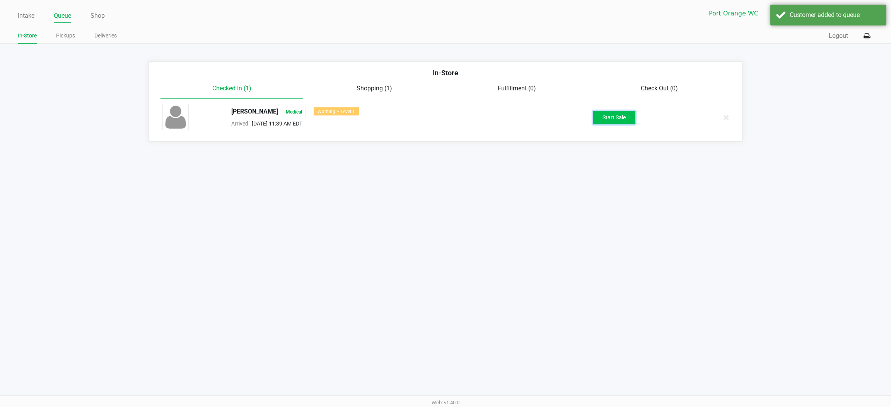
click at [628, 118] on button "Start Sale" at bounding box center [614, 118] width 43 height 14
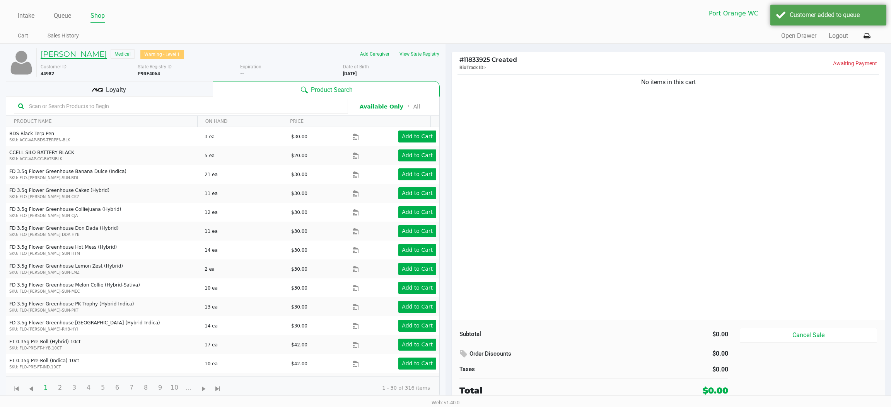
click at [78, 55] on h5 "Joseph Bond" at bounding box center [74, 53] width 66 height 9
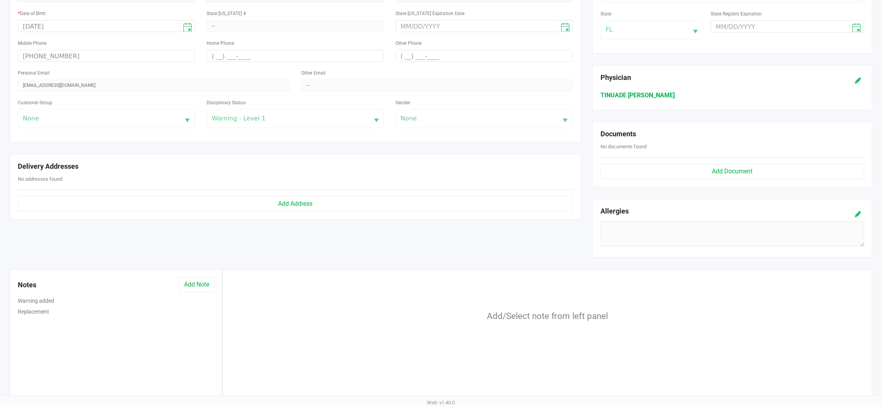
scroll to position [192, 0]
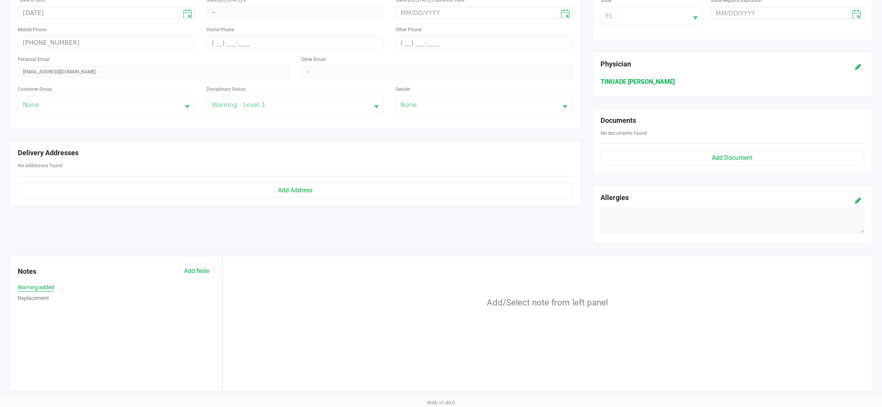
click at [48, 287] on button "Warning added" at bounding box center [36, 288] width 36 height 8
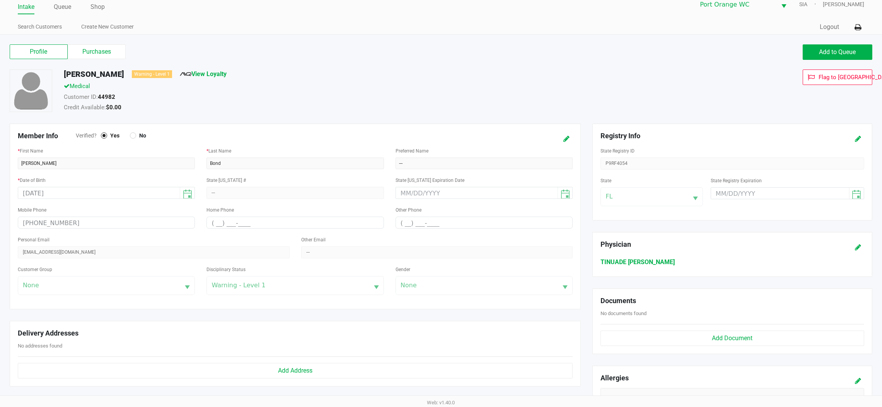
scroll to position [0, 0]
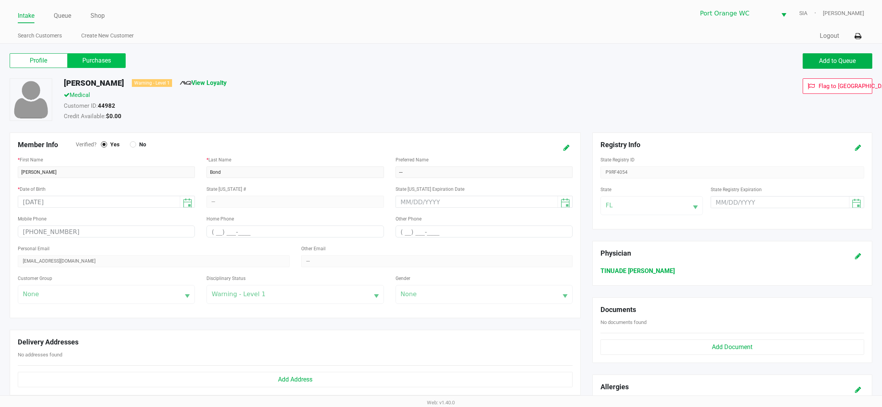
click at [115, 62] on label "Purchases" at bounding box center [97, 60] width 58 height 15
click at [0, 0] on 1 "Purchases" at bounding box center [0, 0] width 0 height 0
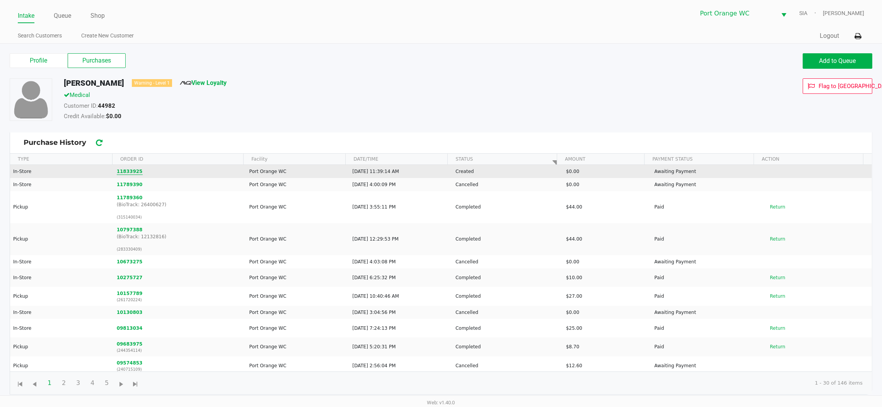
click at [124, 172] on button "11833925" at bounding box center [130, 171] width 26 height 7
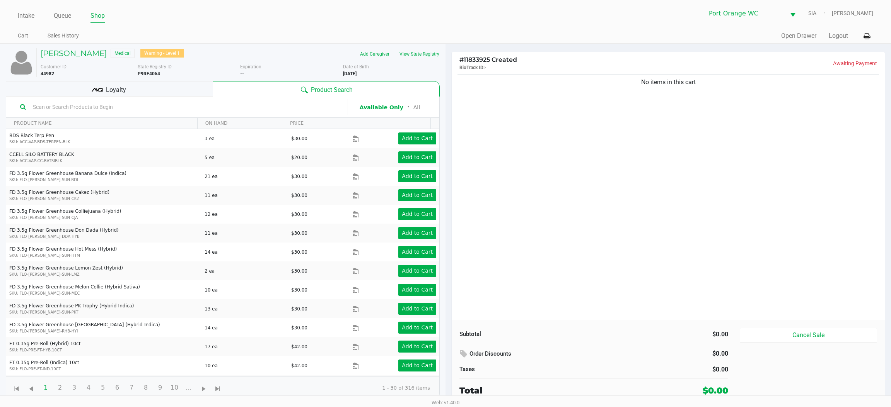
click at [299, 107] on input "text" at bounding box center [186, 107] width 312 height 12
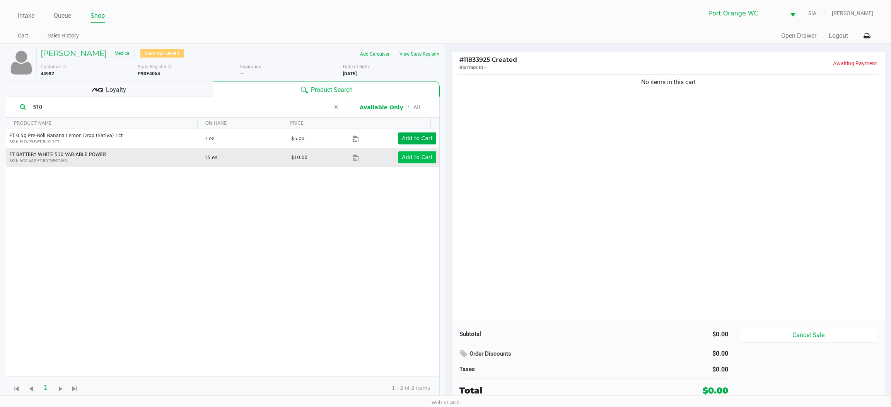
type input "510"
click at [402, 158] on app-button-loader "Add to Cart" at bounding box center [417, 157] width 31 height 6
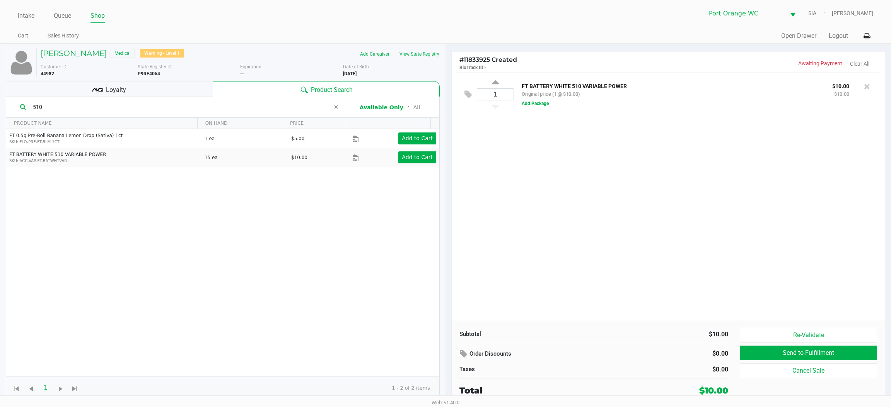
click at [428, 63] on div "More Date of Birth 10/12/1982" at bounding box center [394, 70] width 103 height 14
click at [430, 59] on button "View State Registry" at bounding box center [416, 54] width 45 height 12
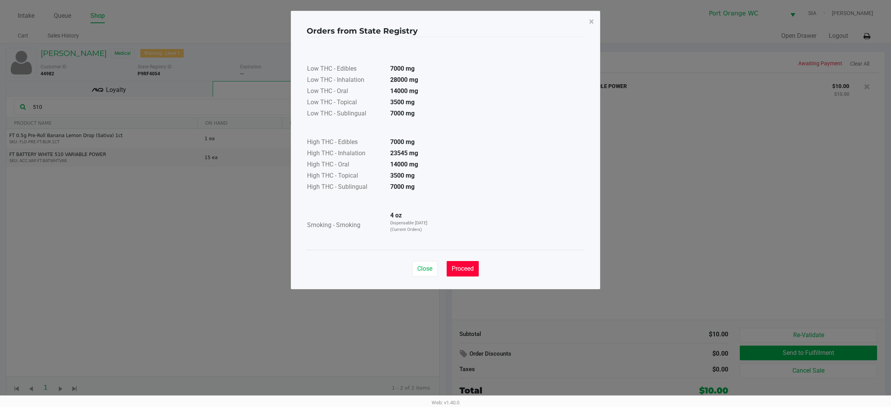
drag, startPoint x: 470, startPoint y: 263, endPoint x: 578, endPoint y: 243, distance: 110.0
click at [482, 257] on div "Close Proceed" at bounding box center [446, 265] width 278 height 31
click at [578, 242] on div "Low THC - Edibles 7000 mg Low THC - Inhalation 28000 mg Low THC - Oral 14000 mg…" at bounding box center [446, 143] width 278 height 213
click at [463, 264] on button "Proceed" at bounding box center [462, 268] width 32 height 15
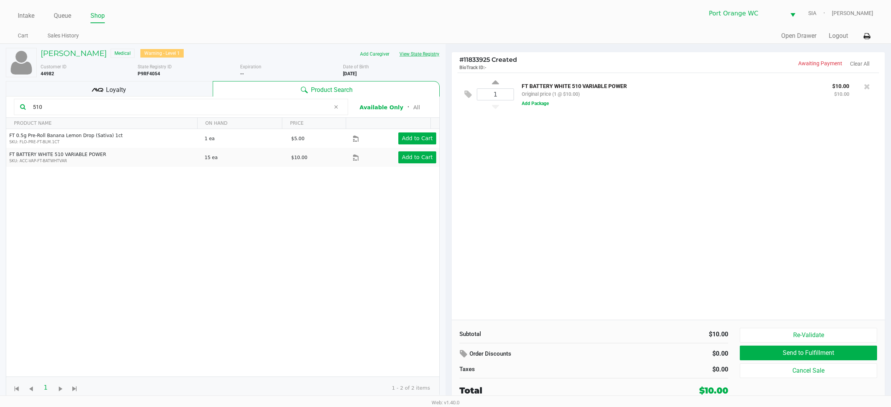
click at [745, 194] on div "1 FT BATTERY WHITE 510 VARIABLE POWER Original price (1 @ $10.00) $10.00 $10.00…" at bounding box center [667, 196] width 433 height 247
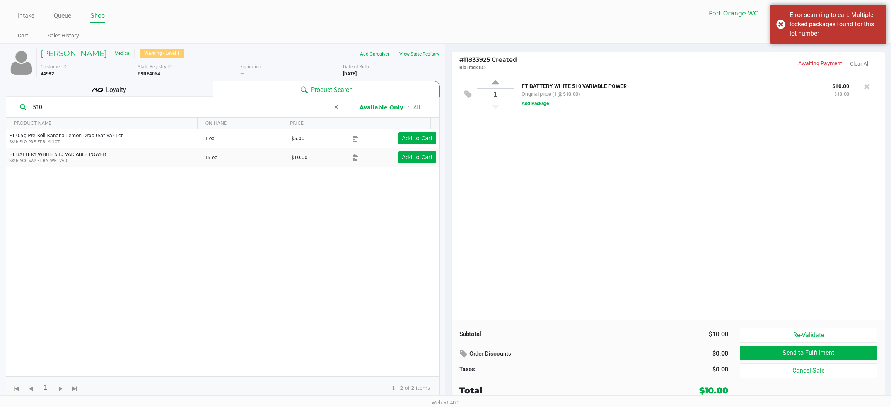
click at [544, 104] on button "Add Package" at bounding box center [534, 103] width 27 height 7
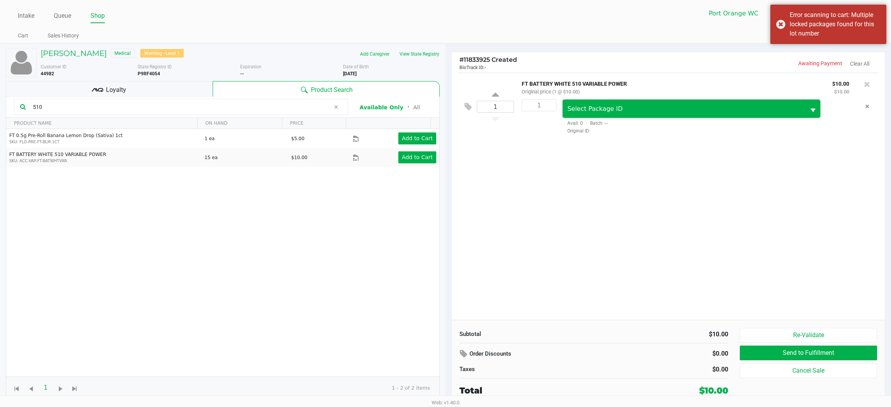
click at [581, 114] on span "Select Package ID" at bounding box center [683, 109] width 243 height 18
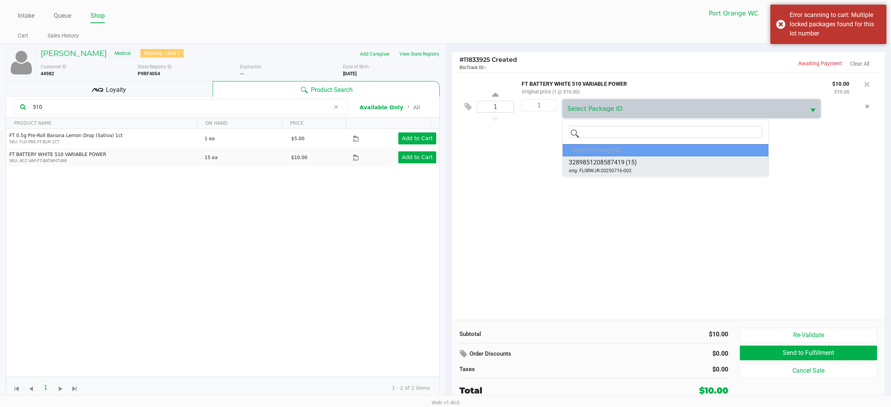
click at [606, 164] on span "3289851208587419" at bounding box center [597, 162] width 56 height 9
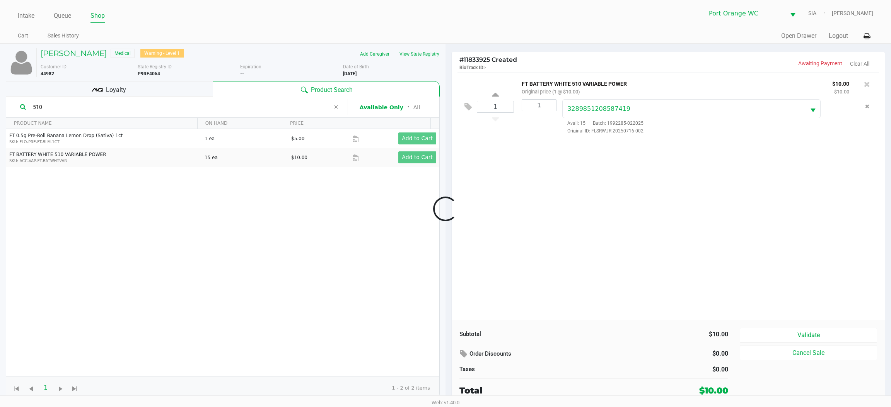
drag, startPoint x: 621, startPoint y: 232, endPoint x: 700, endPoint y: 305, distance: 107.5
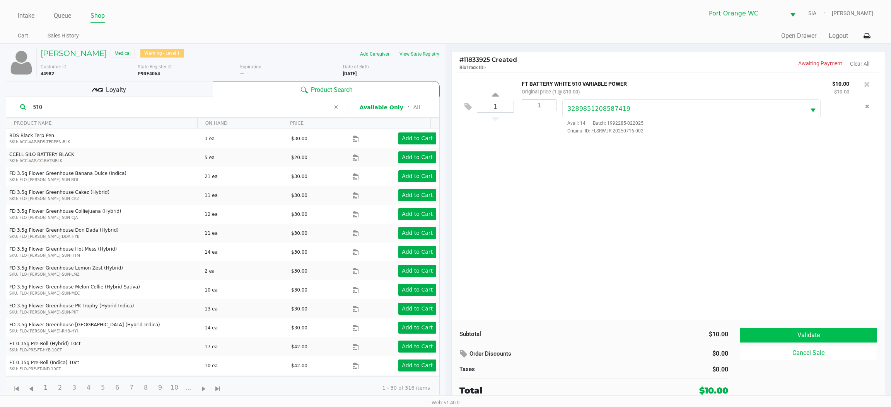
drag, startPoint x: 753, startPoint y: 328, endPoint x: 757, endPoint y: 332, distance: 5.5
click at [754, 329] on div "Subtotal $10.00 Order Discounts $0.00 Taxes $0.00 Total $10.00 Validate Cancel …" at bounding box center [667, 362] width 433 height 85
click at [760, 336] on button "Validate" at bounding box center [807, 335] width 137 height 15
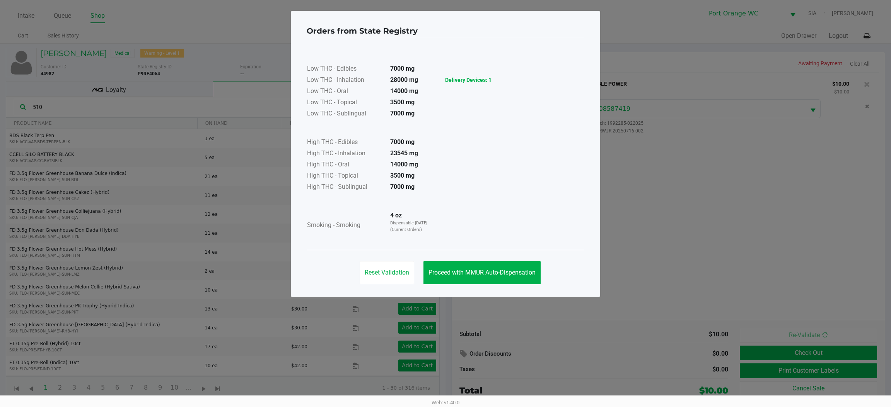
click at [507, 257] on div "Reset Validation Proceed with MMUR Auto-Dispensation" at bounding box center [446, 269] width 278 height 39
click at [508, 271] on button "Proceed with MMUR Auto-Dispensation" at bounding box center [481, 272] width 117 height 23
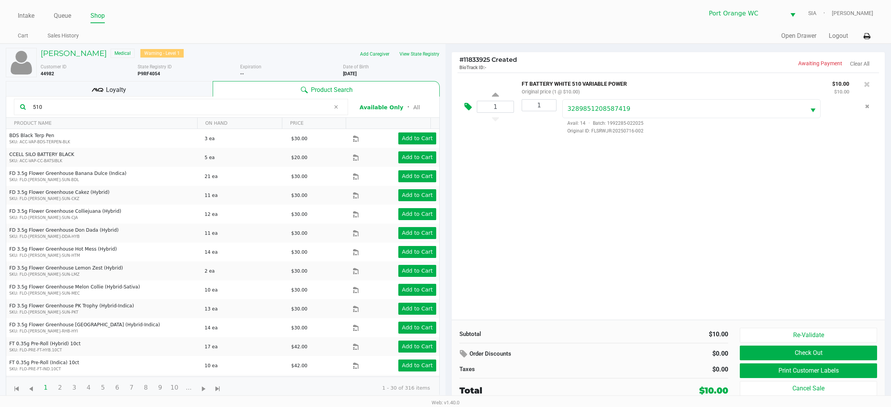
click at [465, 100] on button at bounding box center [470, 107] width 14 height 19
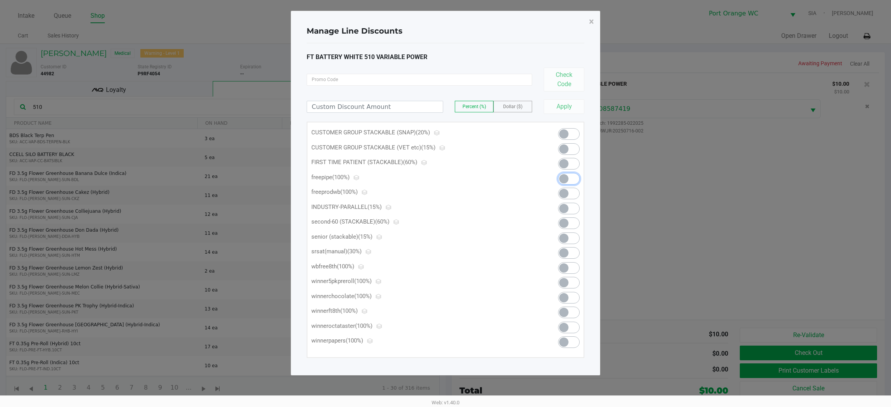
click at [565, 179] on span at bounding box center [563, 178] width 9 height 9
click at [589, 22] on span "×" at bounding box center [591, 21] width 5 height 11
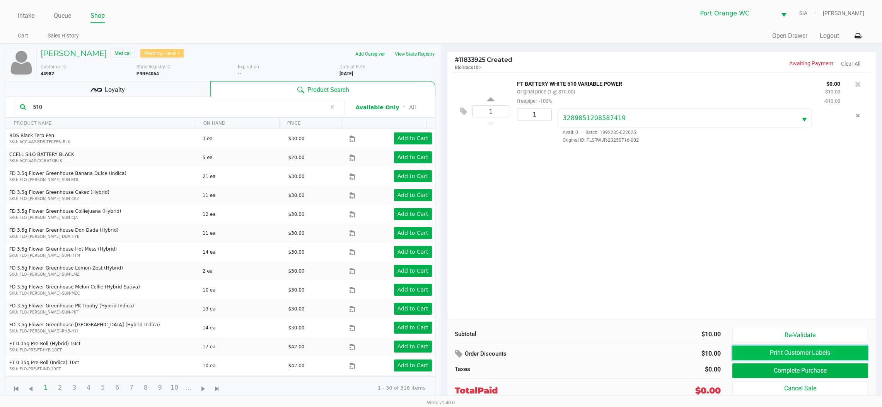
click at [754, 360] on button "Print Customer Labels" at bounding box center [800, 353] width 136 height 15
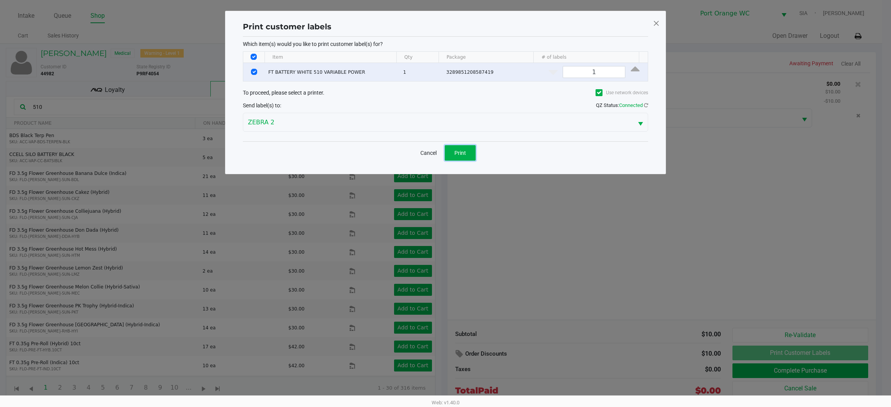
drag, startPoint x: 461, startPoint y: 152, endPoint x: 477, endPoint y: 182, distance: 34.2
click at [463, 152] on span "Print" at bounding box center [460, 153] width 12 height 6
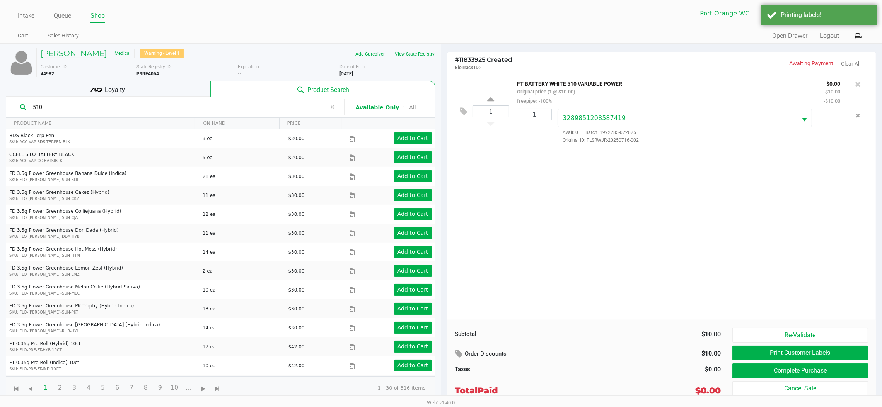
click at [75, 57] on h5 "Joseph Bond" at bounding box center [74, 53] width 66 height 9
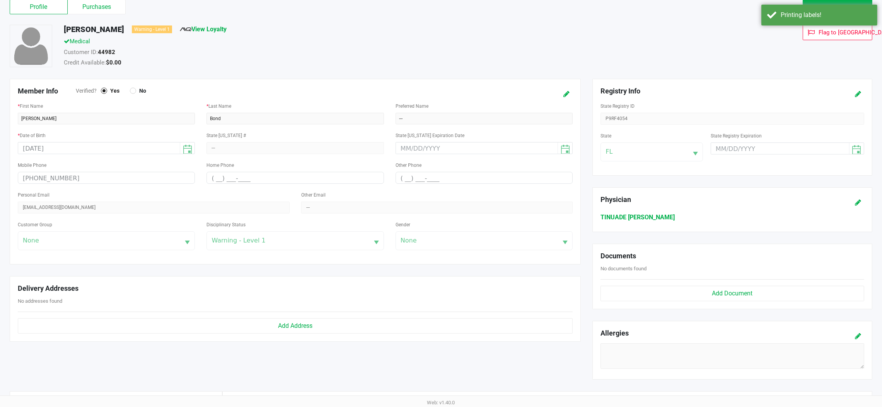
scroll to position [116, 0]
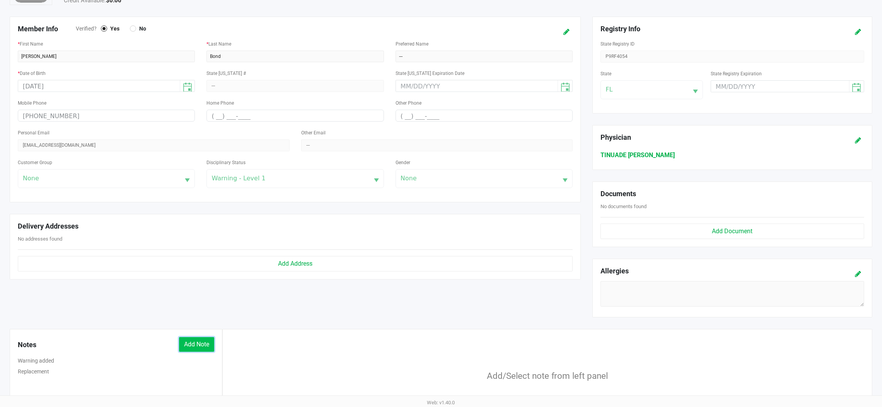
click at [187, 349] on button "Add Note" at bounding box center [196, 344] width 35 height 15
click at [259, 372] on input "text" at bounding box center [547, 367] width 634 height 12
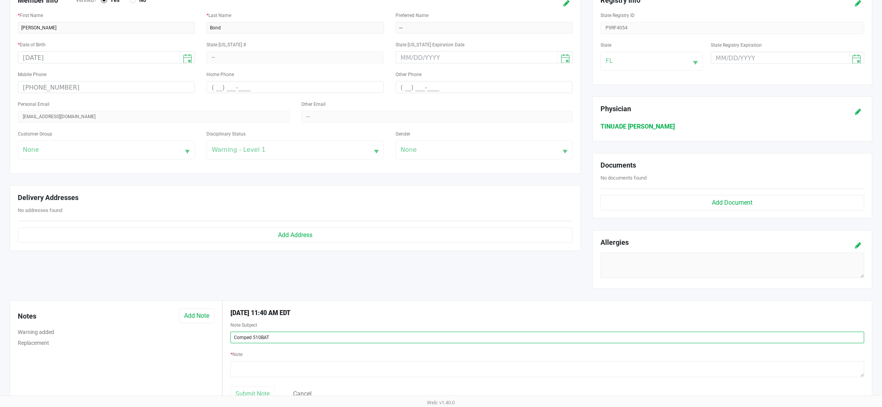
scroll to position [192, 0]
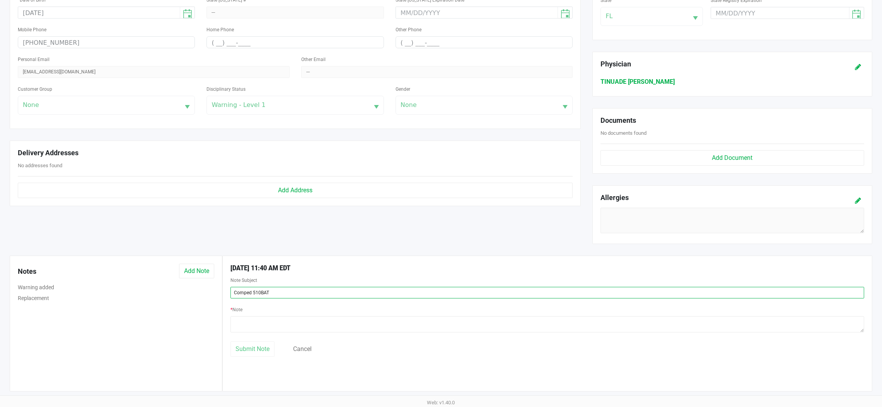
type input "Comped 510BAT"
click at [353, 322] on textarea at bounding box center [547, 325] width 634 height 16
type textarea "Comped 510 bat as Cx's broke.-PS PO"
click at [267, 349] on span "Submit Note" at bounding box center [252, 349] width 34 height 7
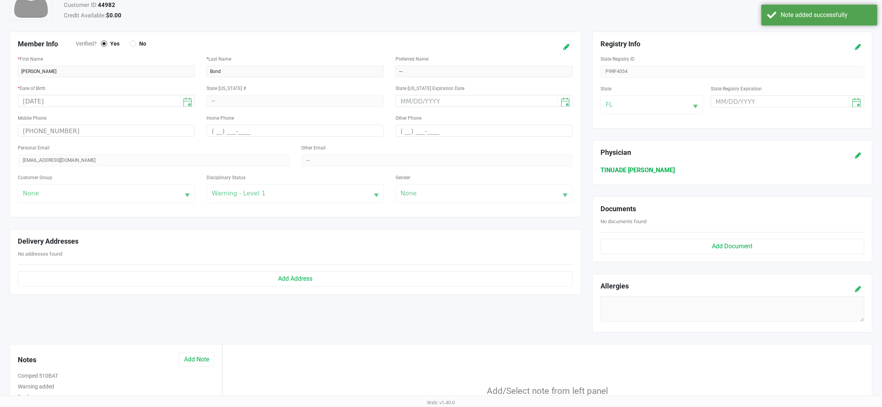
scroll to position [0, 0]
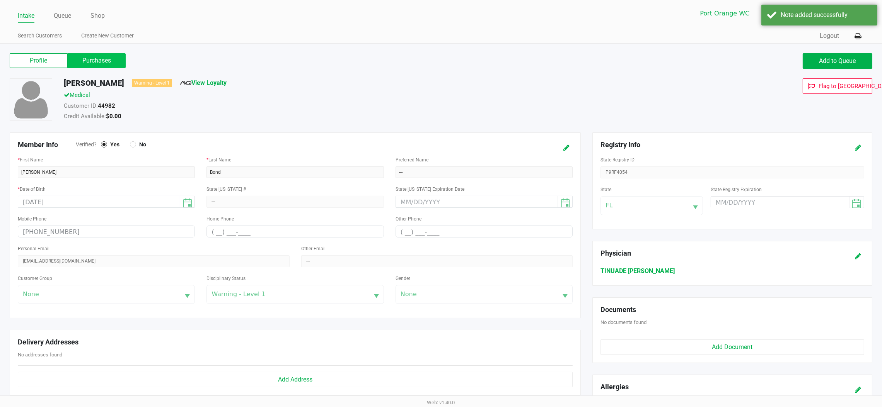
click at [110, 56] on label "Purchases" at bounding box center [97, 60] width 58 height 15
click at [0, 0] on 1 "Purchases" at bounding box center [0, 0] width 0 height 0
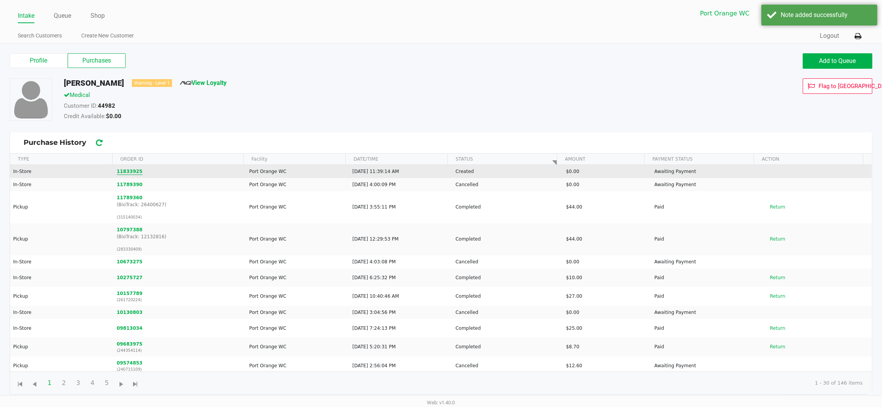
click at [127, 171] on button "11833925" at bounding box center [130, 171] width 26 height 7
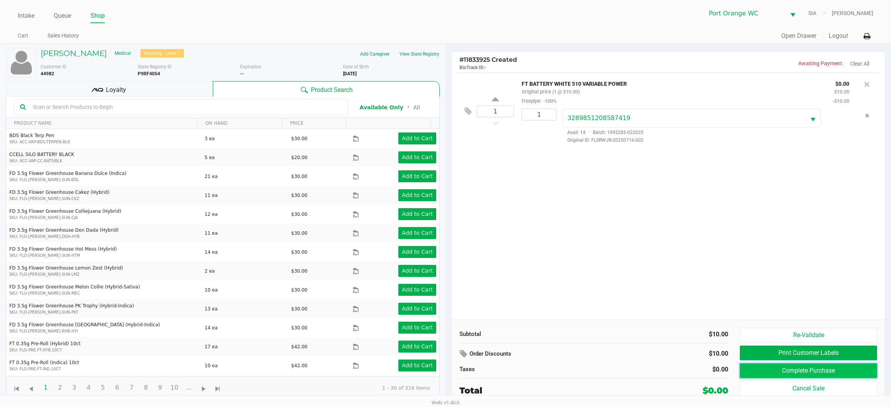
click at [760, 364] on button "Complete Purchase" at bounding box center [807, 371] width 137 height 15
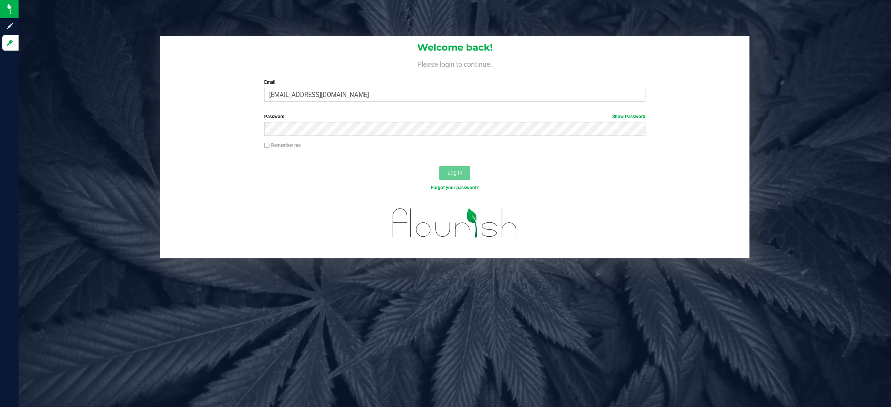
type input "pstephens@liveparallel.com"
click at [439, 166] on button "Log In" at bounding box center [454, 173] width 31 height 14
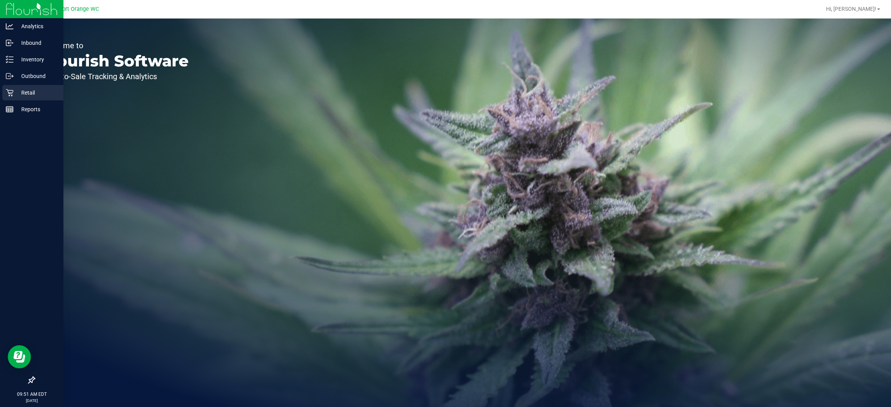
click at [10, 96] on icon at bounding box center [10, 93] width 8 height 8
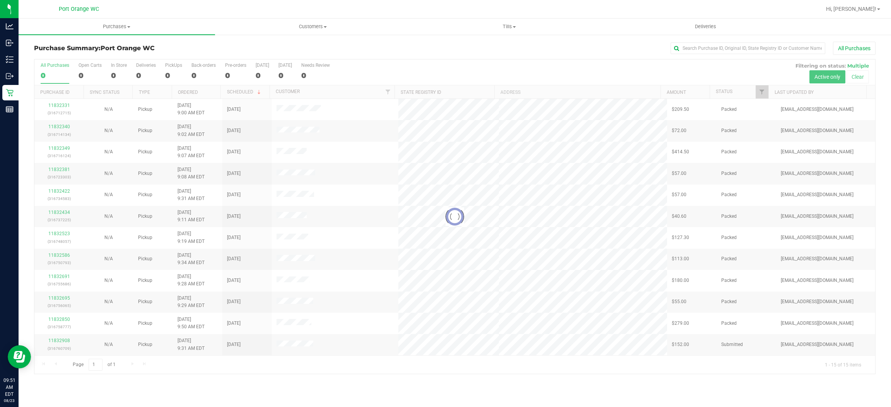
click at [759, 93] on div at bounding box center [454, 217] width 840 height 315
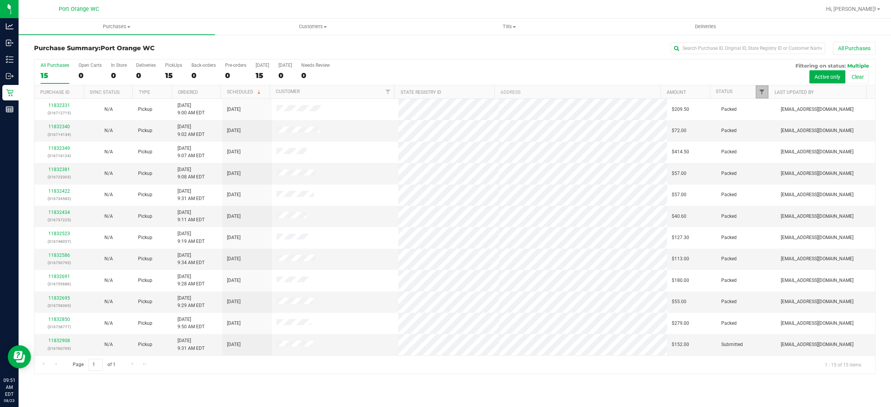
click at [760, 94] on span "Filter" at bounding box center [761, 92] width 6 height 6
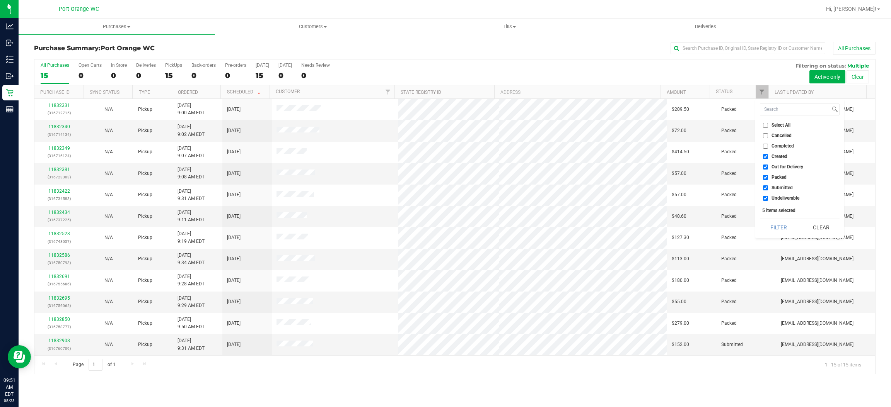
click at [773, 158] on span "Created" at bounding box center [779, 156] width 16 height 5
click at [768, 158] on input "Created" at bounding box center [765, 156] width 5 height 5
checkbox input "false"
click at [781, 165] on span "Out for Delivery" at bounding box center [787, 167] width 32 height 5
click at [768, 165] on input "Out for Delivery" at bounding box center [765, 167] width 5 height 5
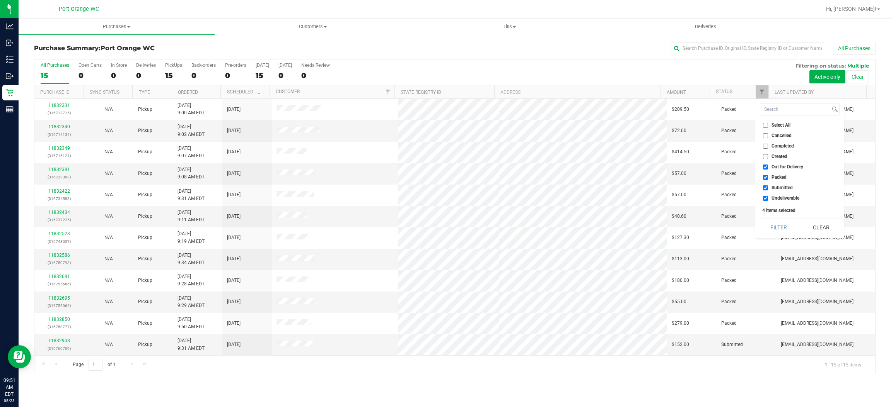
checkbox input "false"
click at [781, 176] on span "Packed" at bounding box center [778, 177] width 15 height 5
click at [768, 176] on input "Packed" at bounding box center [765, 177] width 5 height 5
checkbox input "false"
click at [787, 196] on span "Undeliverable" at bounding box center [785, 198] width 28 height 5
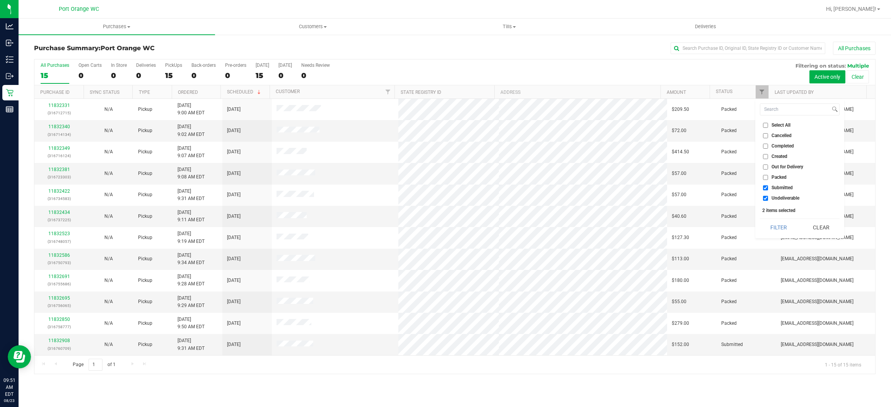
click at [768, 196] on input "Undeliverable" at bounding box center [765, 198] width 5 height 5
checkbox input "false"
click at [783, 222] on button "Filter" at bounding box center [778, 227] width 37 height 17
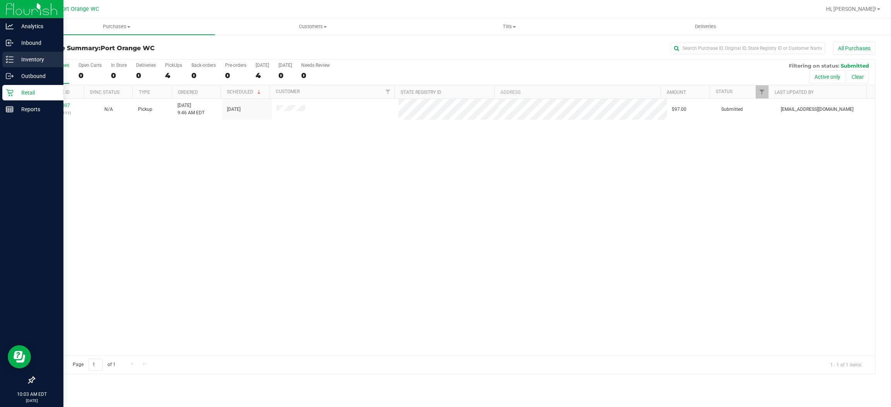
drag, startPoint x: 29, startPoint y: 46, endPoint x: 18, endPoint y: 64, distance: 21.3
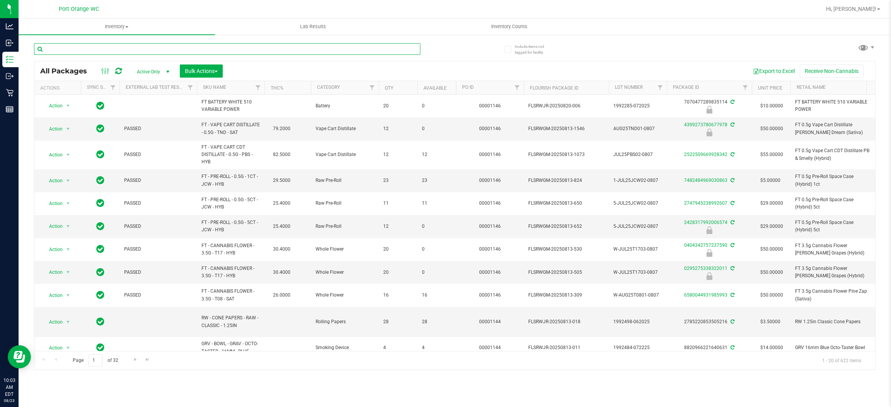
click at [92, 48] on input "text" at bounding box center [227, 49] width 386 height 12
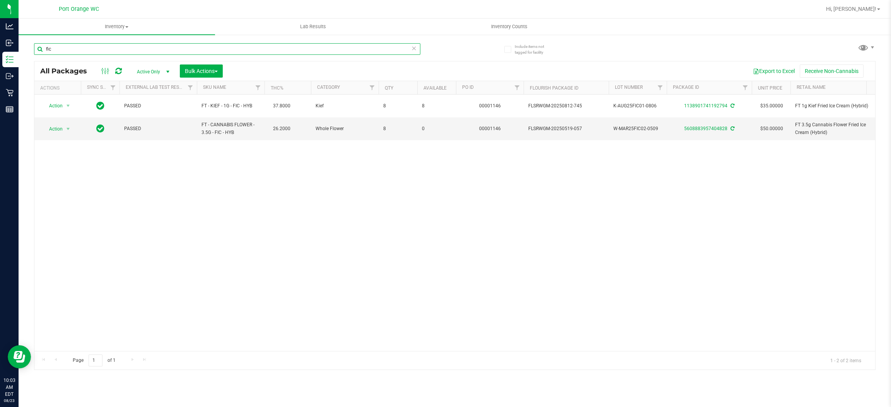
type input "fic"
click at [370, 284] on div "Action Action Adjust qty Create package Edit attributes Global inventory Locate…" at bounding box center [454, 223] width 840 height 257
click at [66, 53] on input "fic" at bounding box center [227, 49] width 386 height 12
drag, startPoint x: 0, startPoint y: 0, endPoint x: 66, endPoint y: 53, distance: 84.9
click at [66, 53] on input "fic" at bounding box center [227, 49] width 386 height 12
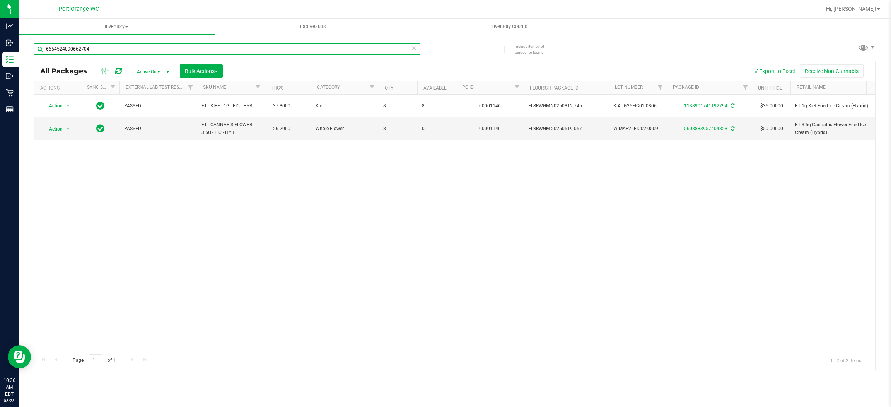
type input "6654524090662704"
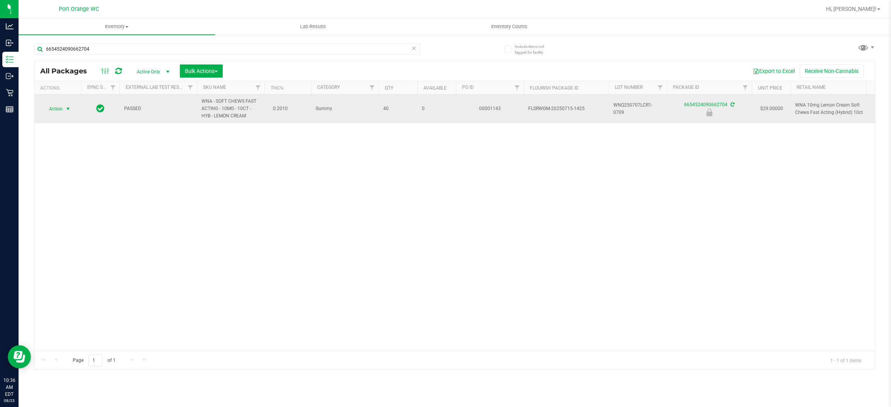
click at [66, 104] on span "select" at bounding box center [68, 109] width 10 height 11
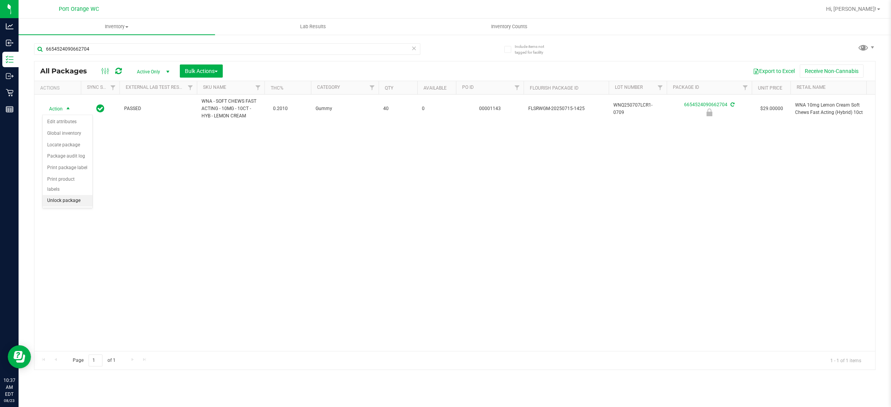
click at [77, 195] on li "Unlock package" at bounding box center [68, 201] width 50 height 12
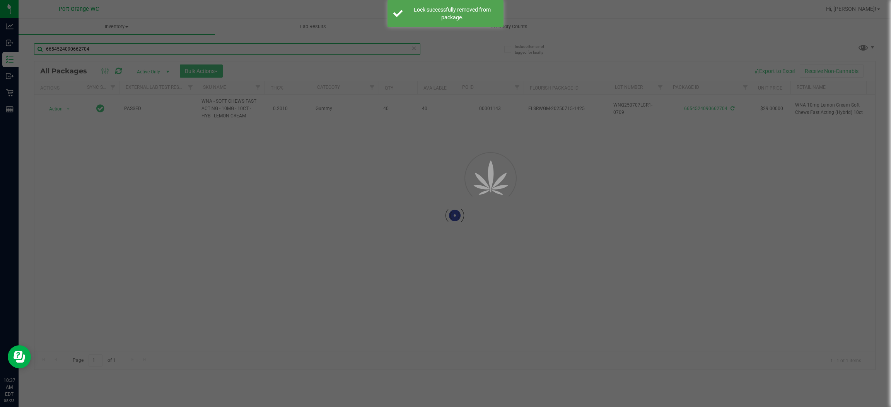
click at [213, 46] on input "6654524090662704" at bounding box center [227, 49] width 386 height 12
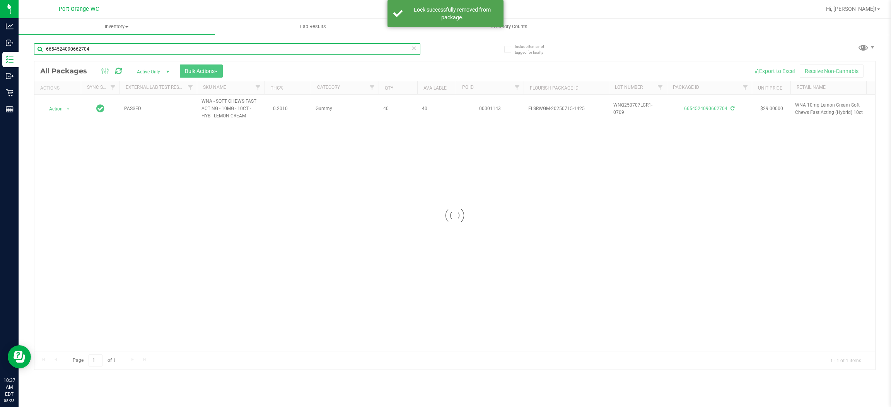
click at [213, 46] on input "6654524090662704" at bounding box center [227, 49] width 386 height 12
type input "3503522344945835"
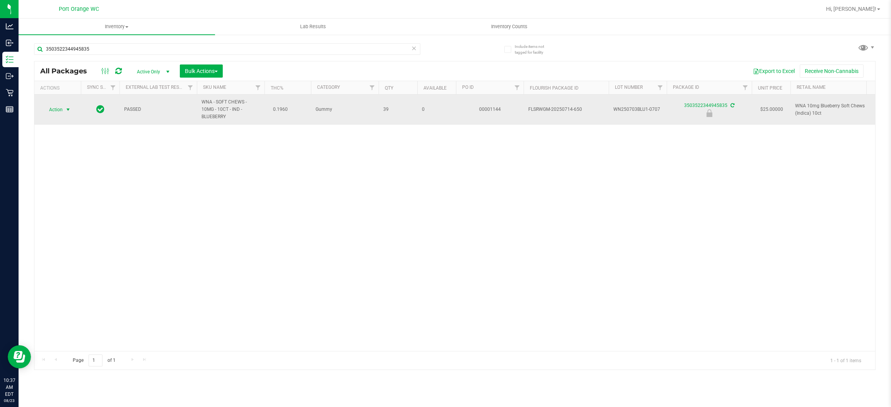
click at [71, 109] on span "select" at bounding box center [68, 110] width 6 height 6
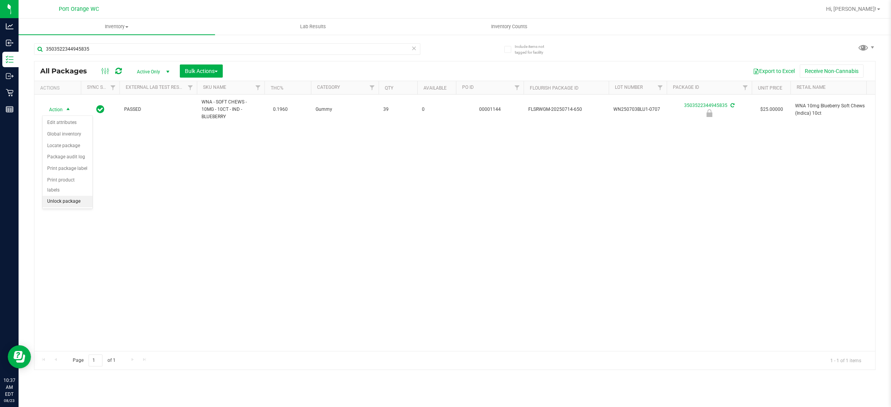
drag, startPoint x: 60, startPoint y: 192, endPoint x: 59, endPoint y: 196, distance: 3.9
click at [59, 196] on li "Unlock package" at bounding box center [68, 202] width 50 height 12
click at [414, 48] on icon at bounding box center [413, 47] width 5 height 9
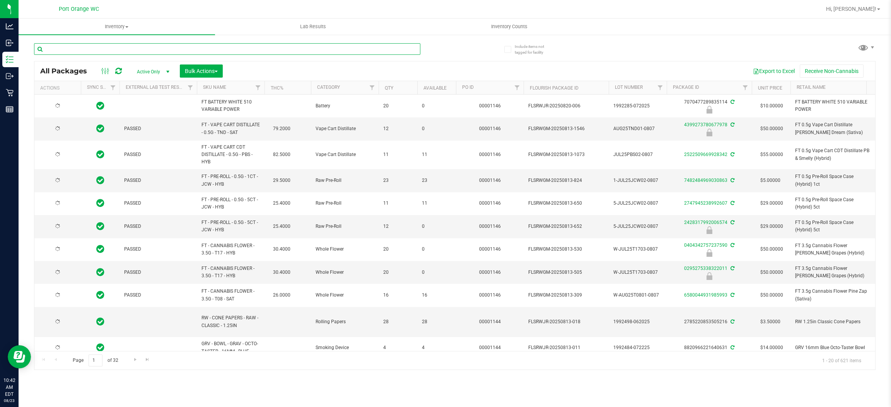
click at [363, 47] on input "text" at bounding box center [227, 49] width 386 height 12
type input "6654524090662704"
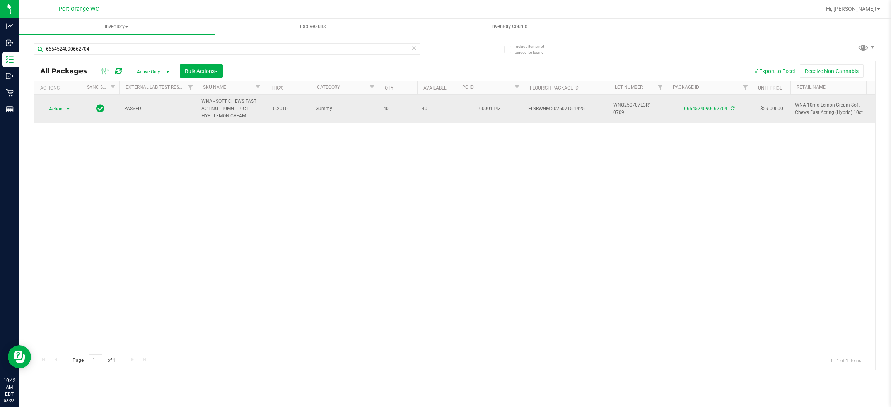
click at [64, 114] on span "select" at bounding box center [68, 109] width 10 height 11
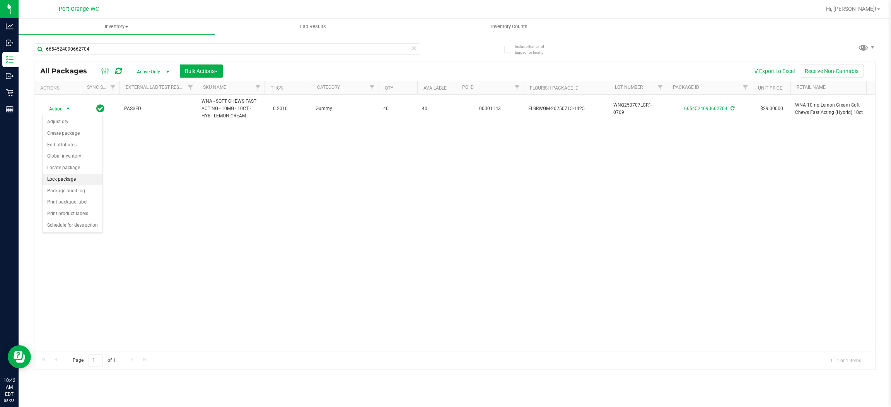
click at [77, 177] on li "Lock package" at bounding box center [73, 180] width 60 height 12
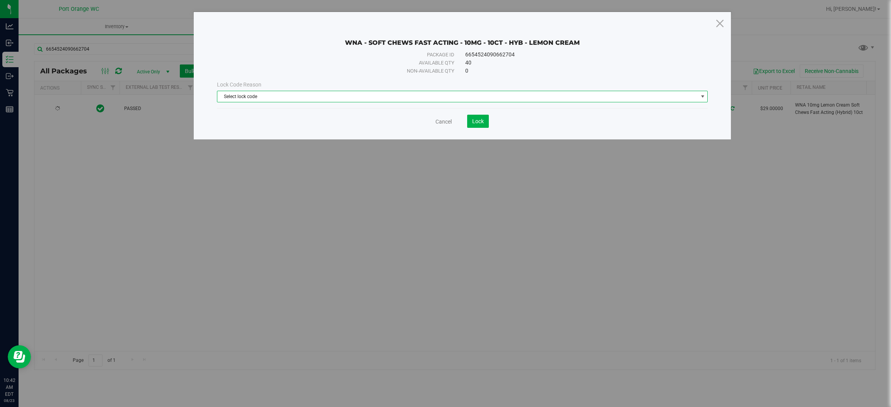
click at [389, 97] on span "Select lock code" at bounding box center [457, 96] width 480 height 11
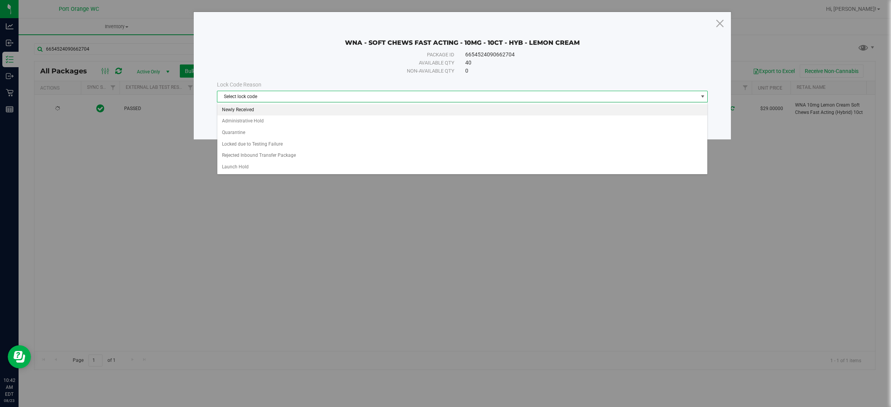
click at [361, 109] on li "Newly Received" at bounding box center [462, 110] width 490 height 12
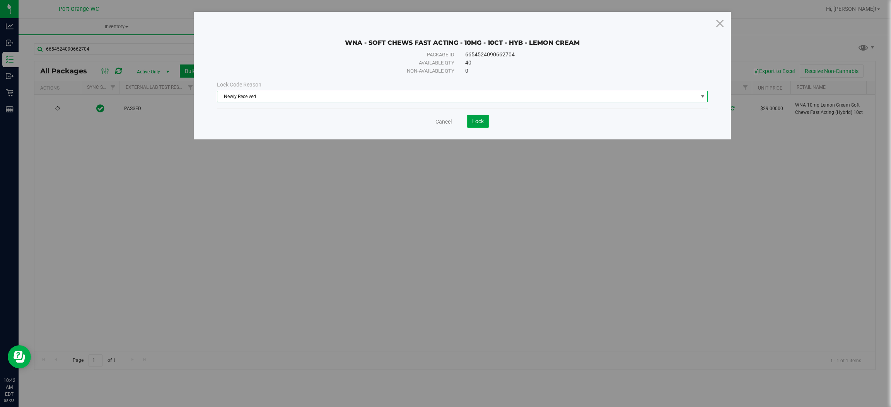
click at [485, 116] on button "Lock" at bounding box center [478, 121] width 22 height 13
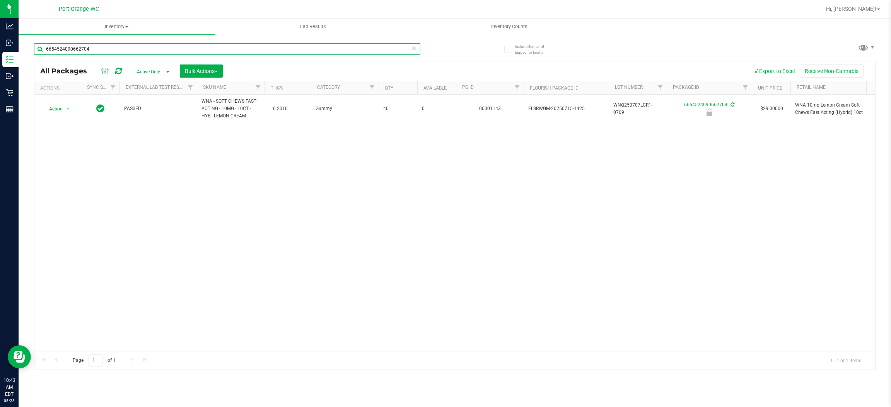
click at [108, 48] on input "6654524090662704" at bounding box center [227, 49] width 386 height 12
type input "6"
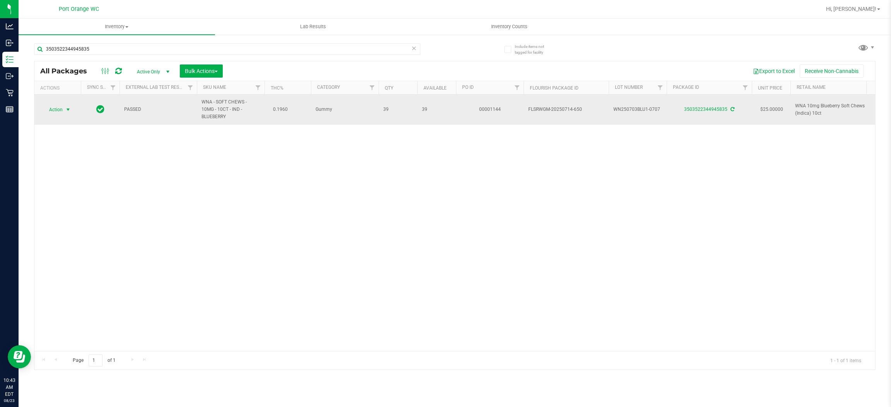
click at [68, 110] on span "select" at bounding box center [68, 110] width 6 height 6
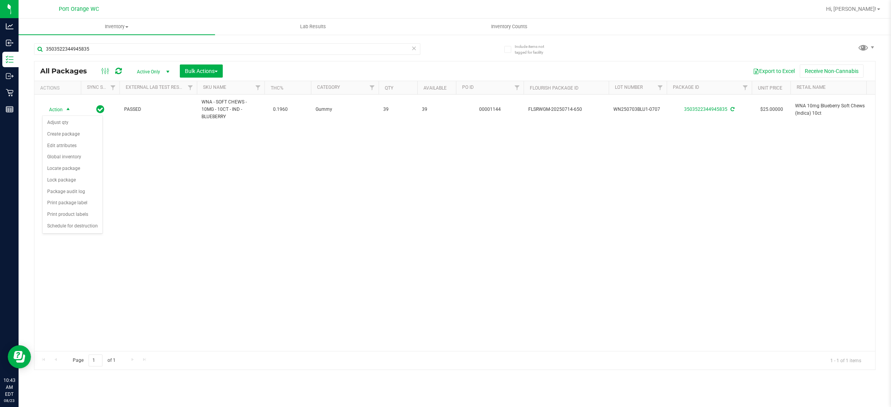
click at [210, 296] on div "Action Action Adjust qty Create package Edit attributes Global inventory Locate…" at bounding box center [454, 223] width 840 height 257
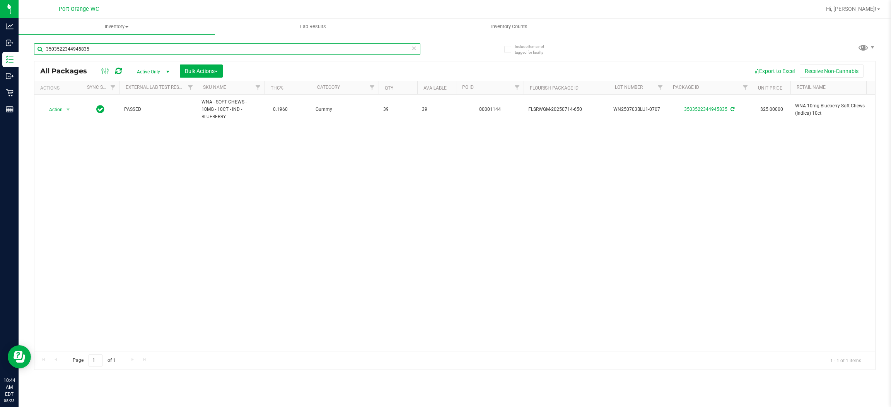
click at [122, 49] on input "3503522344945835" at bounding box center [227, 49] width 386 height 12
type input "3"
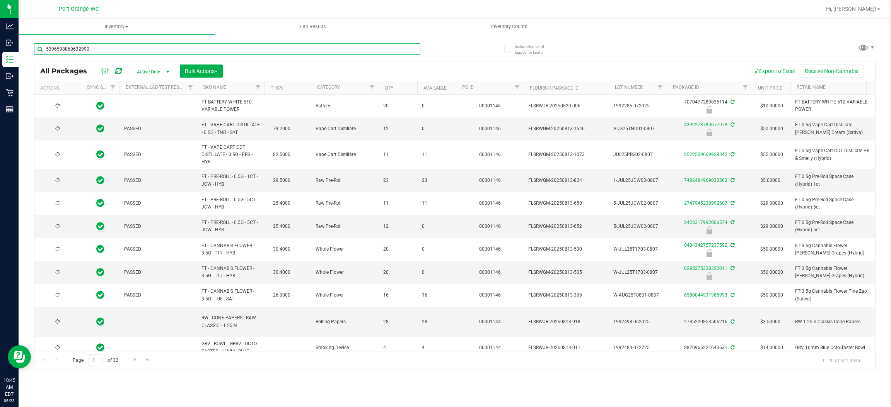
type input "5396598869632990"
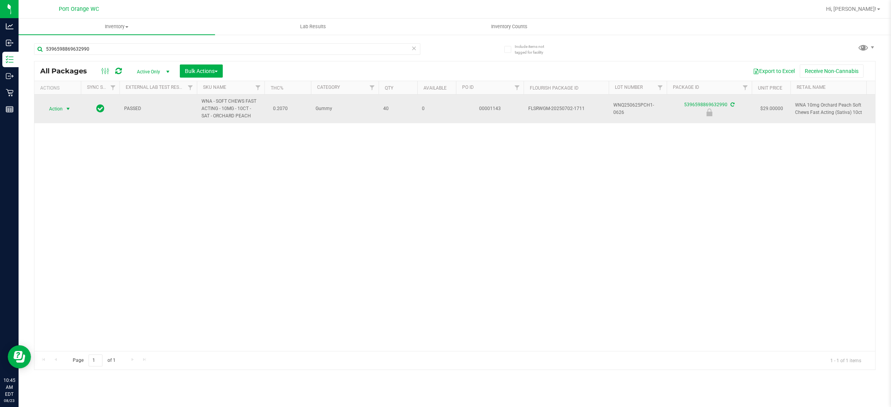
click at [65, 108] on span "select" at bounding box center [68, 109] width 6 height 6
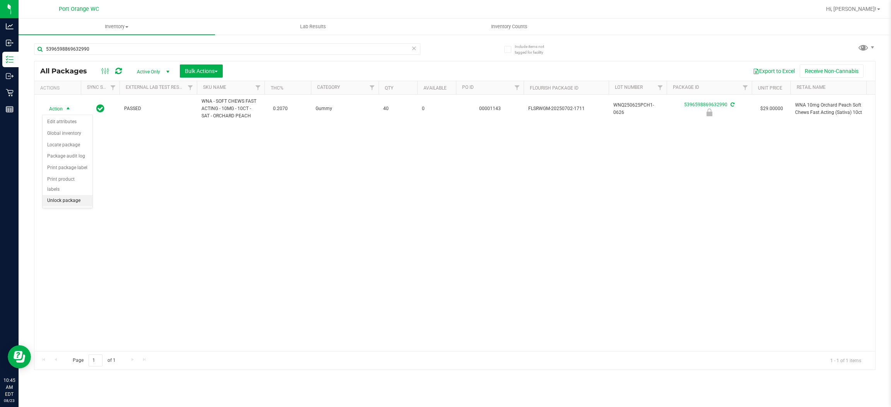
click at [79, 198] on li "Unlock package" at bounding box center [68, 201] width 50 height 12
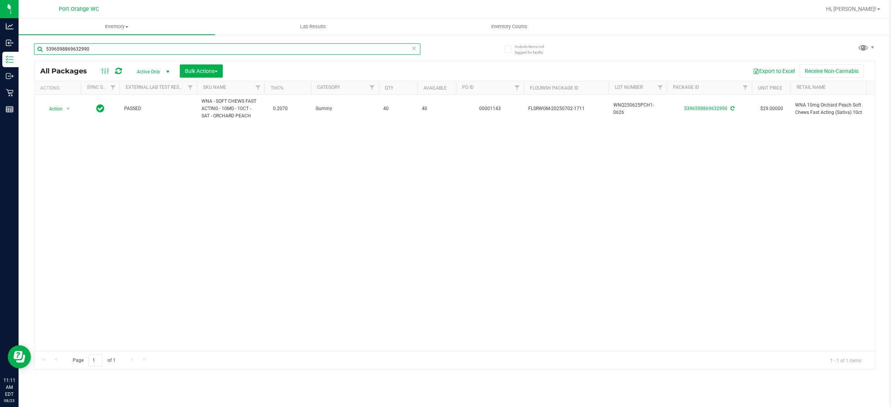
click at [99, 51] on input "5396598869632990" at bounding box center [227, 49] width 386 height 12
paste input "FT 1g Vape Cart CDT Distillate Gasserole (Hybrid)"
type input "FT 1g Vape Cart CDT Distillate Gasserole (Hybrid)"
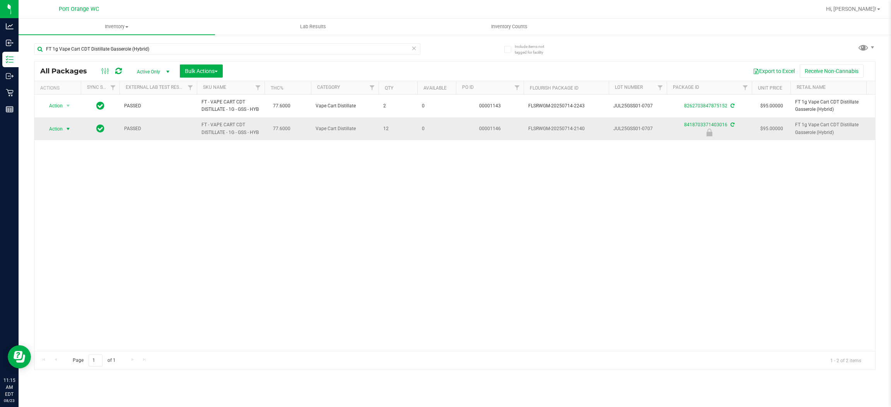
click at [57, 129] on span "Action" at bounding box center [52, 129] width 21 height 11
click at [69, 217] on li "Unlock package" at bounding box center [68, 221] width 50 height 12
click at [161, 48] on input "FT 1g Vape Cart CDT Distillate Gasserole (Hybrid)" at bounding box center [227, 49] width 386 height 12
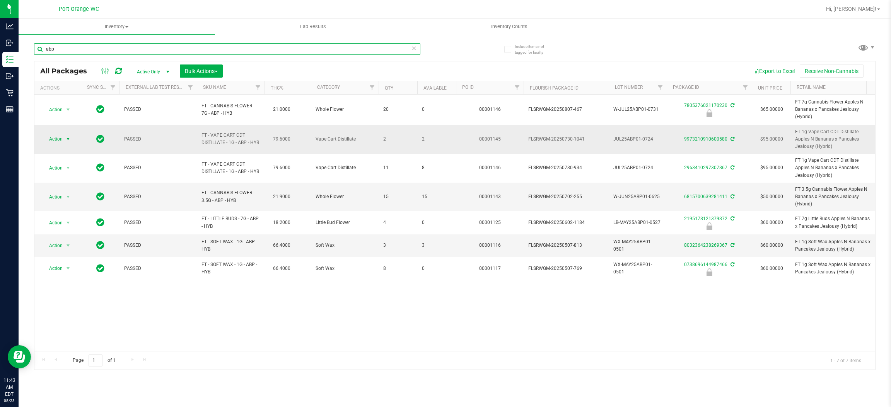
type input "abp"
click at [64, 136] on span "select" at bounding box center [68, 139] width 10 height 11
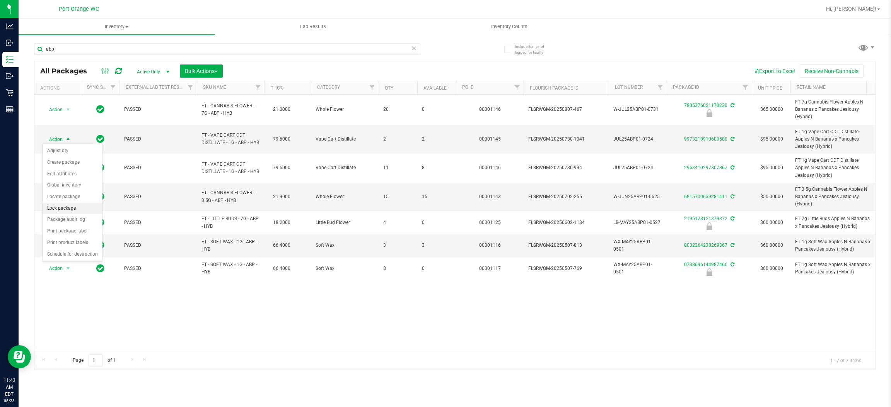
click at [82, 203] on li "Lock package" at bounding box center [73, 209] width 60 height 12
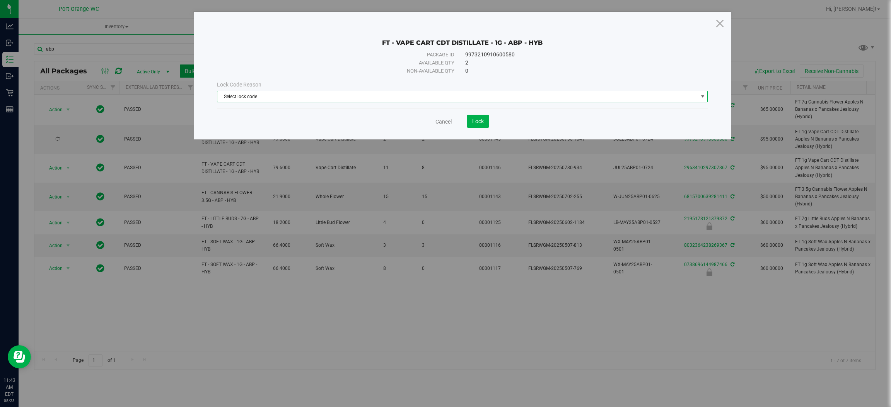
click at [350, 99] on span "Select lock code" at bounding box center [457, 96] width 480 height 11
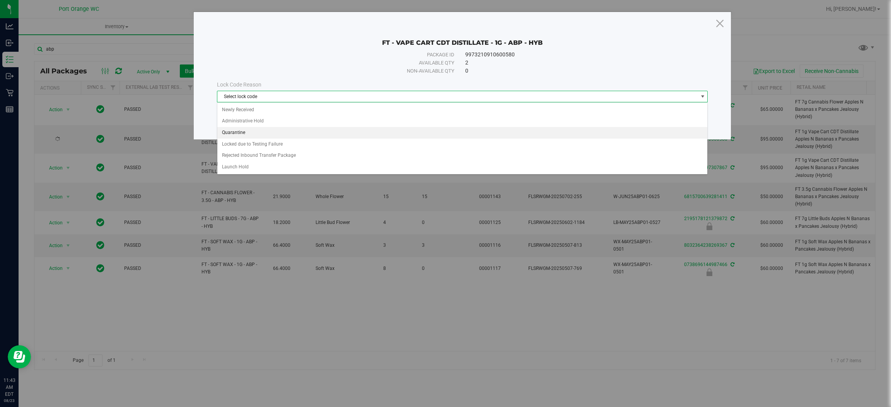
click at [340, 129] on li "Quarantine" at bounding box center [462, 133] width 490 height 12
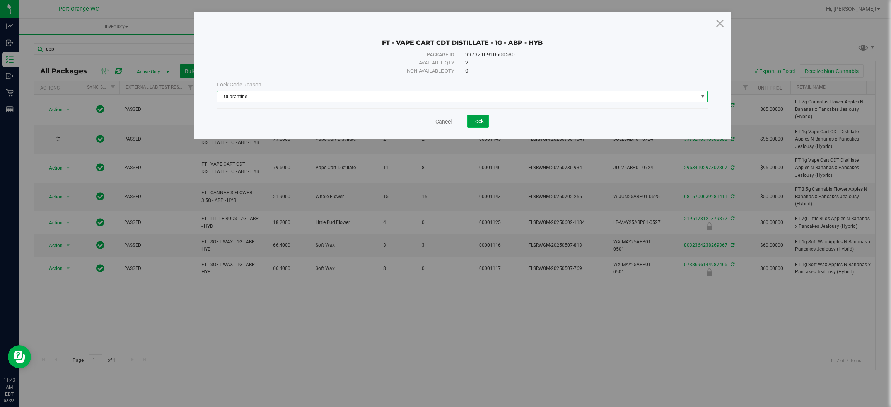
click at [481, 124] on span "Lock" at bounding box center [478, 121] width 12 height 6
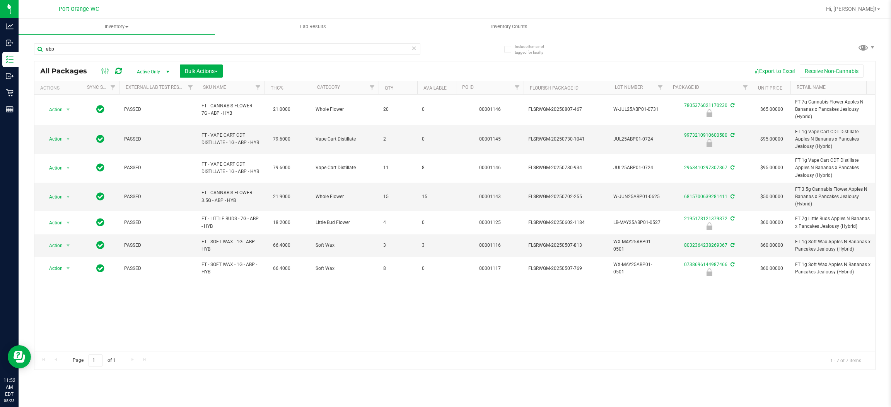
click at [110, 55] on div "abp" at bounding box center [227, 52] width 386 height 18
click at [109, 48] on input "abp" at bounding box center [227, 49] width 386 height 12
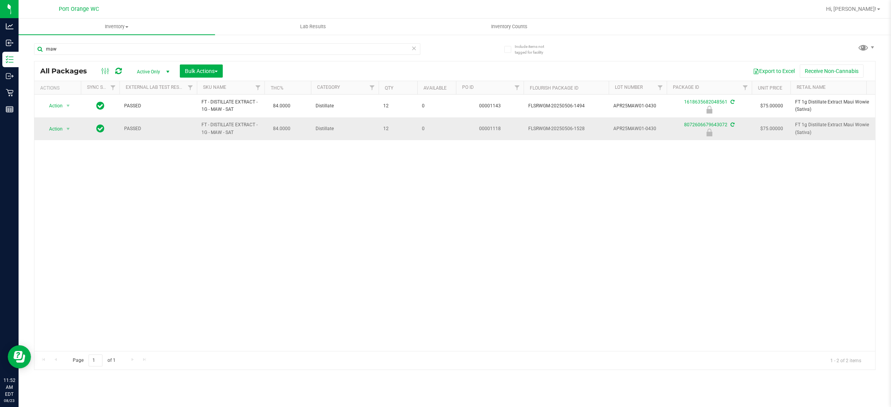
click at [224, 136] on span "FT - DISTILLATE EXTRACT - 1G - MAW - SAT" at bounding box center [230, 128] width 58 height 15
click at [224, 135] on span "FT - DISTILLATE EXTRACT - 1G - MAW - SAT" at bounding box center [230, 128] width 58 height 15
copy td "FT - DISTILLATE EXTRACT - 1G - MAW - SAT"
click at [232, 50] on input "maw" at bounding box center [227, 49] width 386 height 12
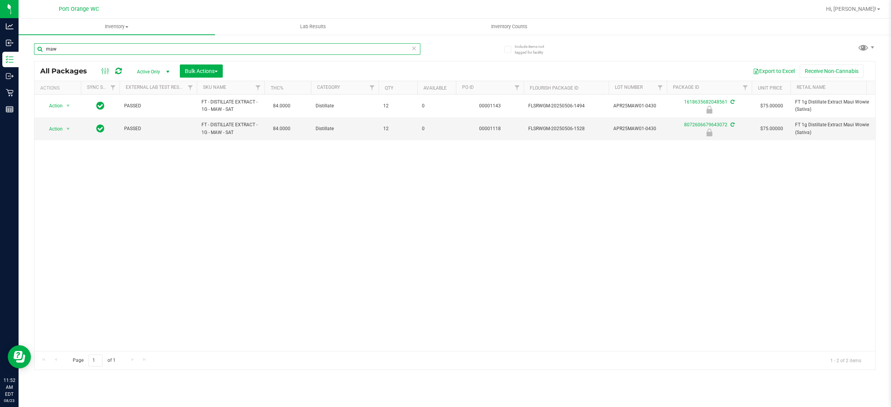
click at [232, 50] on input "maw" at bounding box center [227, 49] width 386 height 12
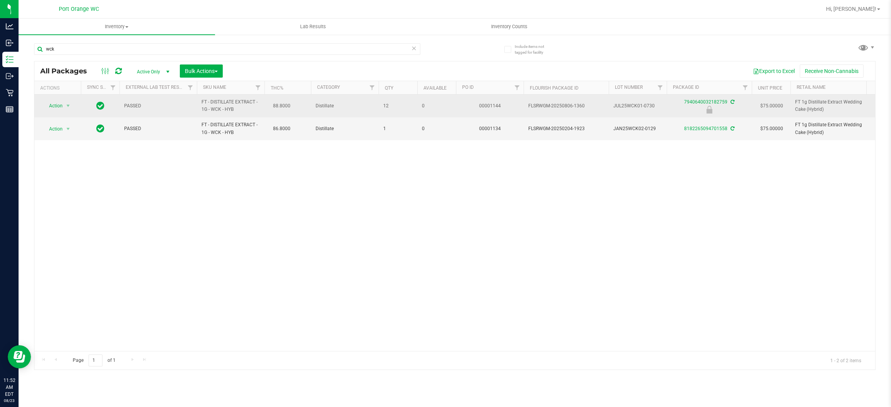
click at [221, 113] on span "FT - DISTILLATE EXTRACT - 1G - WCK - HYB" at bounding box center [230, 106] width 58 height 15
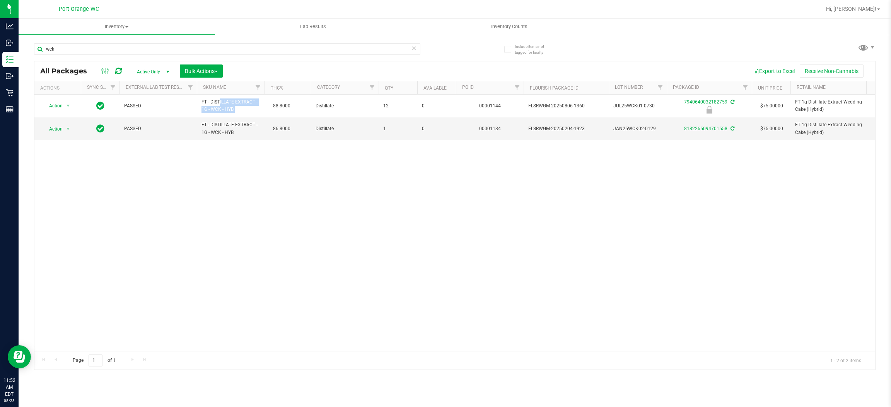
copy td "FT - DISTILLATE EXTRACT - 1G - WCK - HYB"
click at [105, 55] on div "wck" at bounding box center [227, 52] width 386 height 18
click at [111, 52] on input "wck" at bounding box center [227, 49] width 386 height 12
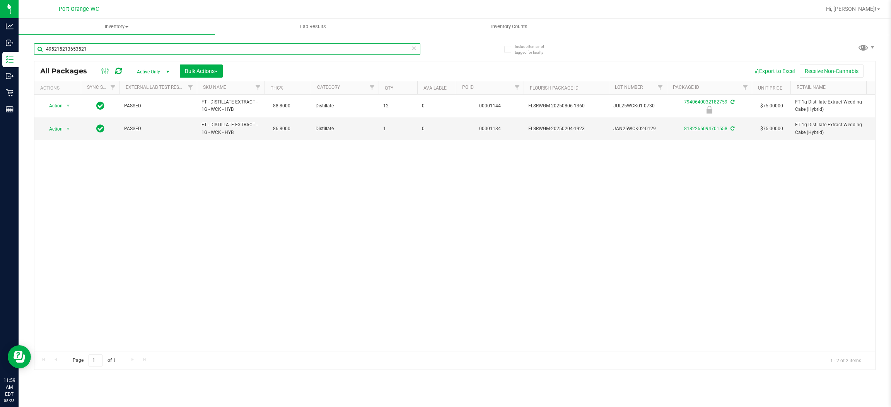
type input "4952152136535213"
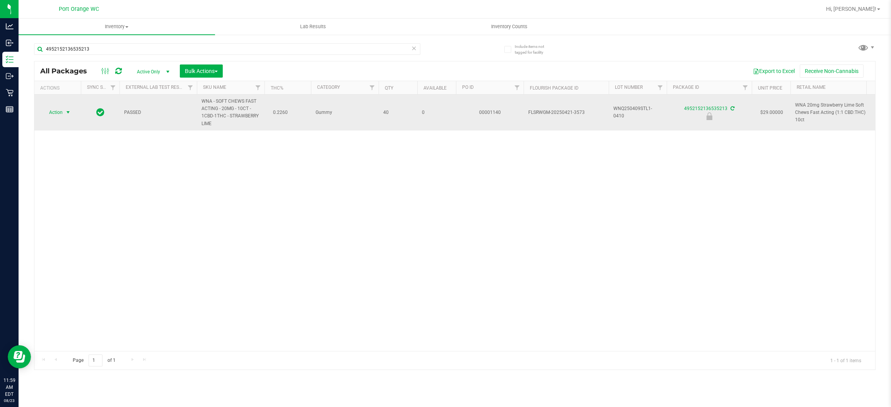
click at [65, 113] on span "select" at bounding box center [68, 112] width 6 height 6
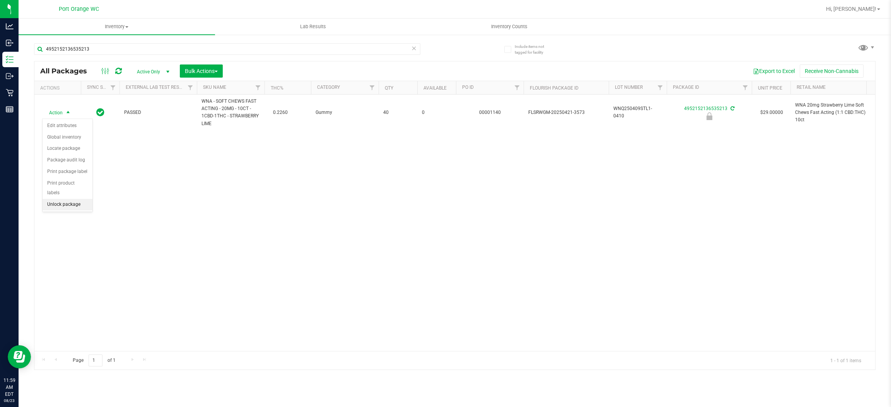
click at [66, 199] on li "Unlock package" at bounding box center [68, 205] width 50 height 12
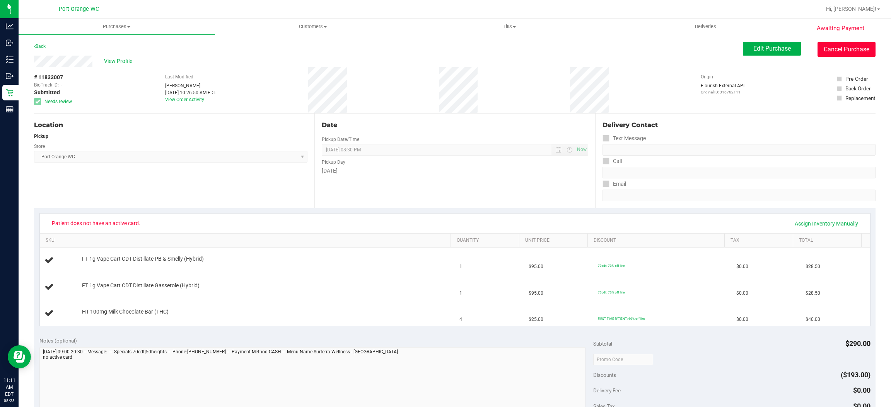
click at [858, 49] on button "Cancel Purchase" at bounding box center [846, 49] width 58 height 15
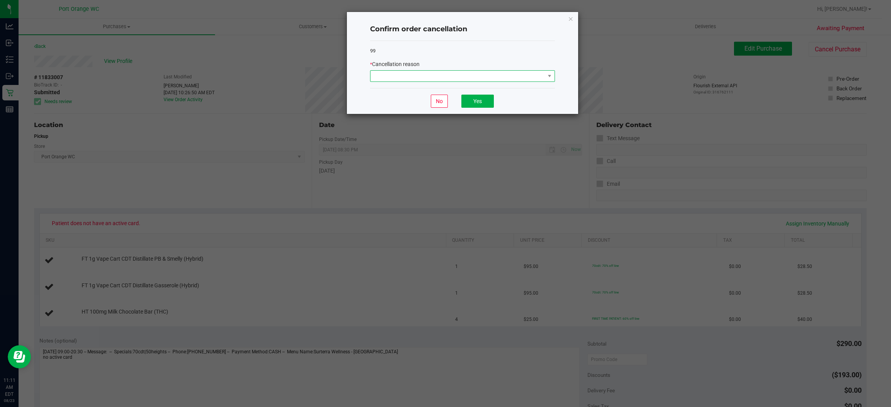
click at [487, 77] on span at bounding box center [457, 76] width 174 height 11
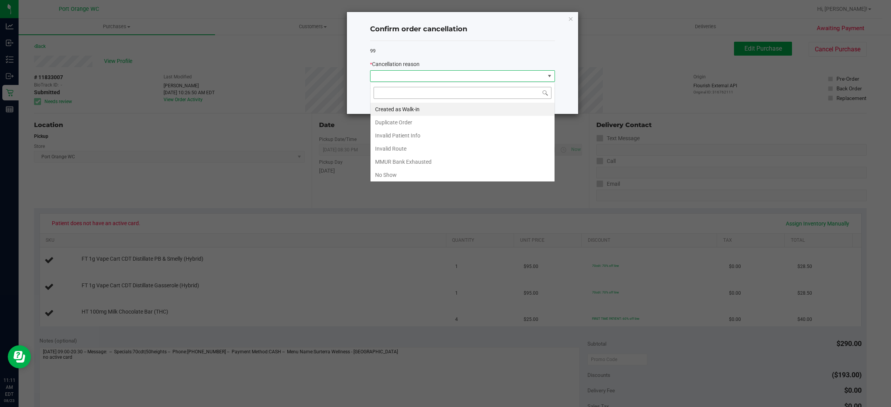
scroll to position [12, 184]
click at [475, 123] on li "Duplicate Order" at bounding box center [462, 122] width 184 height 13
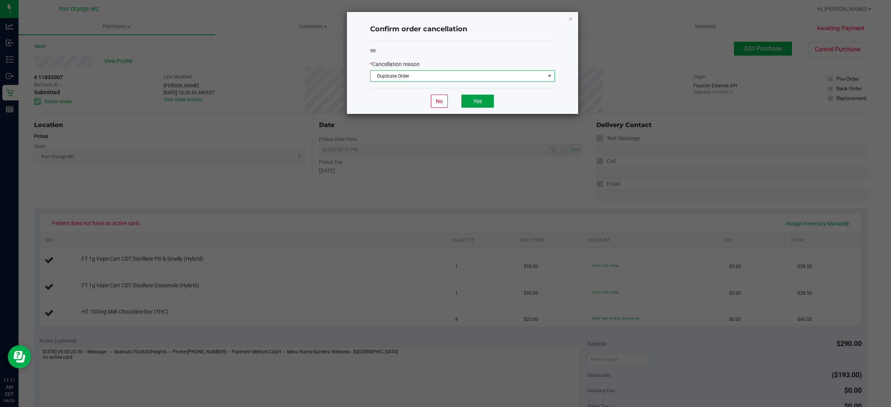
click at [469, 99] on button "Yes" at bounding box center [477, 101] width 32 height 13
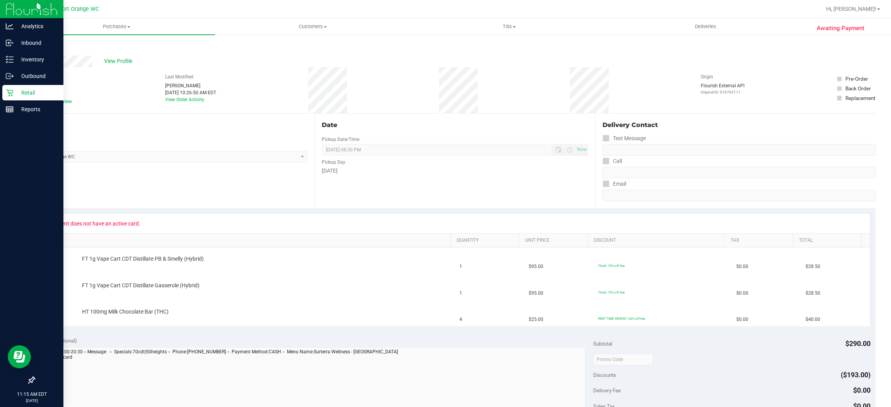
click at [9, 92] on icon at bounding box center [10, 93] width 8 height 8
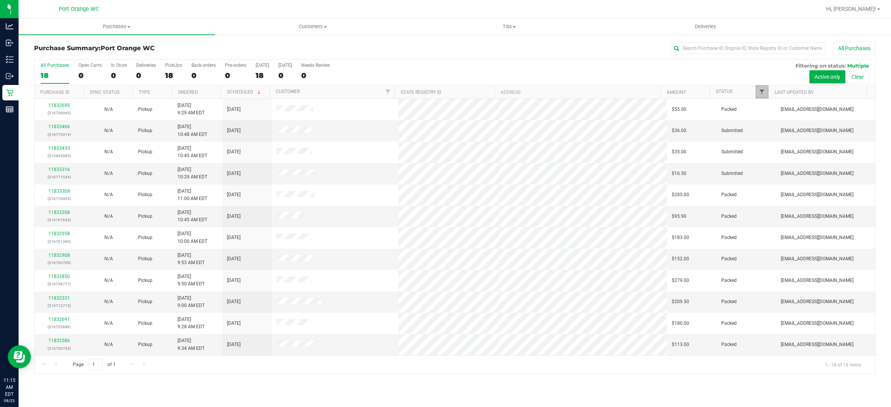
click at [764, 91] on span "Filter" at bounding box center [761, 92] width 6 height 6
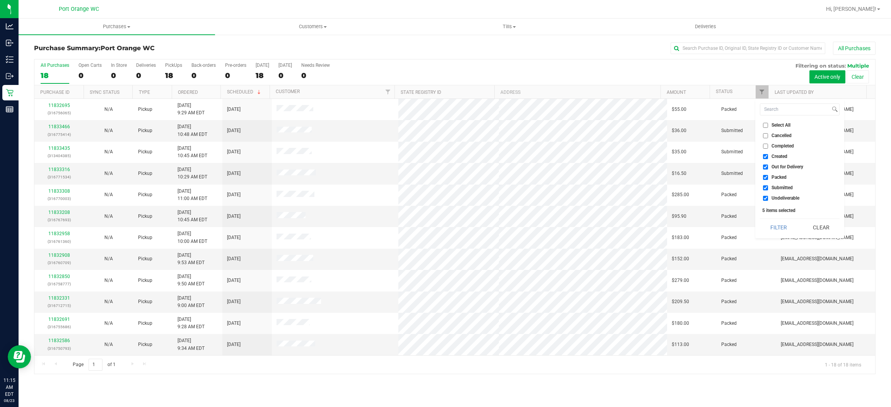
click at [782, 154] on span "Created" at bounding box center [779, 156] width 16 height 5
click at [768, 154] on input "Created" at bounding box center [765, 156] width 5 height 5
checkbox input "false"
click at [788, 168] on span "Out for Delivery" at bounding box center [787, 167] width 32 height 5
click at [768, 168] on input "Out for Delivery" at bounding box center [765, 167] width 5 height 5
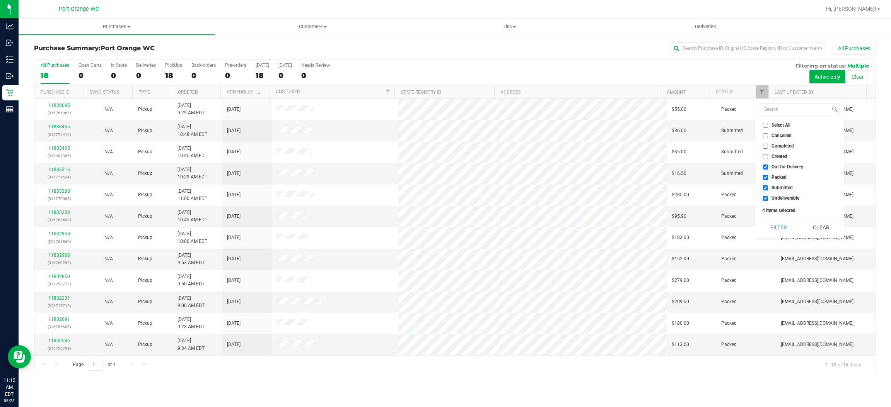
checkbox input "false"
click at [781, 179] on span "Packed" at bounding box center [778, 177] width 15 height 5
click at [768, 179] on input "Packed" at bounding box center [765, 177] width 5 height 5
checkbox input "false"
click at [788, 200] on span "Undeliverable" at bounding box center [785, 198] width 28 height 5
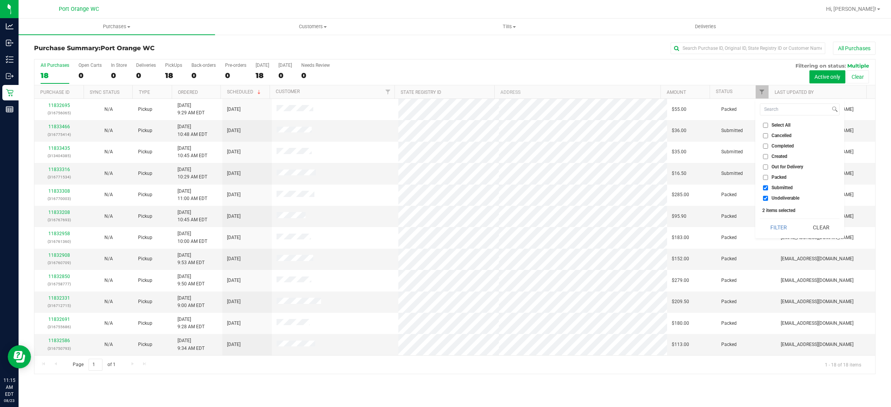
click at [768, 200] on input "Undeliverable" at bounding box center [765, 198] width 5 height 5
checkbox input "false"
drag, startPoint x: 789, startPoint y: 224, endPoint x: 784, endPoint y: 226, distance: 5.0
click at [787, 226] on button "Filter" at bounding box center [778, 227] width 37 height 17
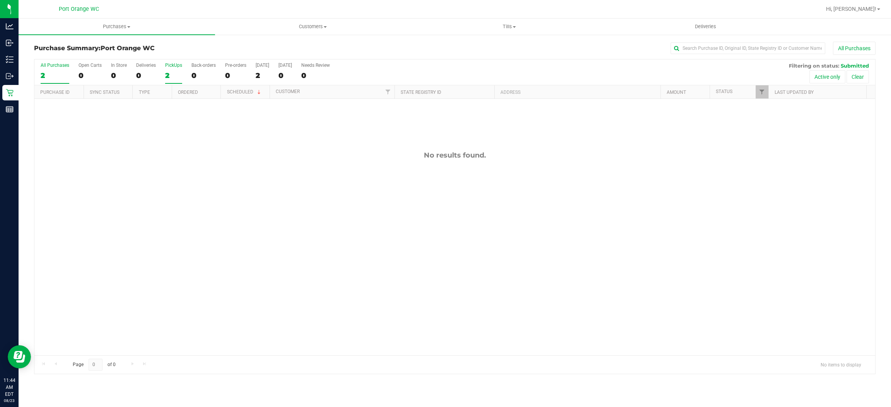
click at [178, 81] on label "PickUps 2" at bounding box center [173, 73] width 17 height 21
click at [0, 0] on input "PickUps 2" at bounding box center [0, 0] width 0 height 0
click at [178, 81] on label "PickUps 2" at bounding box center [173, 73] width 17 height 21
click at [0, 0] on input "PickUps 2" at bounding box center [0, 0] width 0 height 0
click at [179, 82] on label "PickUps 0" at bounding box center [173, 73] width 17 height 21
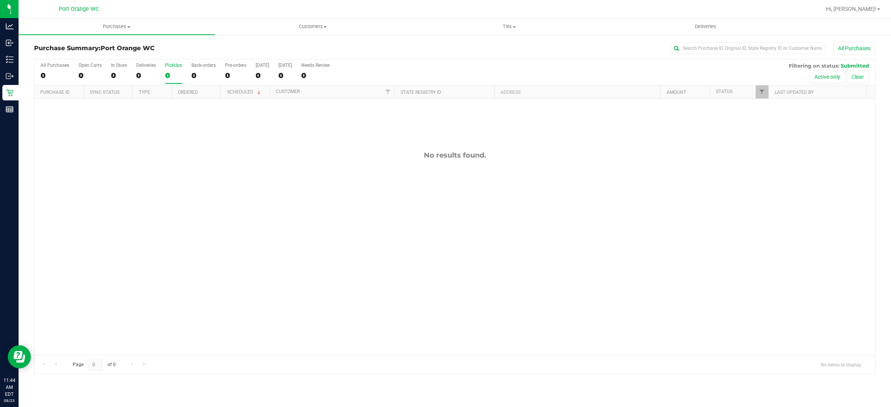
click at [0, 0] on input "PickUps 0" at bounding box center [0, 0] width 0 height 0
click at [179, 82] on label "PickUps 0" at bounding box center [173, 73] width 17 height 21
click at [0, 0] on input "PickUps 0" at bounding box center [0, 0] width 0 height 0
click at [179, 82] on label "PickUps 0" at bounding box center [173, 73] width 17 height 21
click at [0, 0] on input "PickUps 0" at bounding box center [0, 0] width 0 height 0
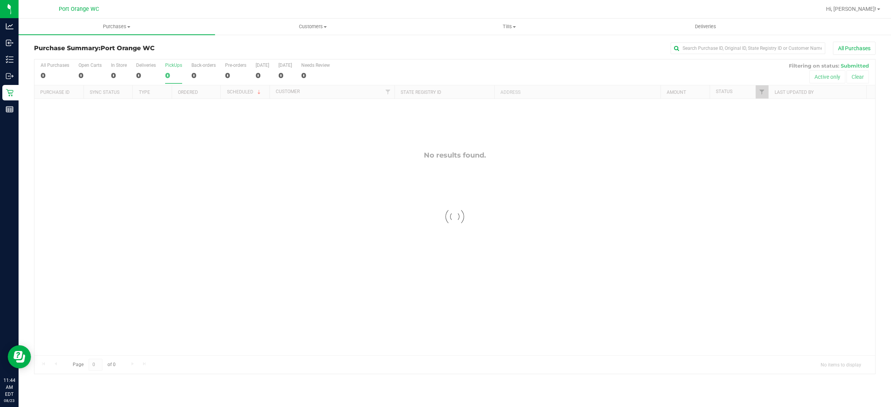
drag, startPoint x: 179, startPoint y: 82, endPoint x: 166, endPoint y: 7, distance: 76.6
click at [123, 78] on div "0" at bounding box center [119, 75] width 16 height 9
click at [0, 0] on input "In Store 0" at bounding box center [0, 0] width 0 height 0
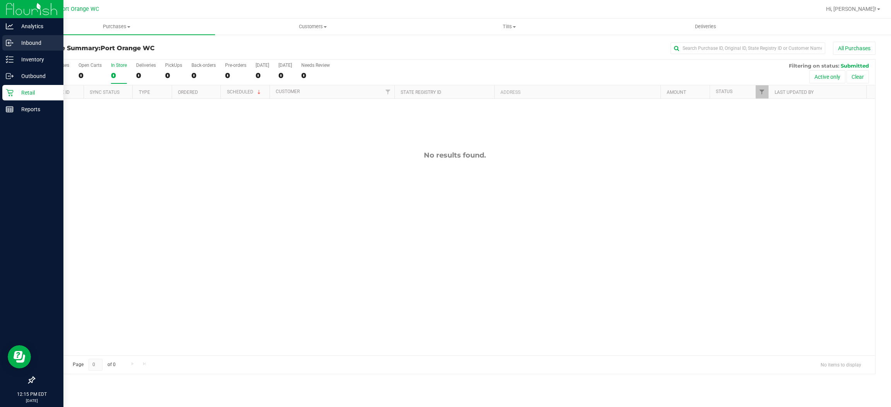
click at [9, 46] on icon at bounding box center [8, 43] width 5 height 6
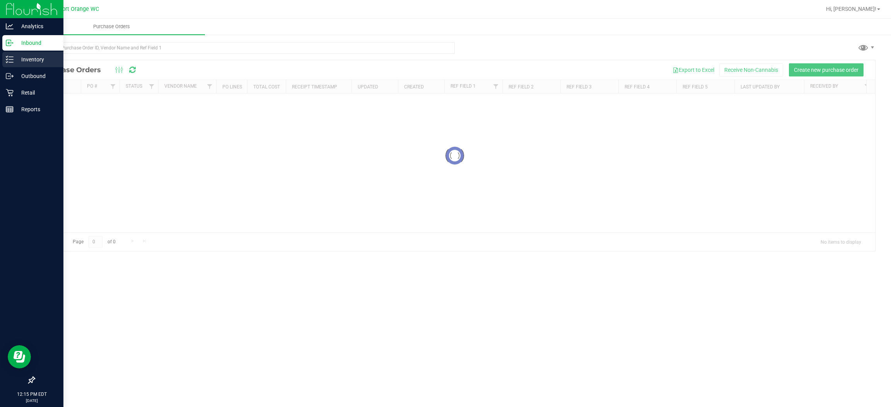
click at [35, 63] on p "Inventory" at bounding box center [37, 59] width 46 height 9
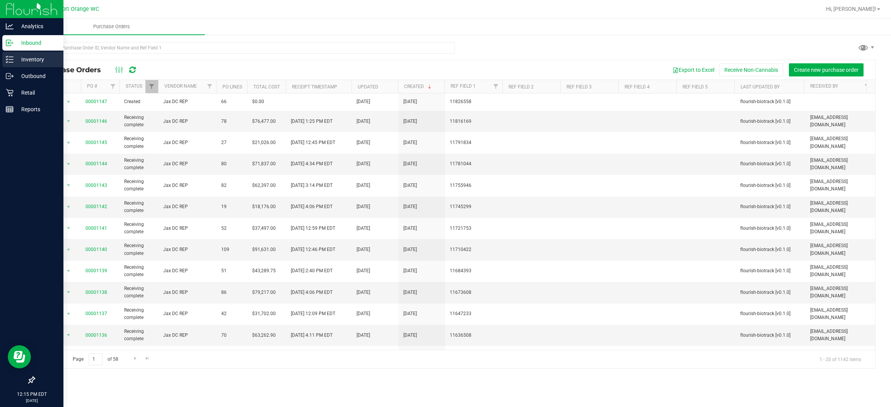
click at [29, 60] on p "Inventory" at bounding box center [37, 59] width 46 height 9
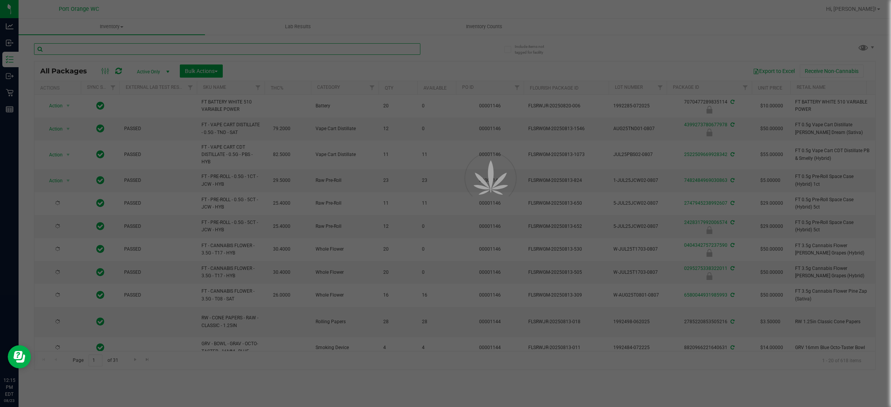
click at [266, 49] on input "text" at bounding box center [227, 49] width 386 height 12
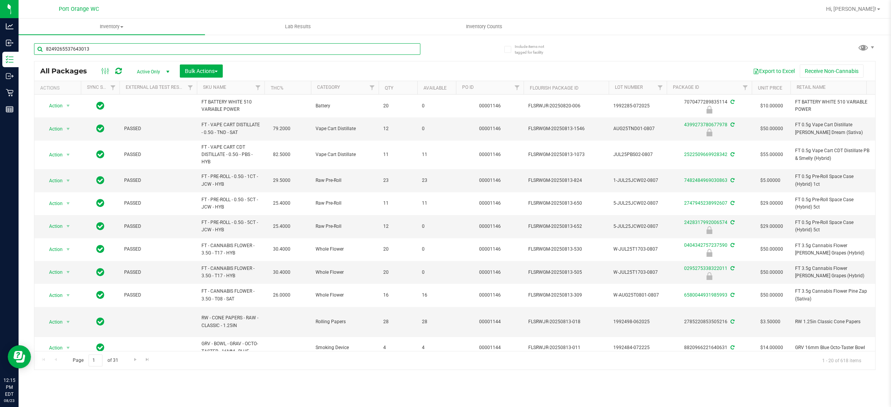
type input "8249265537643013"
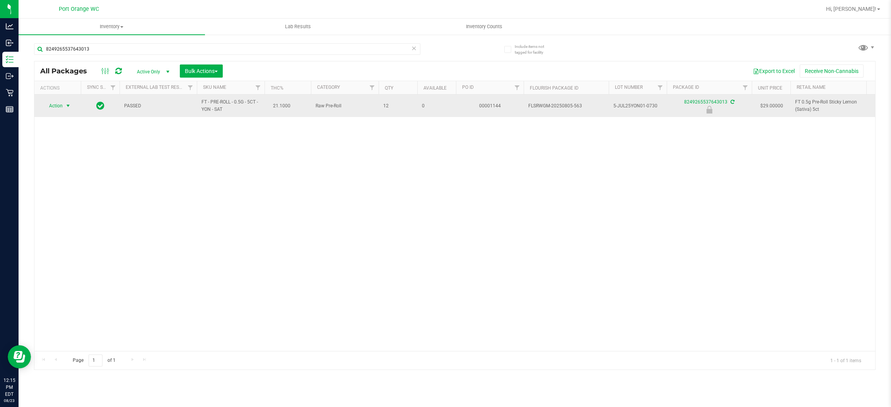
click at [70, 107] on span "select" at bounding box center [68, 106] width 6 height 6
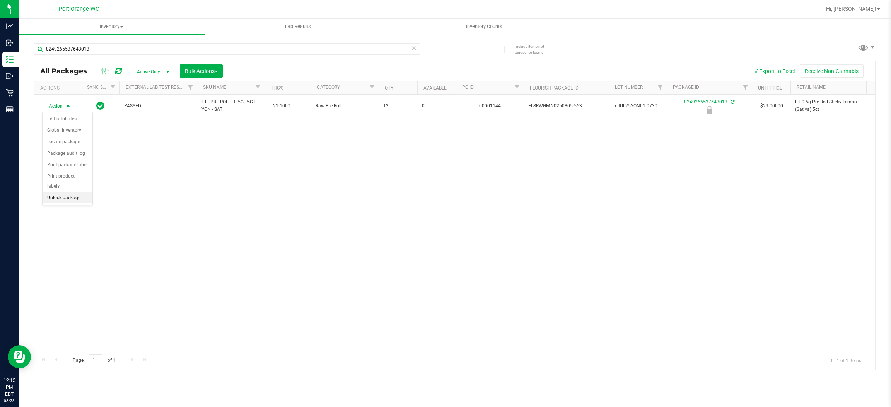
click at [71, 192] on li "Unlock package" at bounding box center [68, 198] width 50 height 12
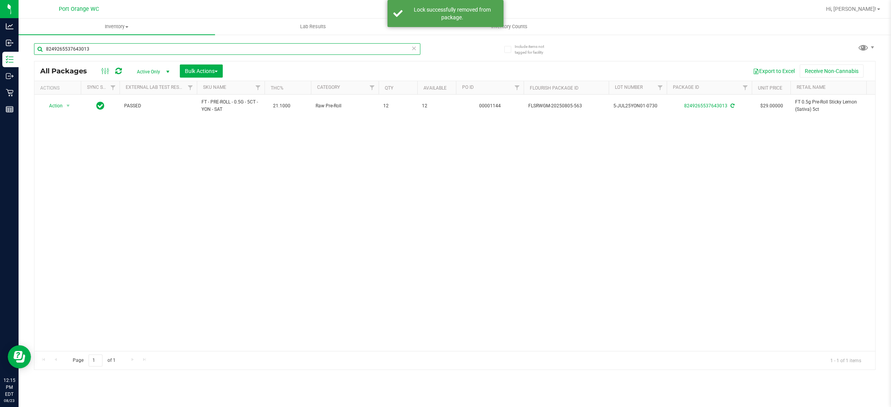
click at [99, 49] on input "8249265537643013" at bounding box center [227, 49] width 386 height 12
type input "8"
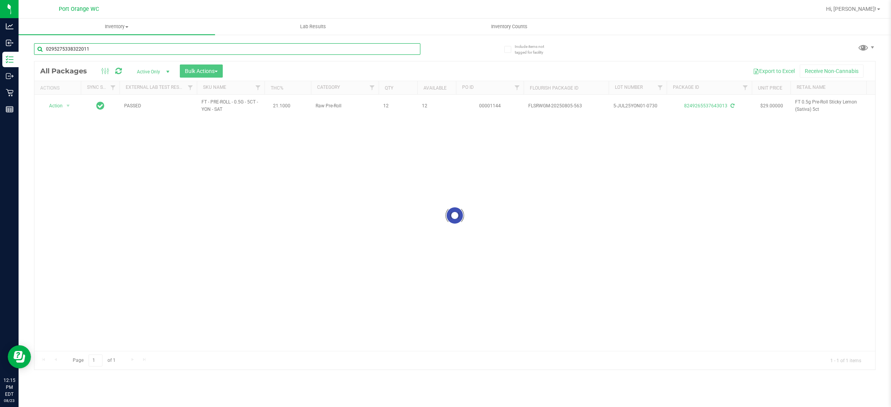
type input "0295275338322011"
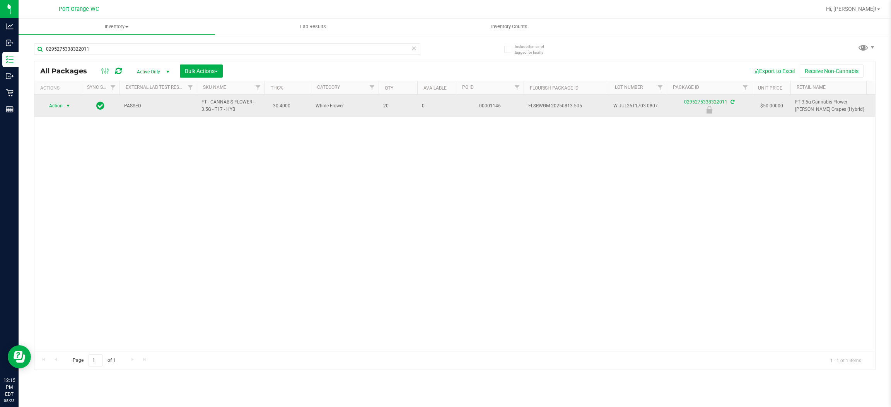
click at [70, 105] on span "select" at bounding box center [68, 106] width 6 height 6
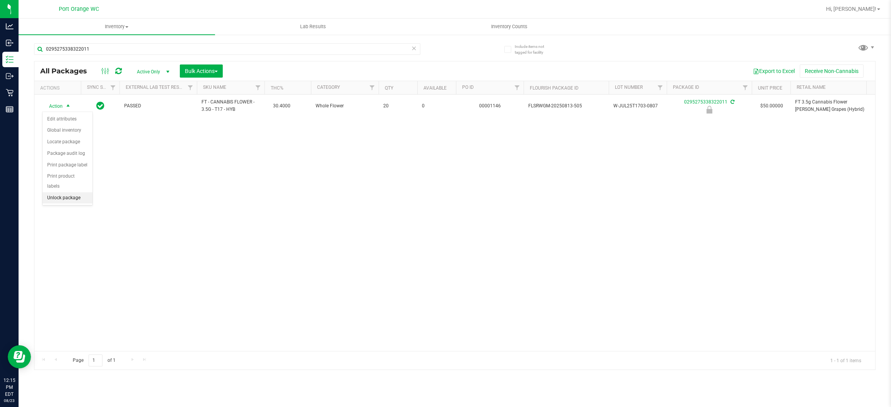
click at [77, 192] on li "Unlock package" at bounding box center [68, 198] width 50 height 12
click at [414, 51] on icon at bounding box center [413, 47] width 5 height 9
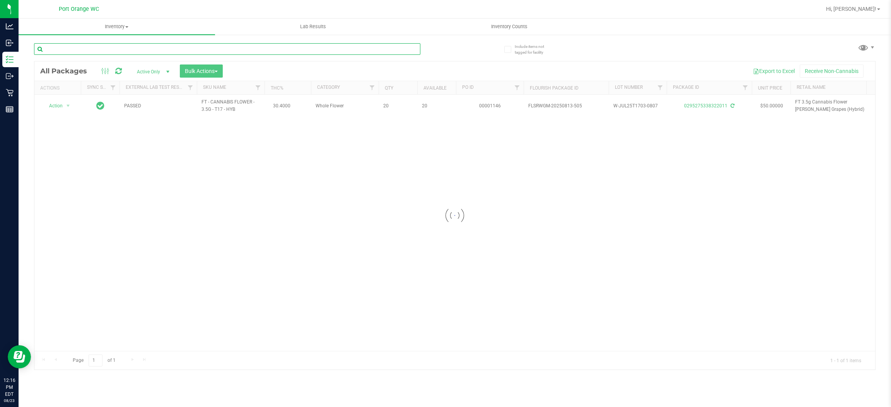
click at [382, 51] on input "text" at bounding box center [227, 49] width 386 height 12
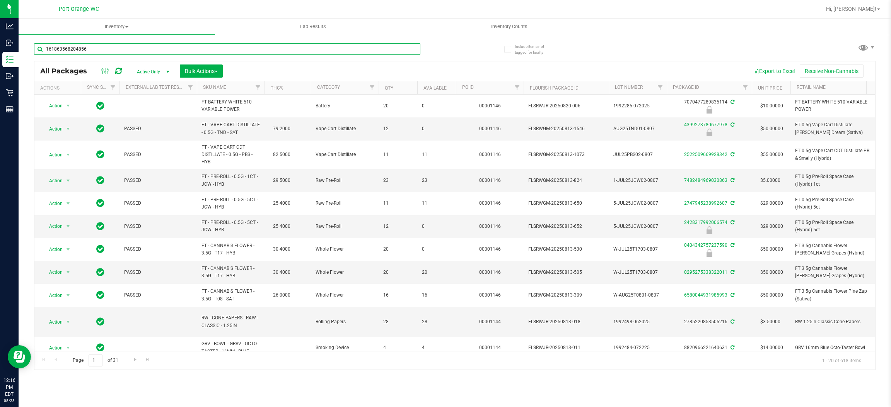
type input "1618635682048561"
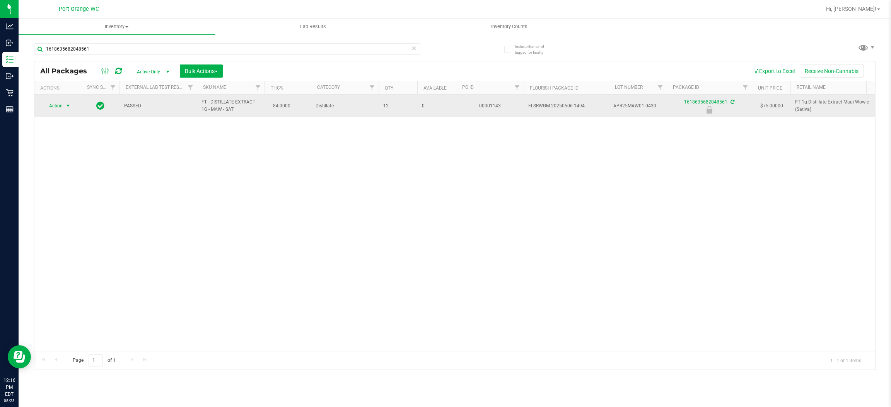
click at [60, 111] on td "Action Action Edit attributes Global inventory Locate package Package audit log…" at bounding box center [57, 106] width 46 height 22
click at [60, 106] on span "Action" at bounding box center [52, 105] width 21 height 11
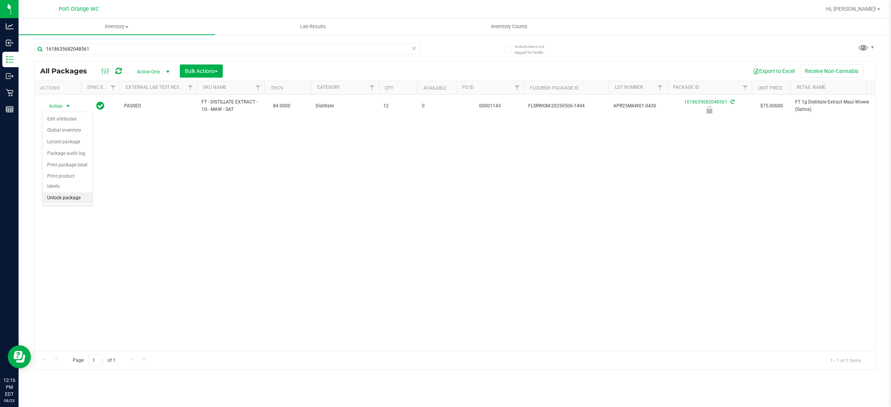
click at [65, 192] on li "Unlock package" at bounding box center [68, 198] width 50 height 12
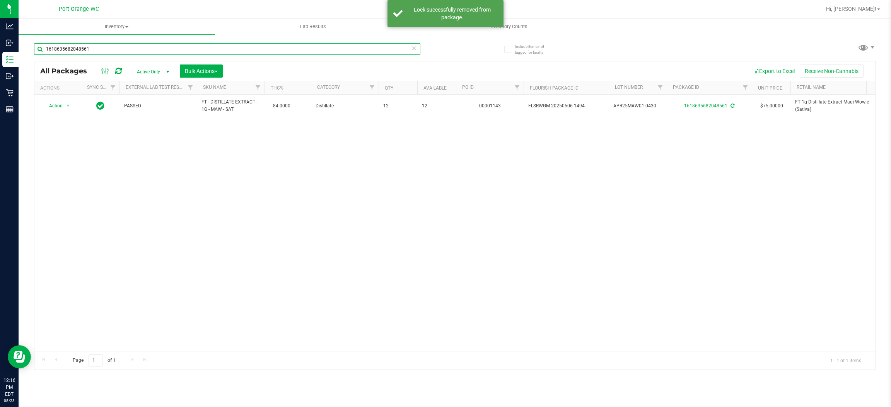
click at [106, 49] on input "1618635682048561" at bounding box center [227, 49] width 386 height 12
type input "7940640032182759"
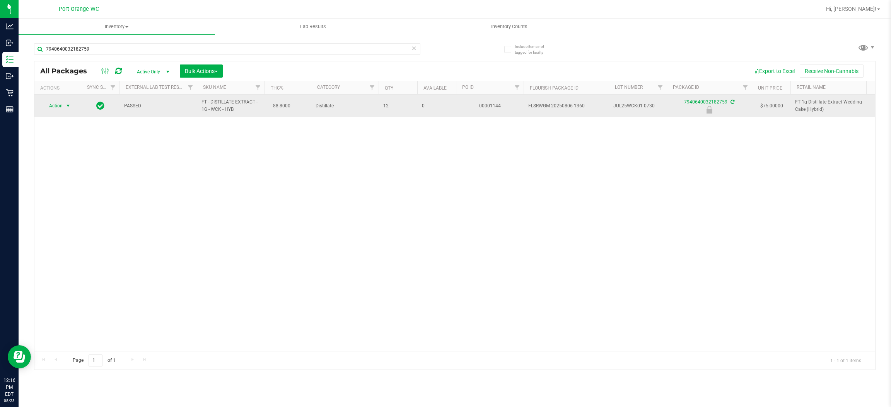
click at [65, 108] on span "select" at bounding box center [68, 106] width 6 height 6
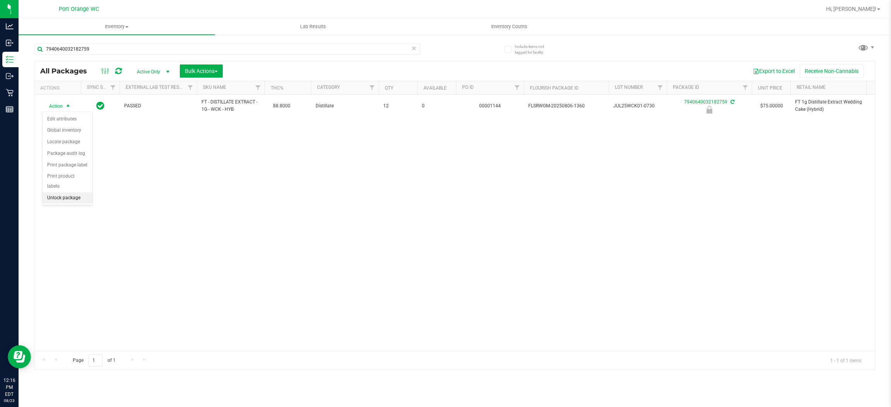
click at [55, 192] on li "Unlock package" at bounding box center [68, 198] width 50 height 12
